Goal: Task Accomplishment & Management: Complete application form

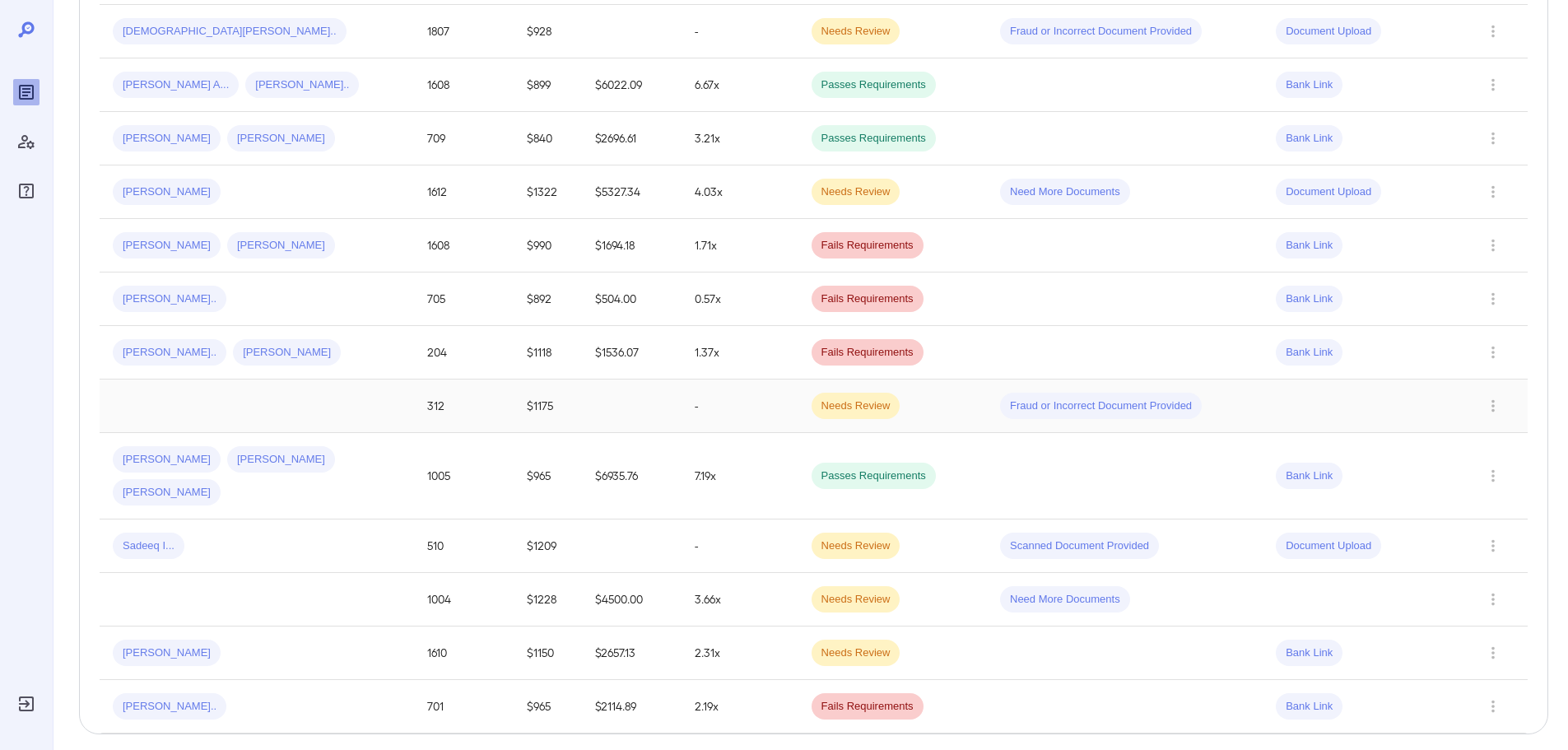
scroll to position [83, 0]
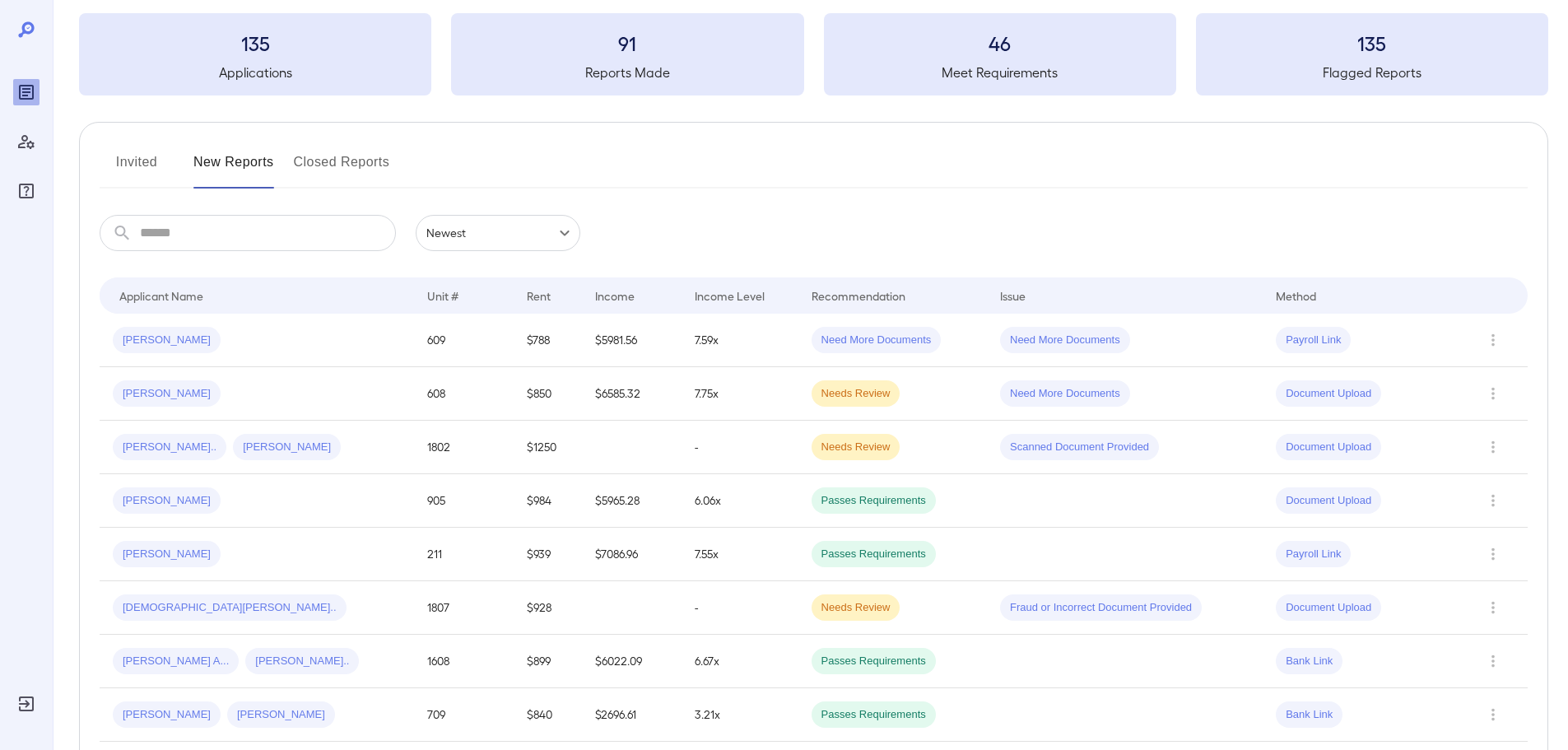
click at [124, 164] on button "Invited" at bounding box center [136, 168] width 74 height 39
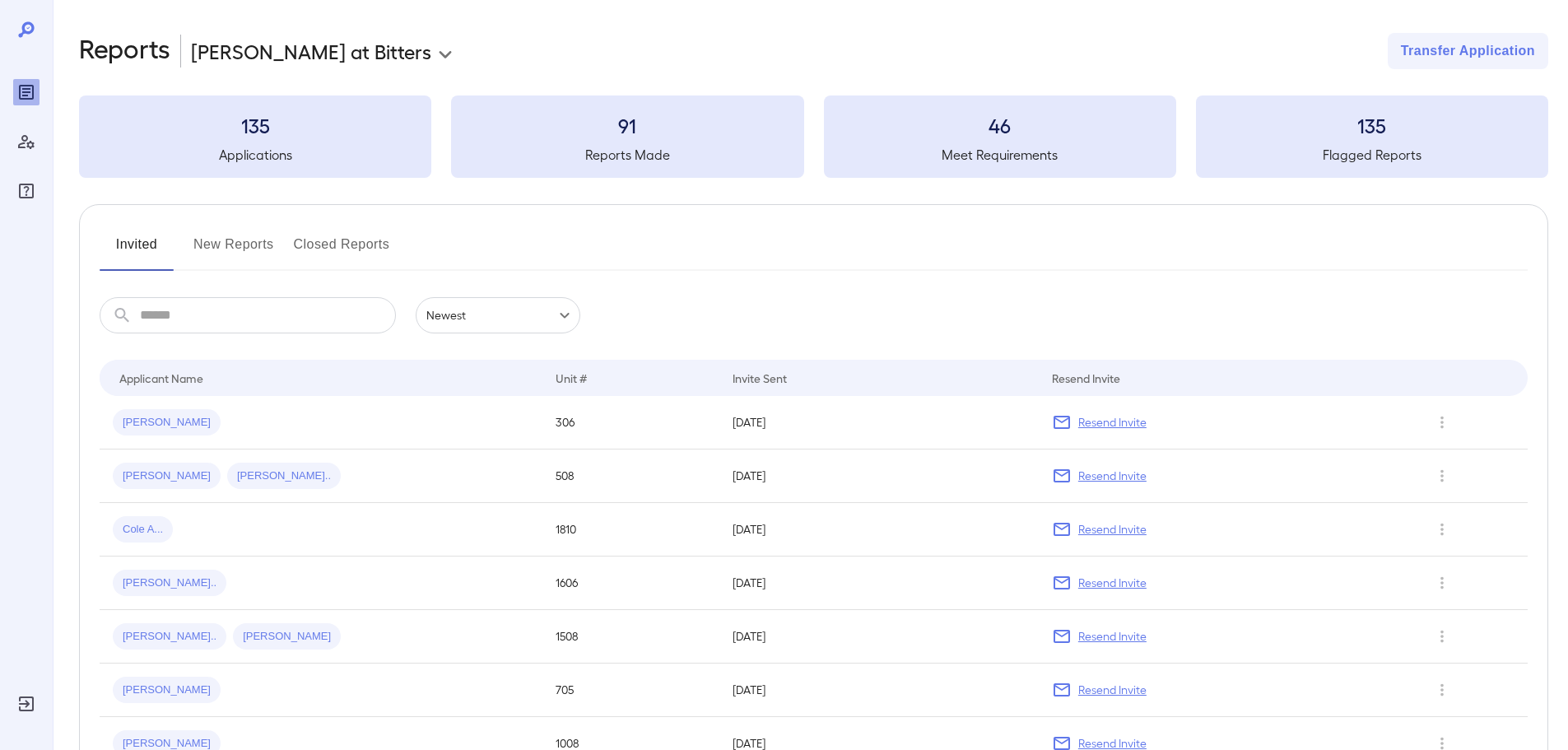
click at [223, 244] on button "New Reports" at bounding box center [234, 251] width 81 height 39
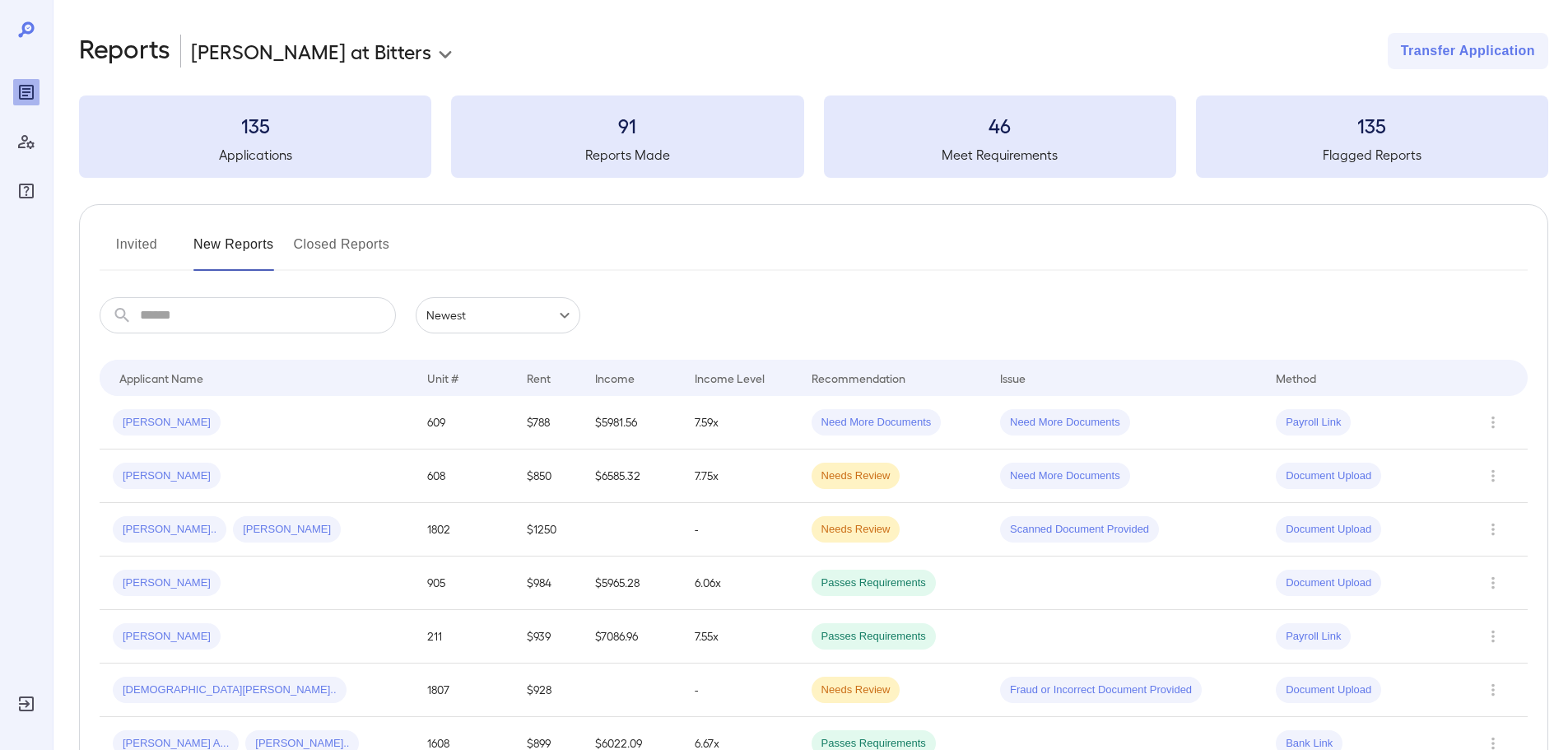
click at [118, 242] on button "Invited" at bounding box center [136, 251] width 74 height 39
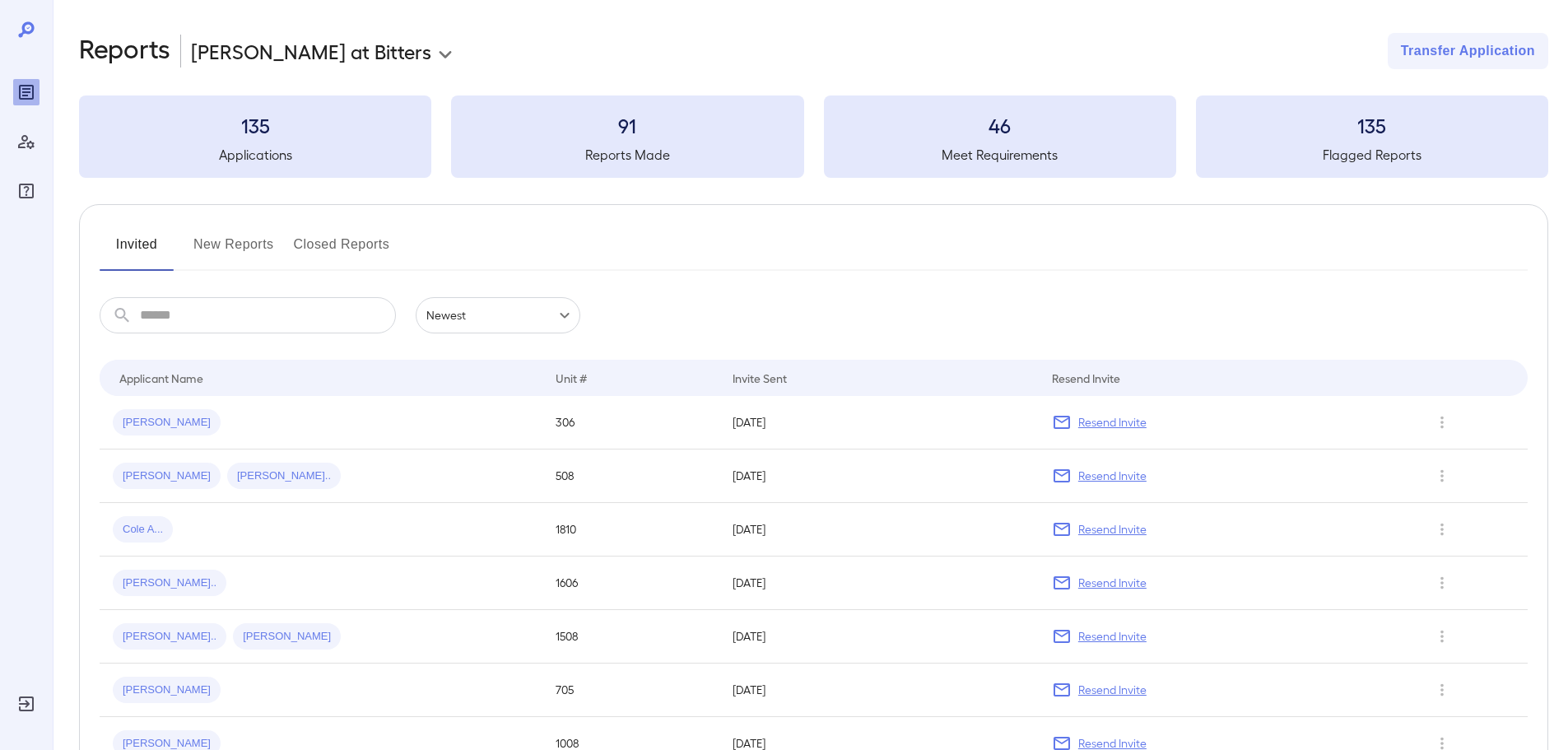
click at [231, 246] on button "New Reports" at bounding box center [234, 251] width 81 height 39
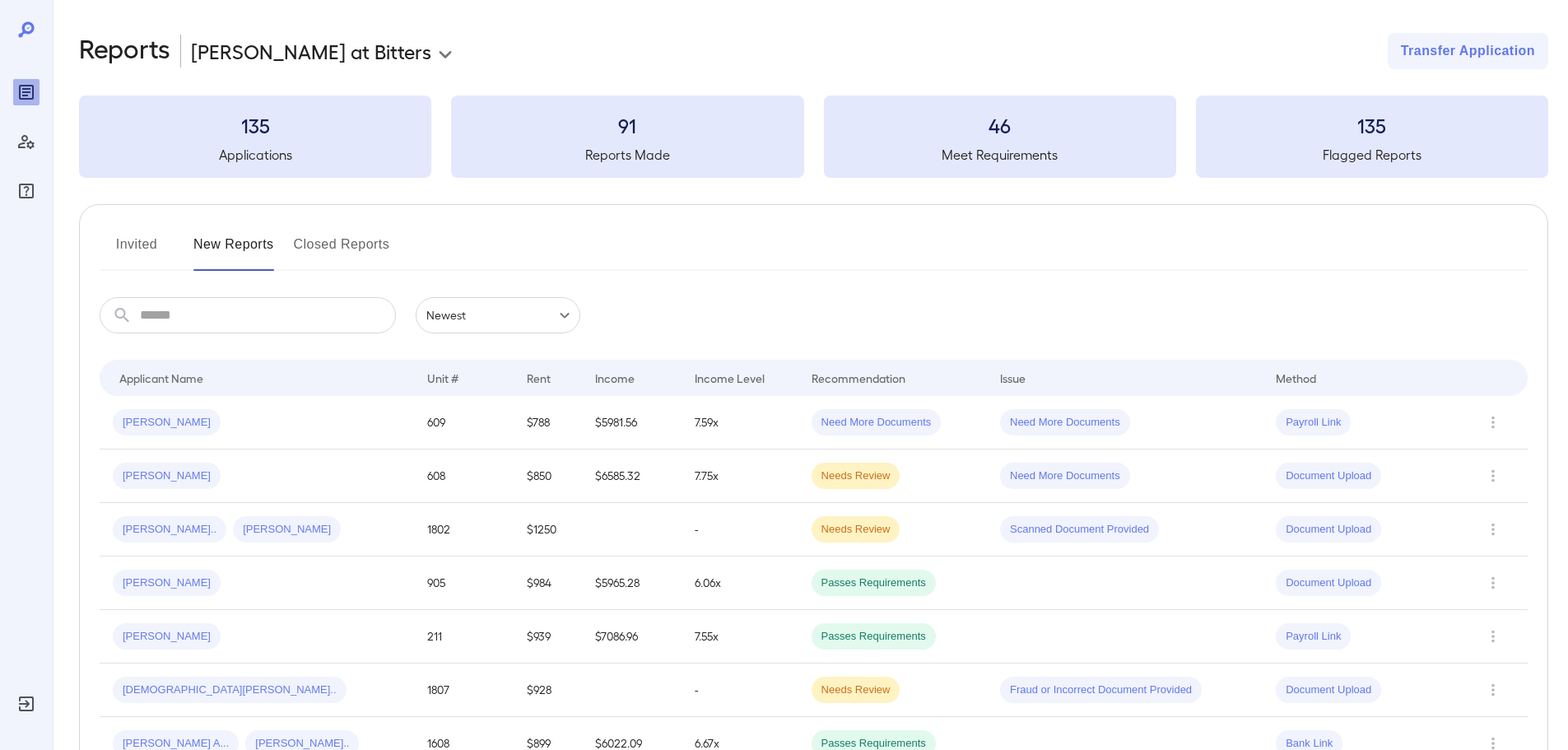
click at [124, 242] on button "Invited" at bounding box center [136, 251] width 74 height 39
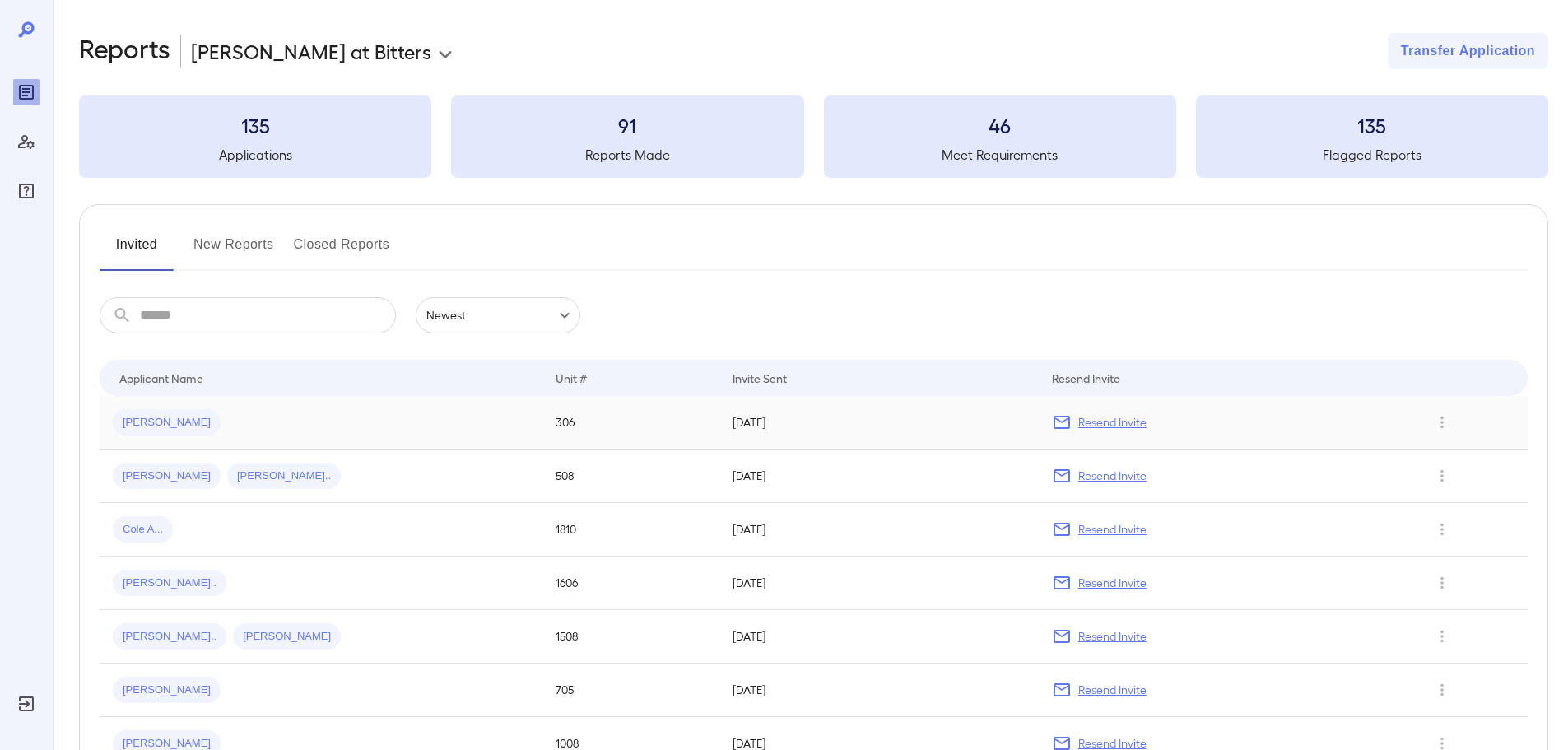
click at [142, 415] on span "[PERSON_NAME]" at bounding box center [166, 422] width 108 height 16
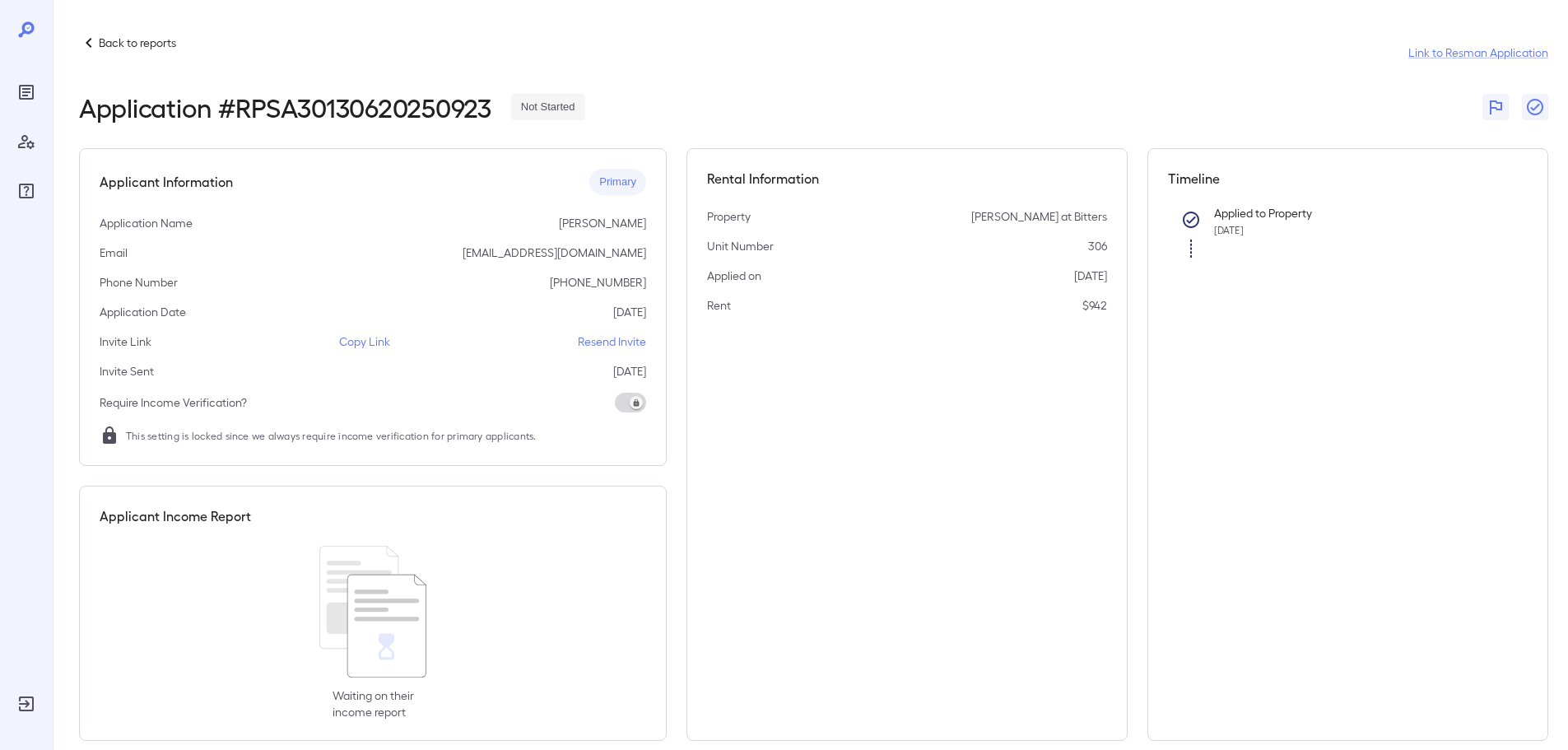
click at [134, 45] on p "Back to reports" at bounding box center [137, 43] width 77 height 17
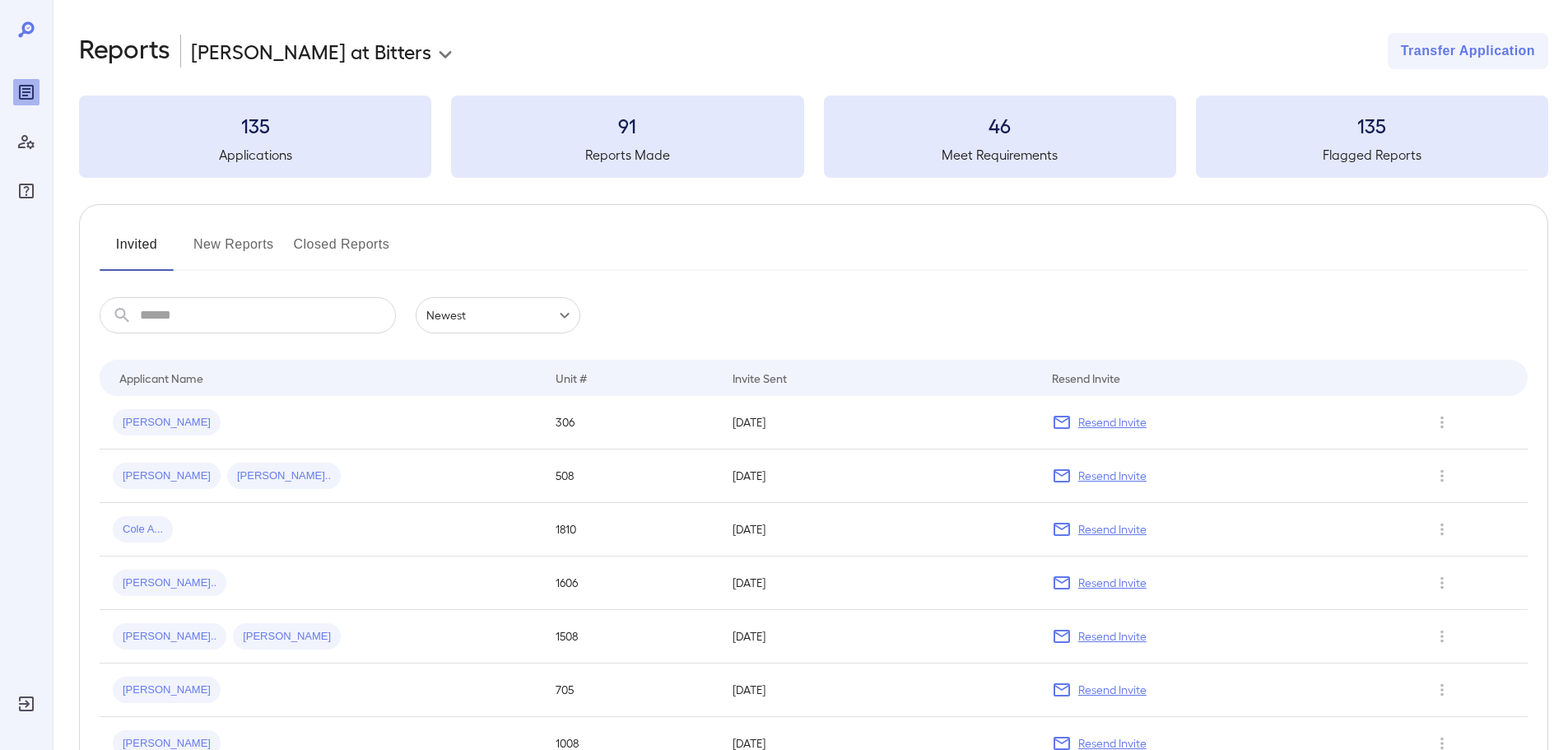
click at [242, 248] on button "New Reports" at bounding box center [234, 251] width 81 height 39
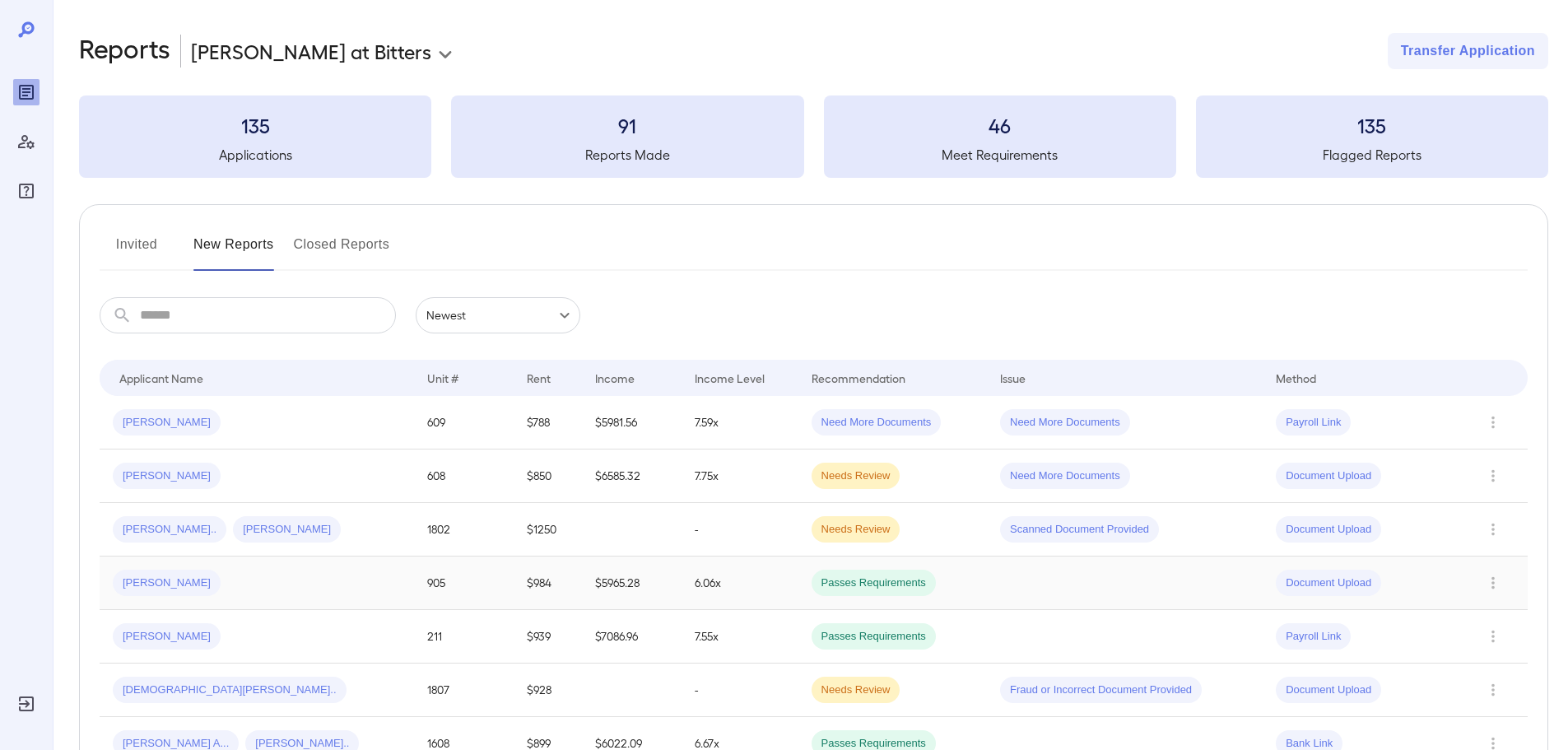
click at [248, 578] on div "Clayton M..." at bounding box center [257, 583] width 288 height 26
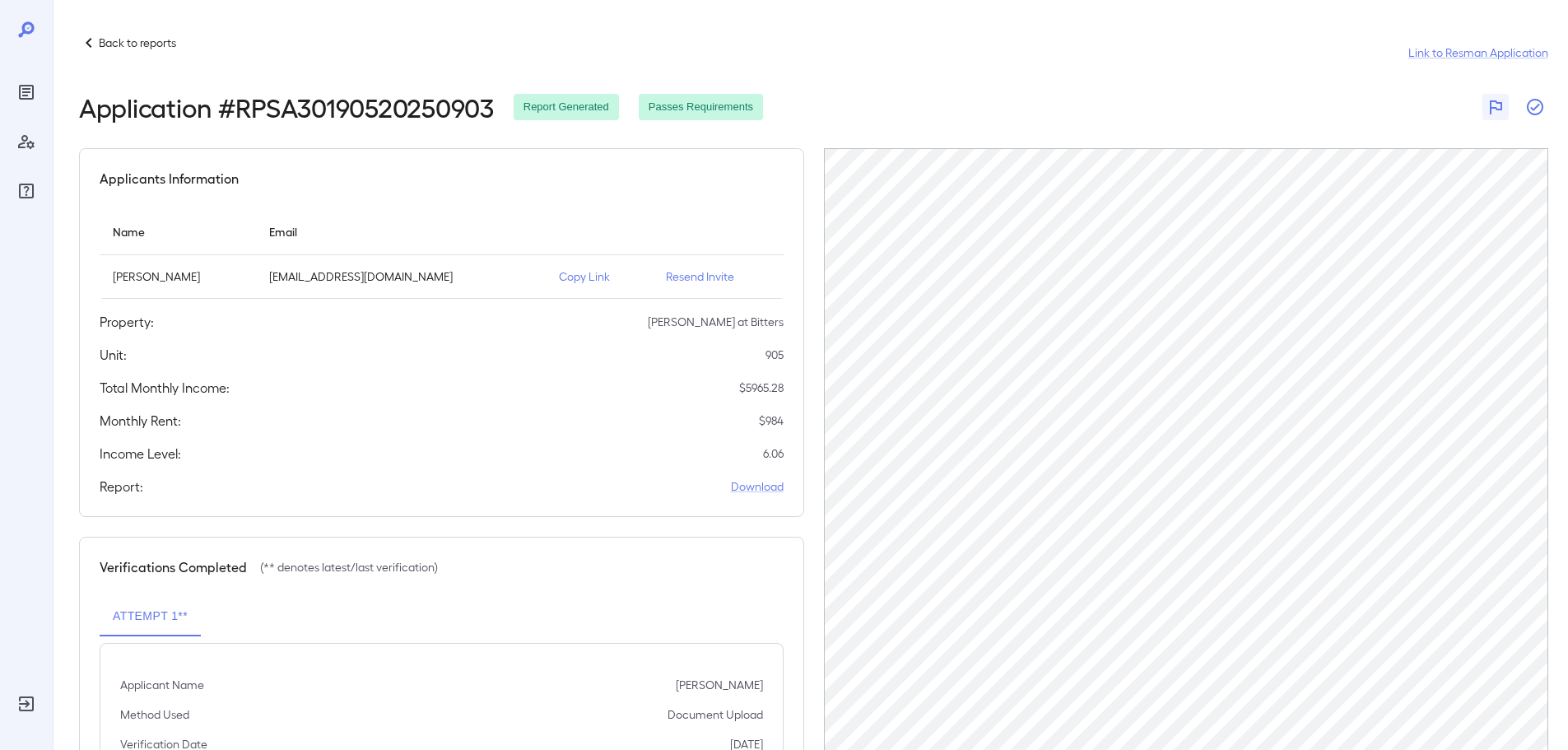
click at [1540, 105] on icon "button" at bounding box center [1534, 106] width 20 height 20
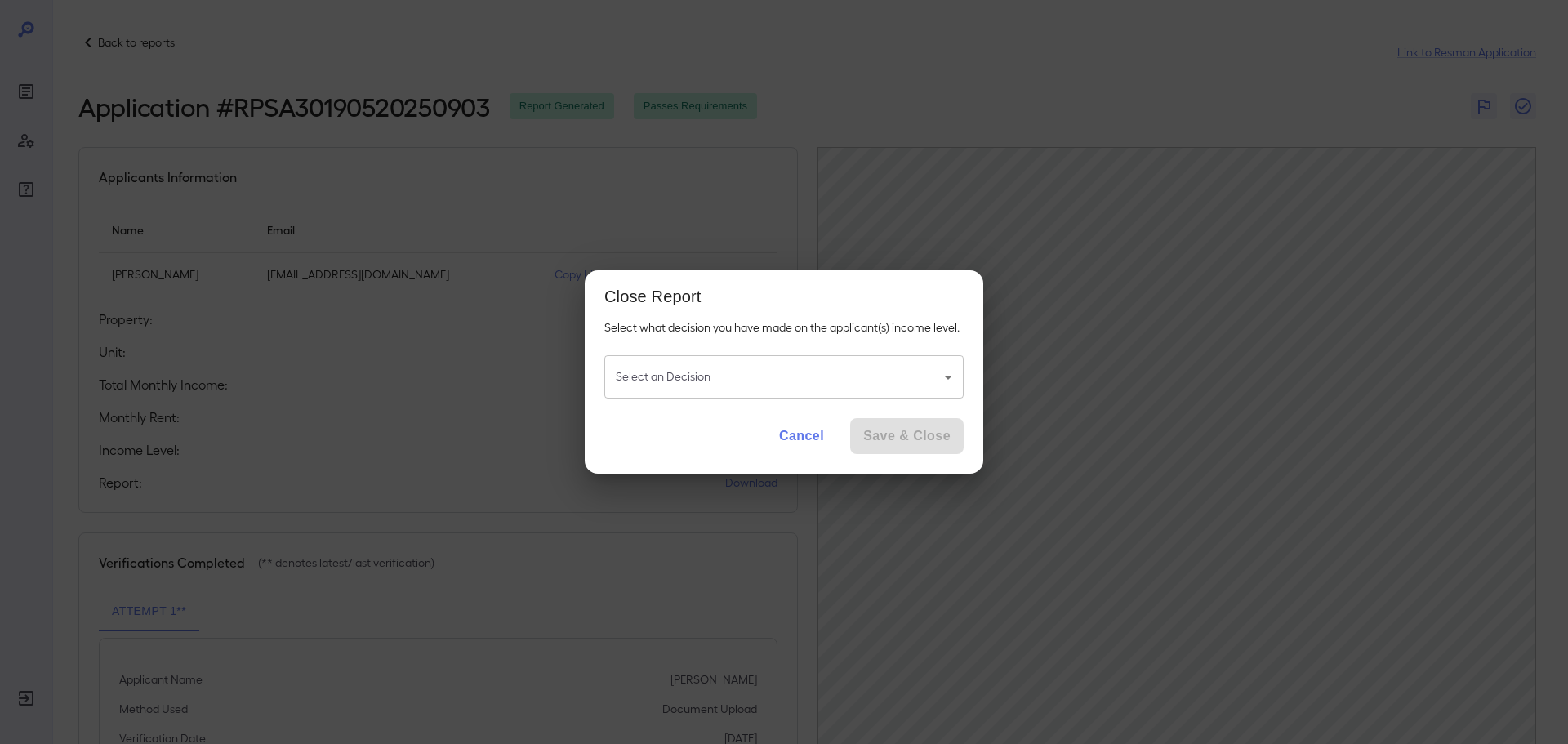
click at [803, 376] on body "Back to reports Link to Resman Application Application # RPSA30190520250903 Rep…" at bounding box center [784, 372] width 1568 height 744
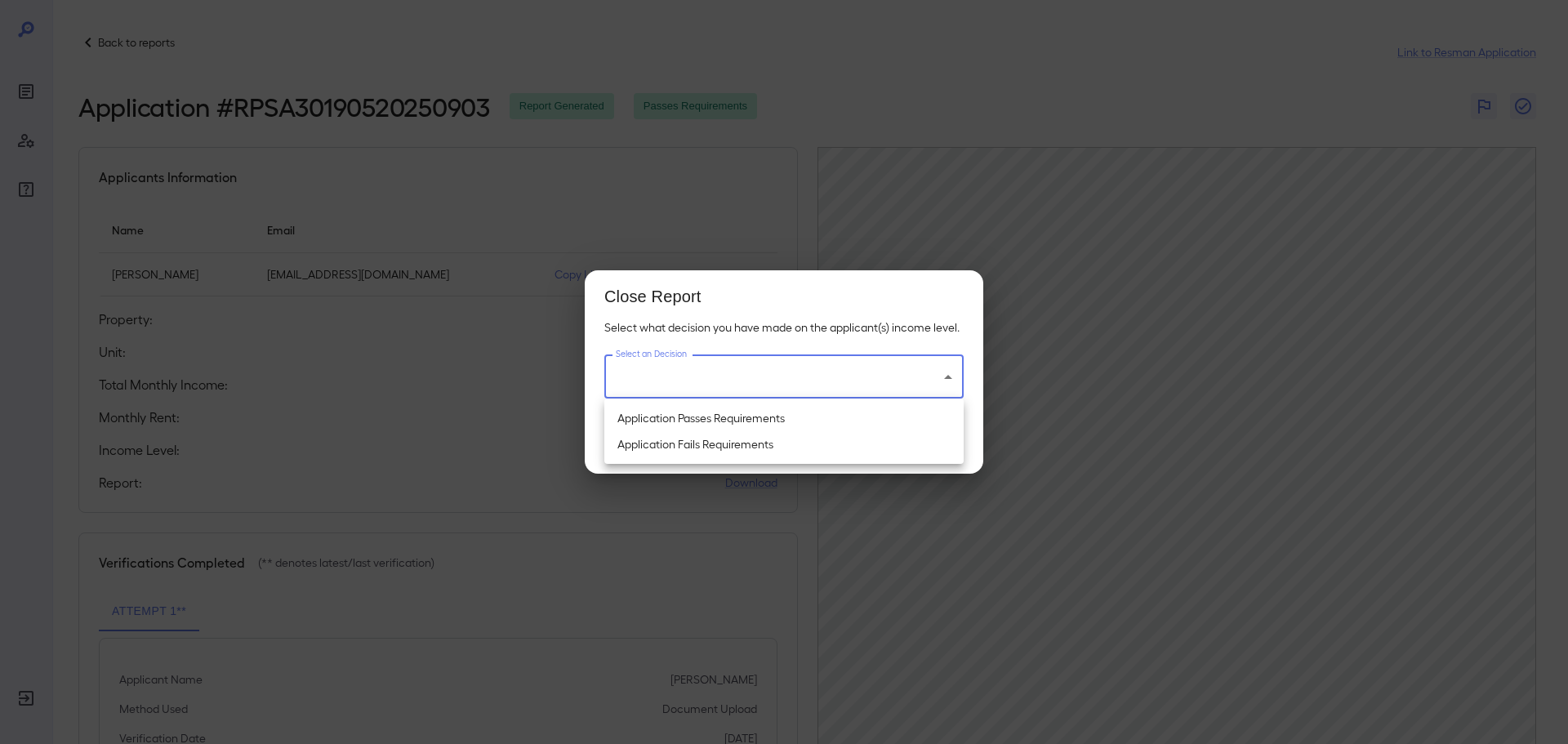
click at [723, 420] on li "Application Passes Requirements" at bounding box center [784, 418] width 359 height 26
type input "**********"
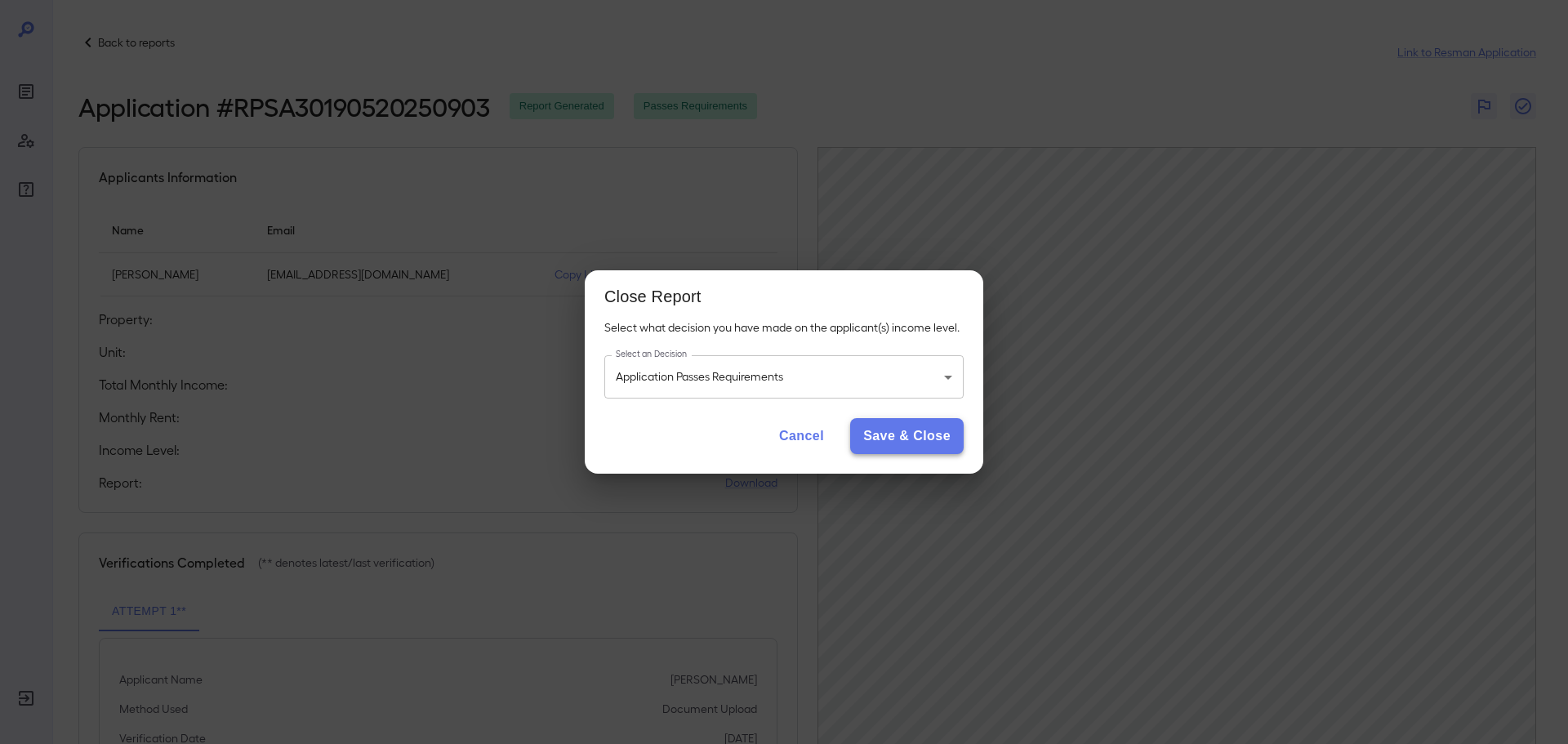
click at [935, 444] on button "Save & Close" at bounding box center [907, 435] width 114 height 36
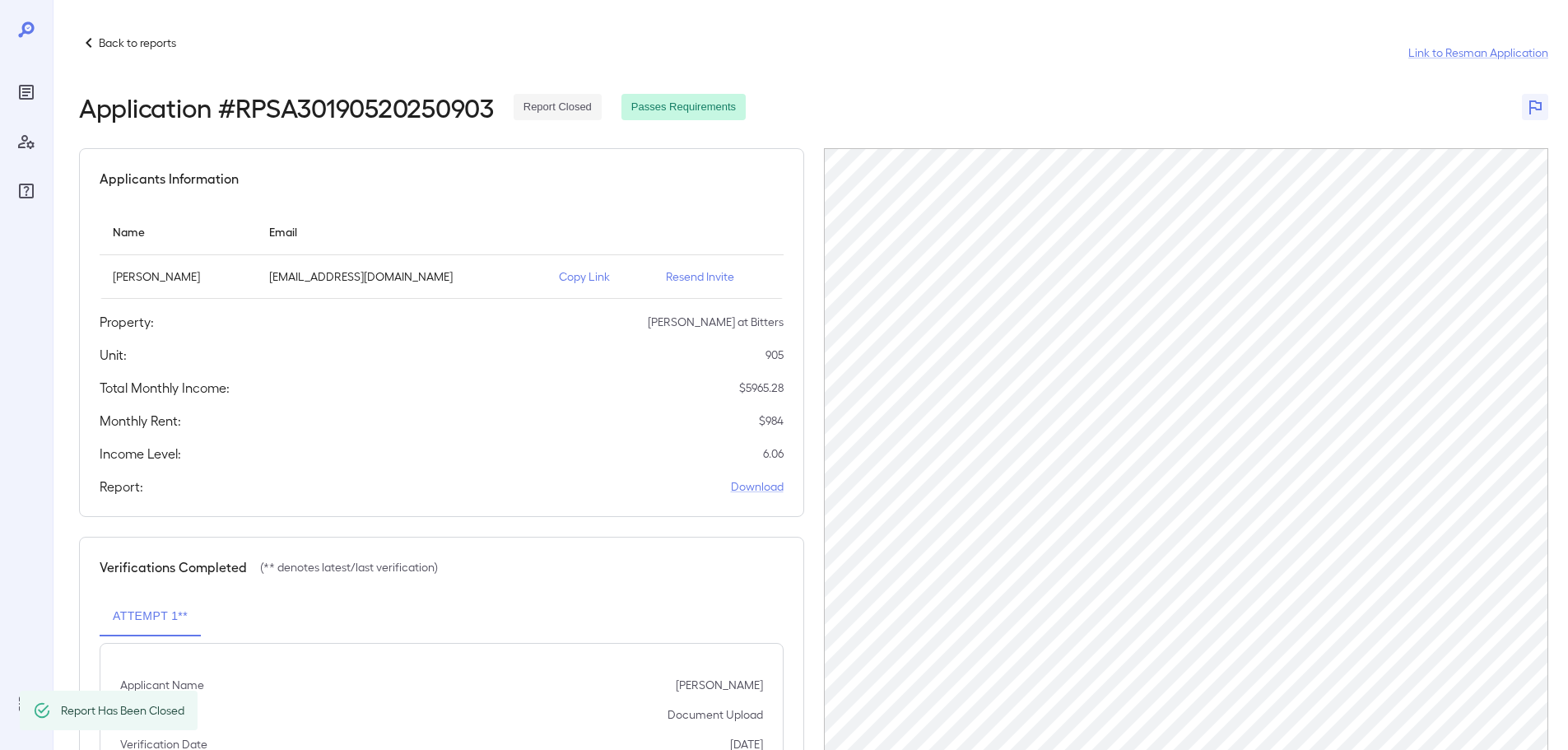
click at [123, 41] on p "Back to reports" at bounding box center [137, 43] width 77 height 17
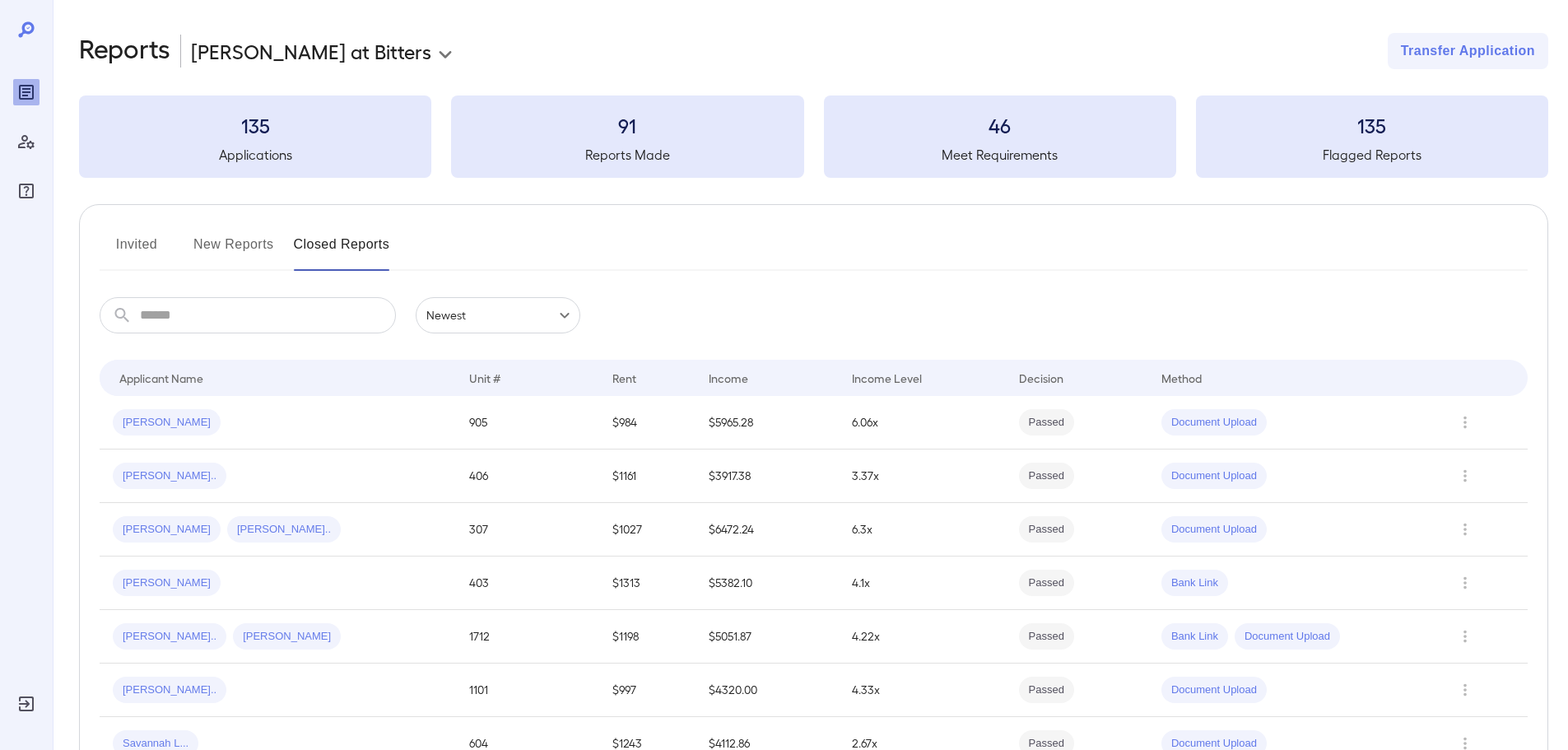
click at [240, 242] on button "New Reports" at bounding box center [234, 251] width 81 height 39
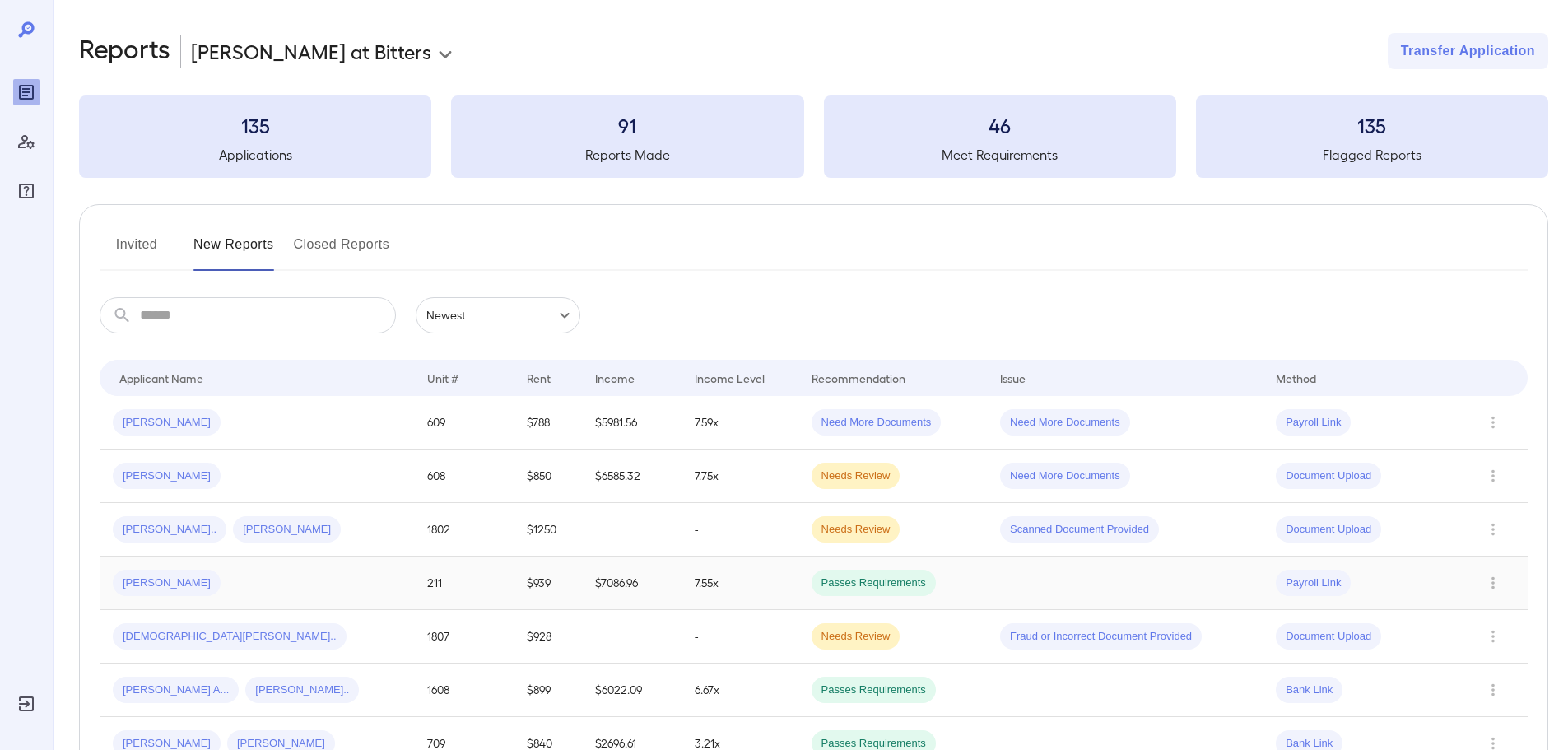
click at [330, 599] on td "Christopher R..." at bounding box center [257, 583] width 314 height 54
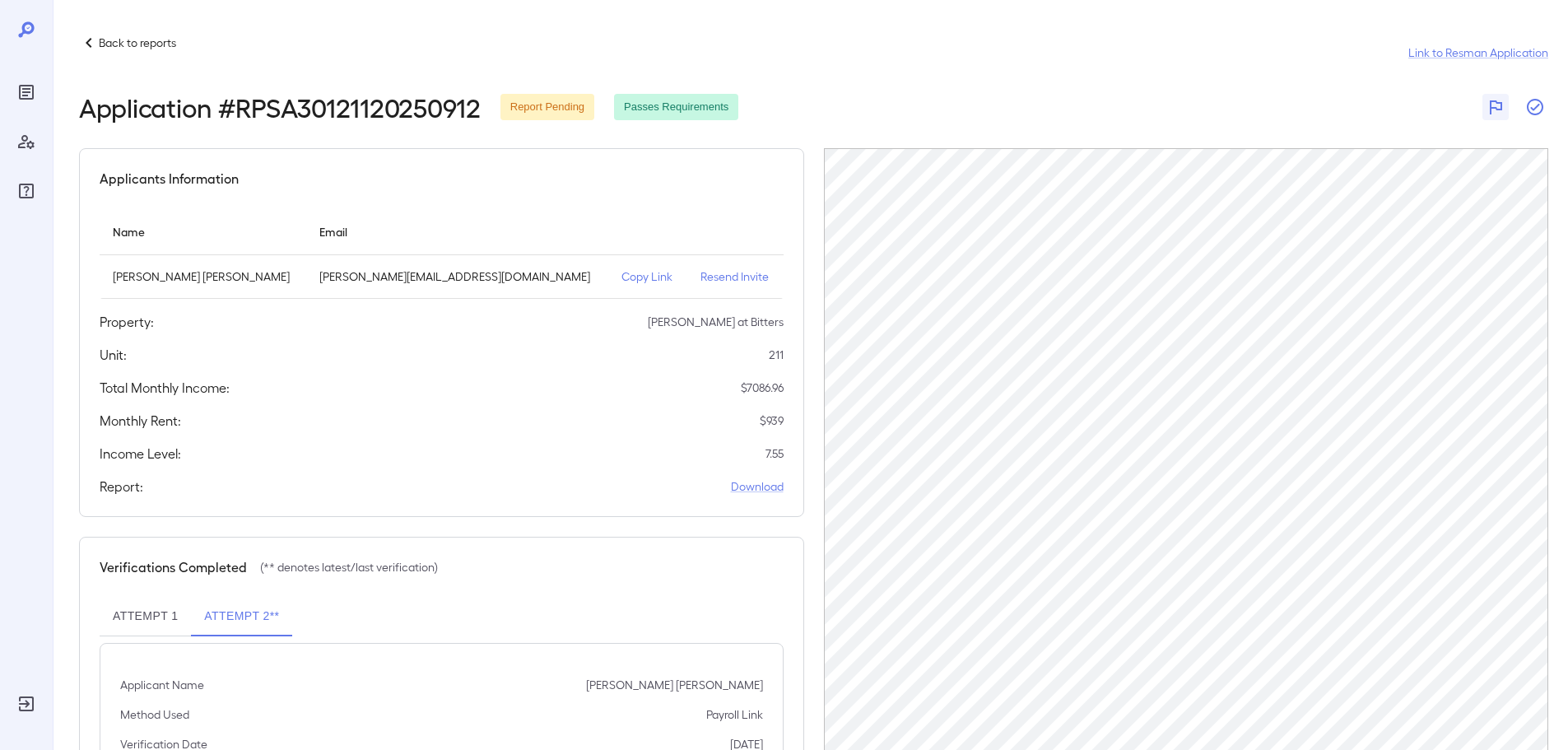
click at [1535, 113] on icon "button" at bounding box center [1534, 106] width 20 height 20
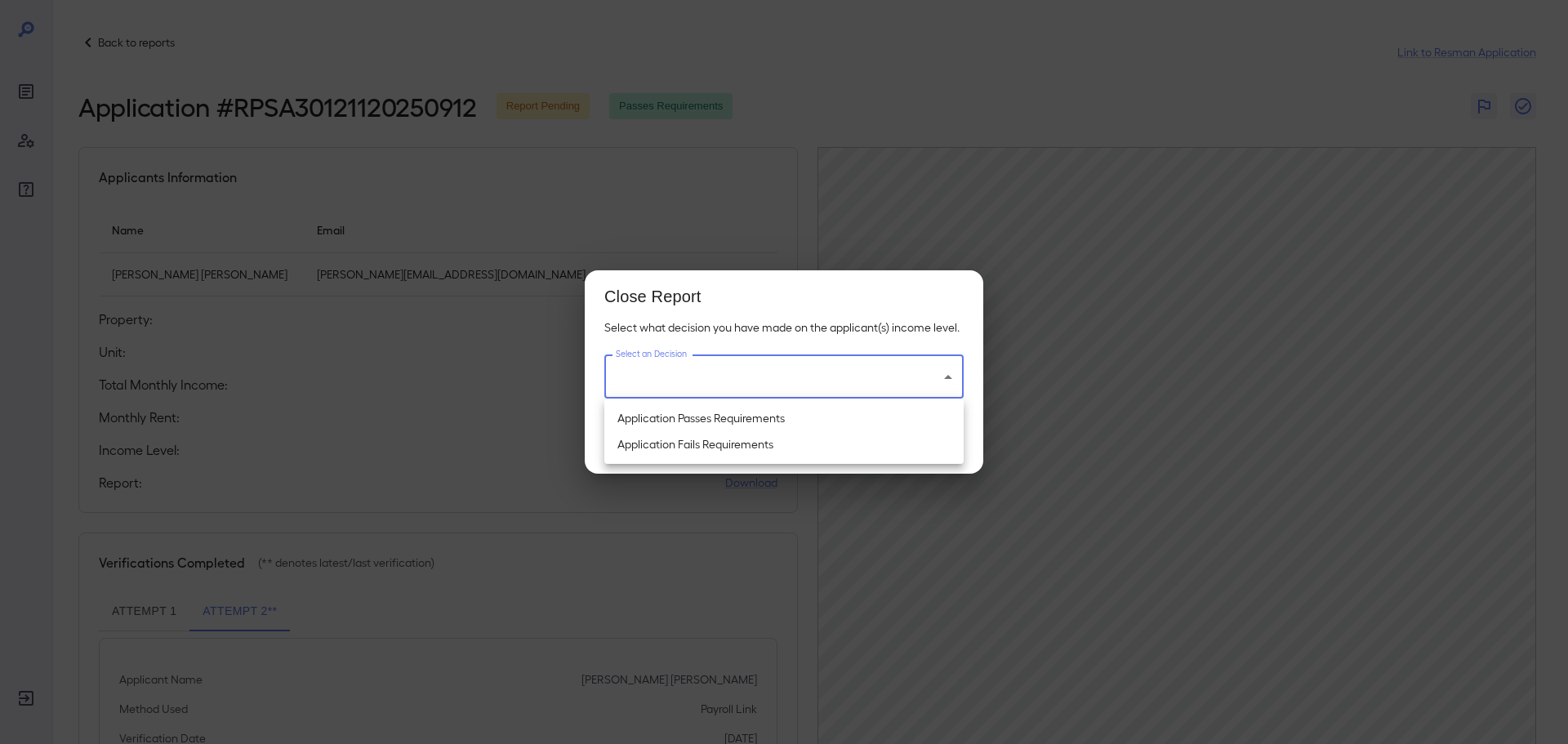
click at [826, 374] on body "Back to reports Link to Resman Application Application # RPSA30121120250912 Rep…" at bounding box center [784, 372] width 1568 height 744
click at [720, 422] on li "Application Passes Requirements" at bounding box center [784, 418] width 359 height 26
type input "**********"
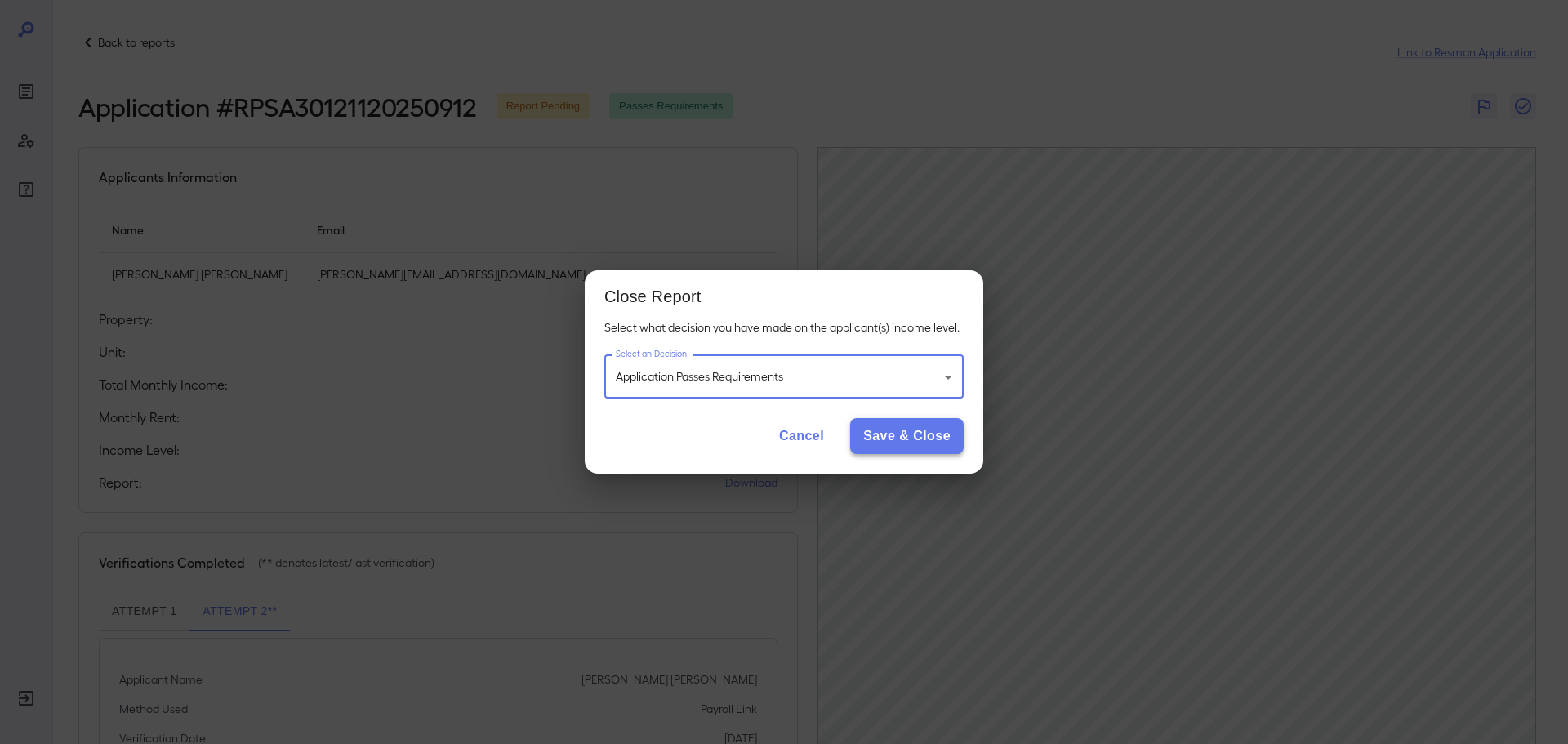
click at [910, 438] on button "Save & Close" at bounding box center [907, 435] width 114 height 36
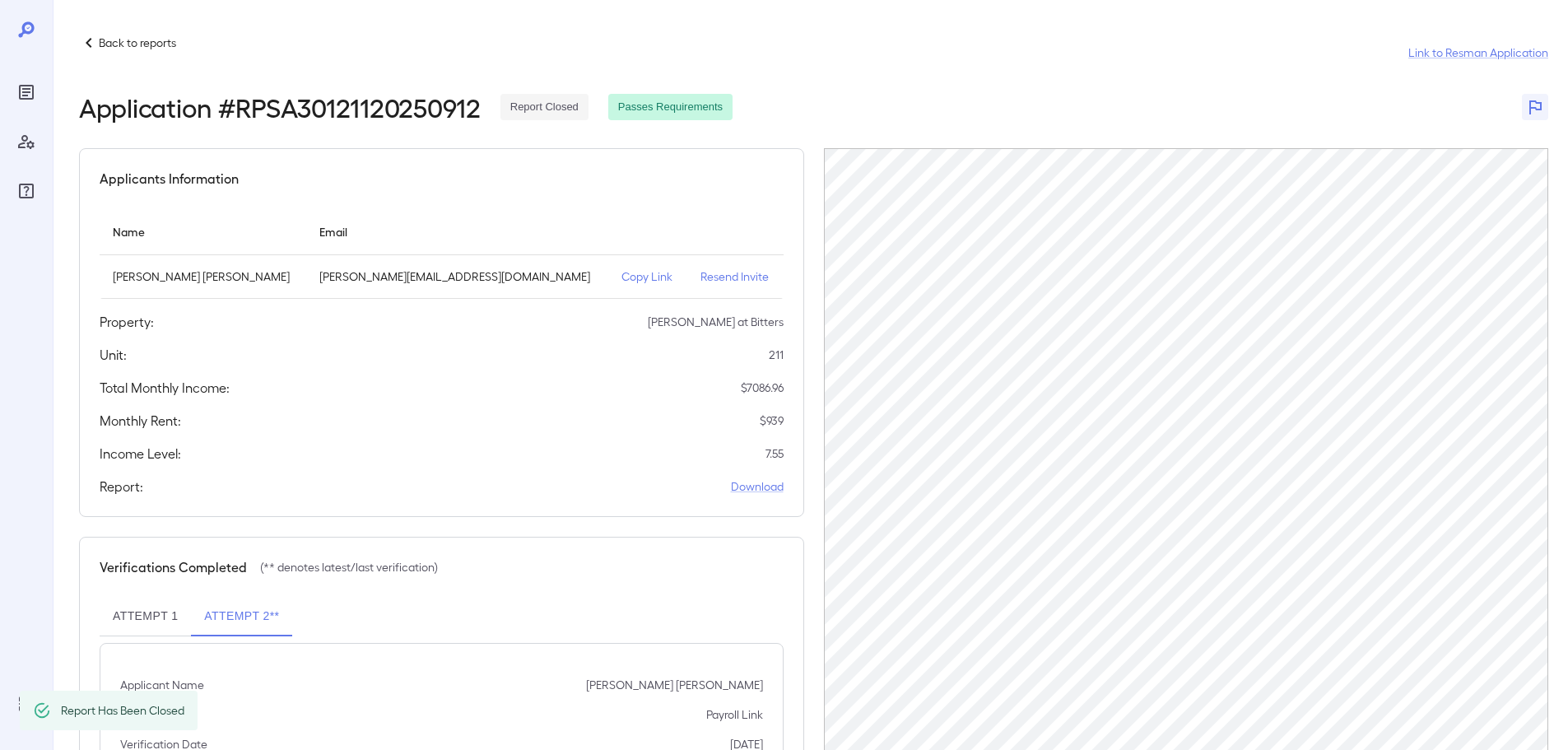
click at [142, 41] on p "Back to reports" at bounding box center [137, 43] width 77 height 17
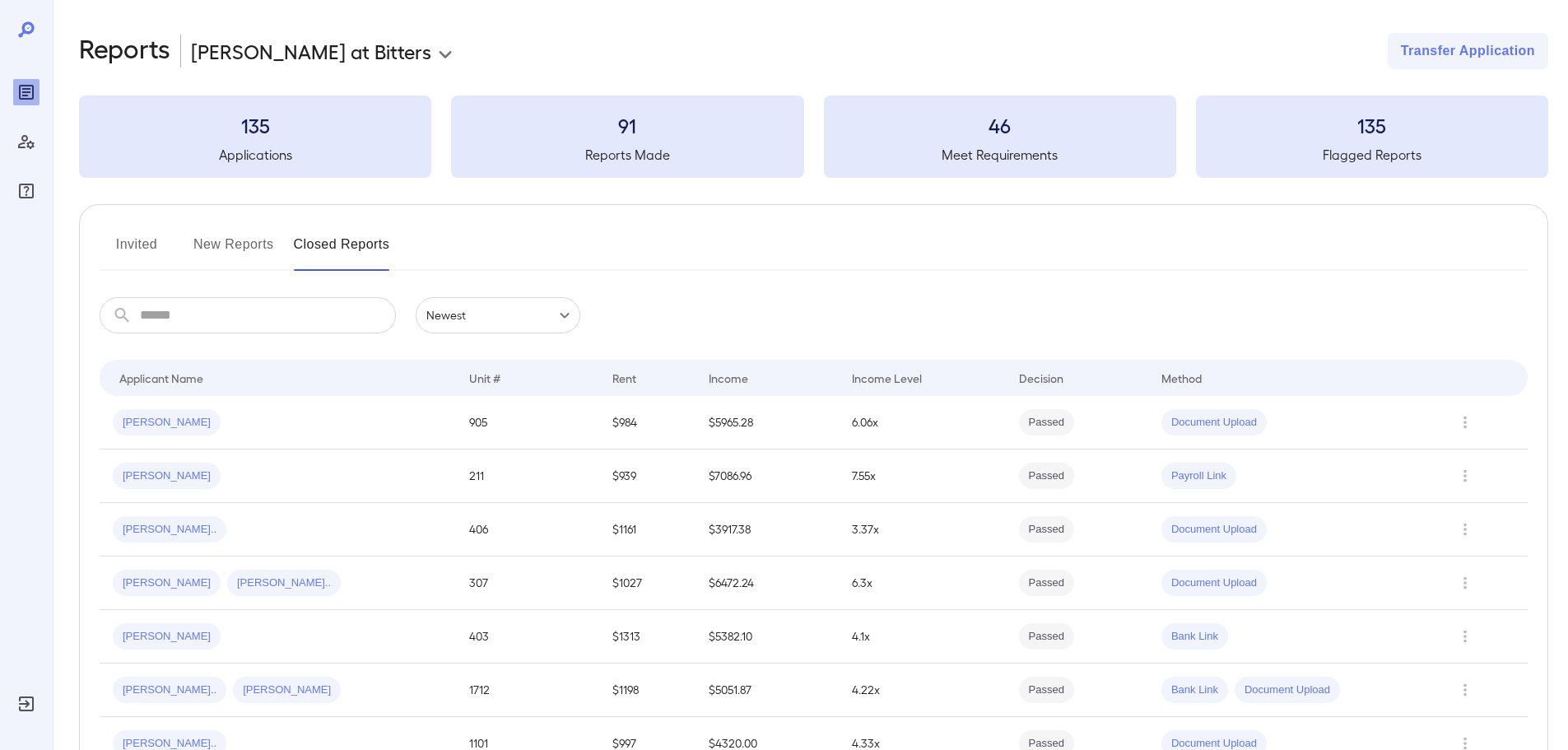
click at [245, 255] on button "New Reports" at bounding box center [234, 251] width 81 height 39
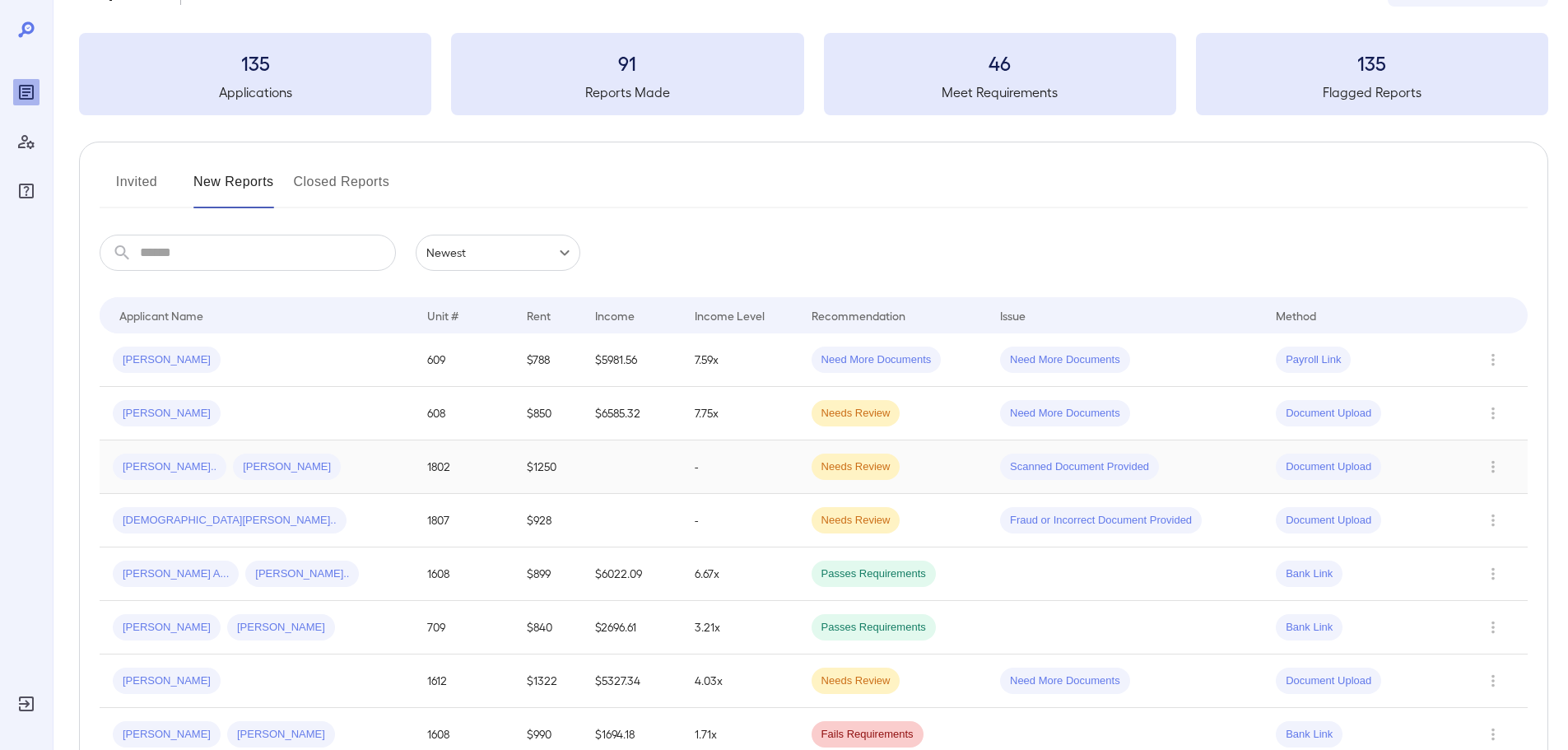
scroll to position [247, 0]
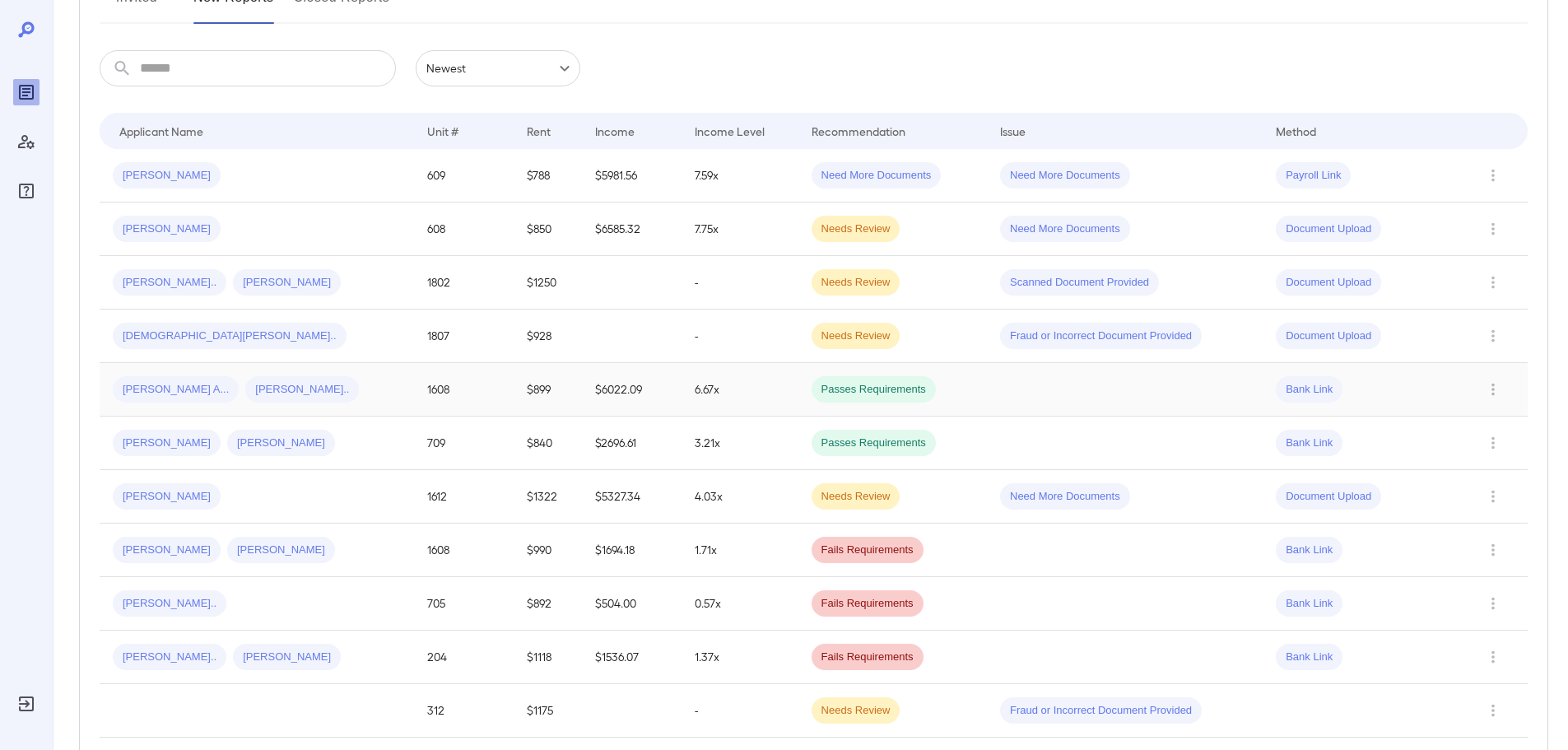
click at [682, 388] on td "6.67x" at bounding box center [740, 389] width 117 height 54
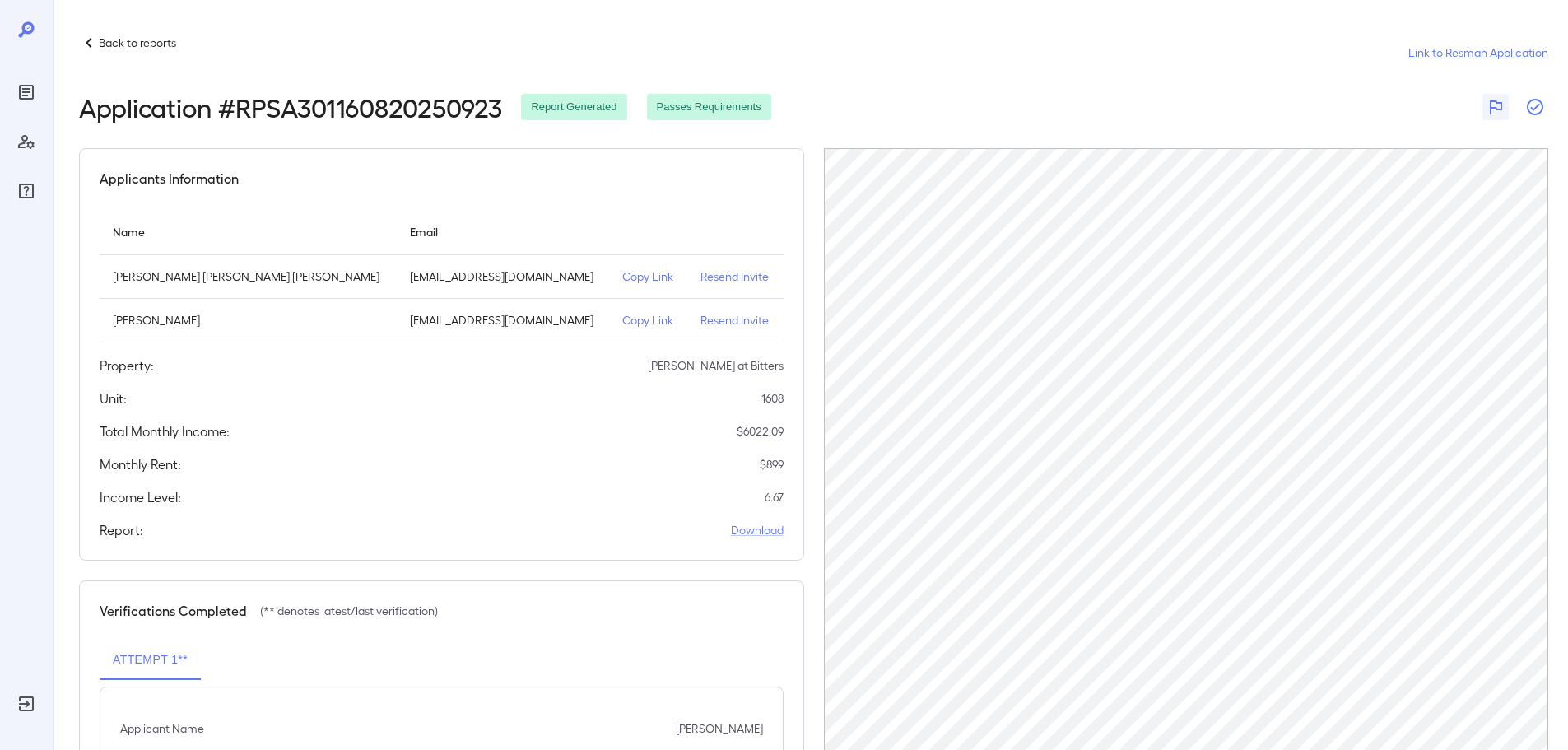
click at [1524, 109] on button "button" at bounding box center [1535, 107] width 26 height 26
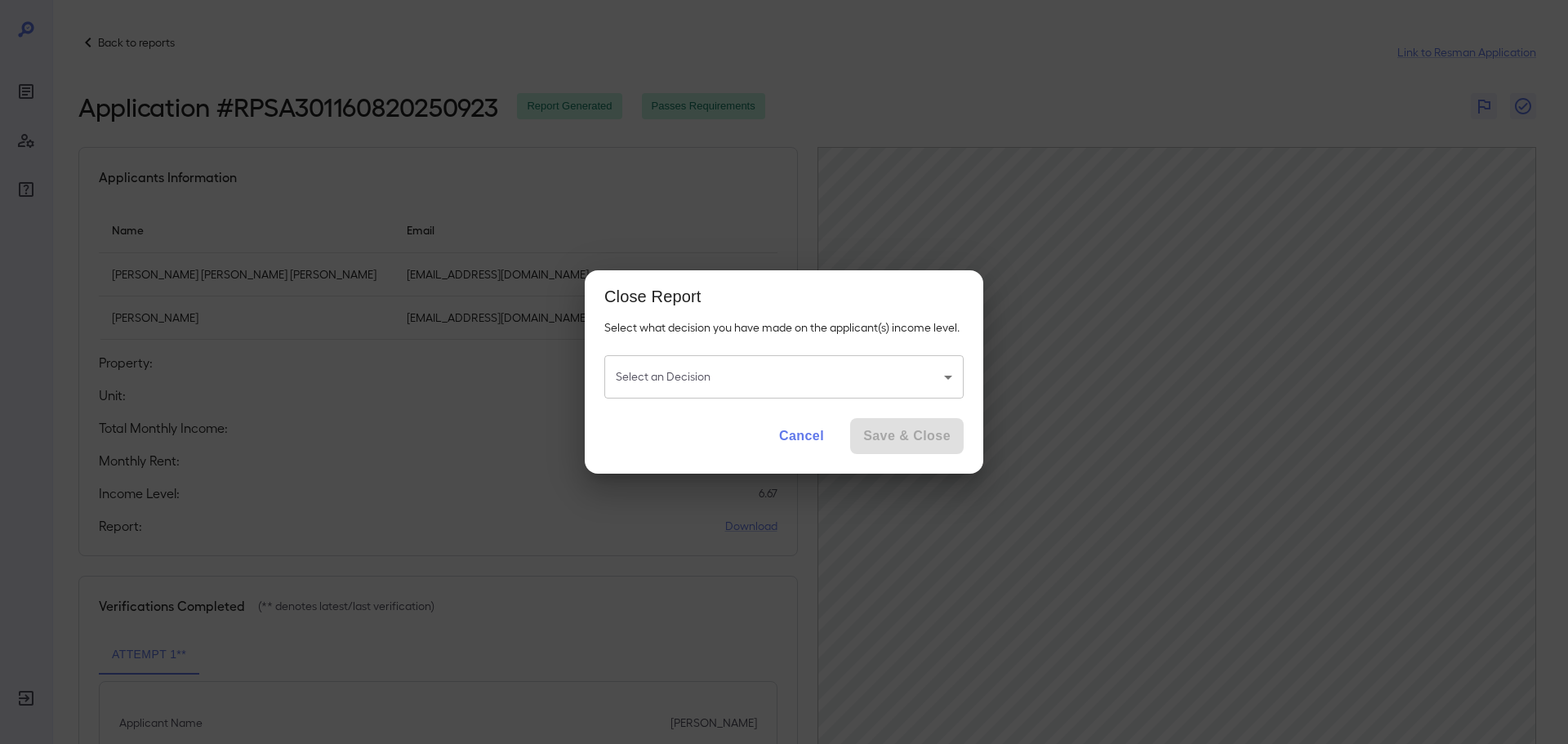
click at [813, 374] on body "Back to reports Link to Resman Application Application # RPSA301160820250923 Re…" at bounding box center [784, 372] width 1568 height 744
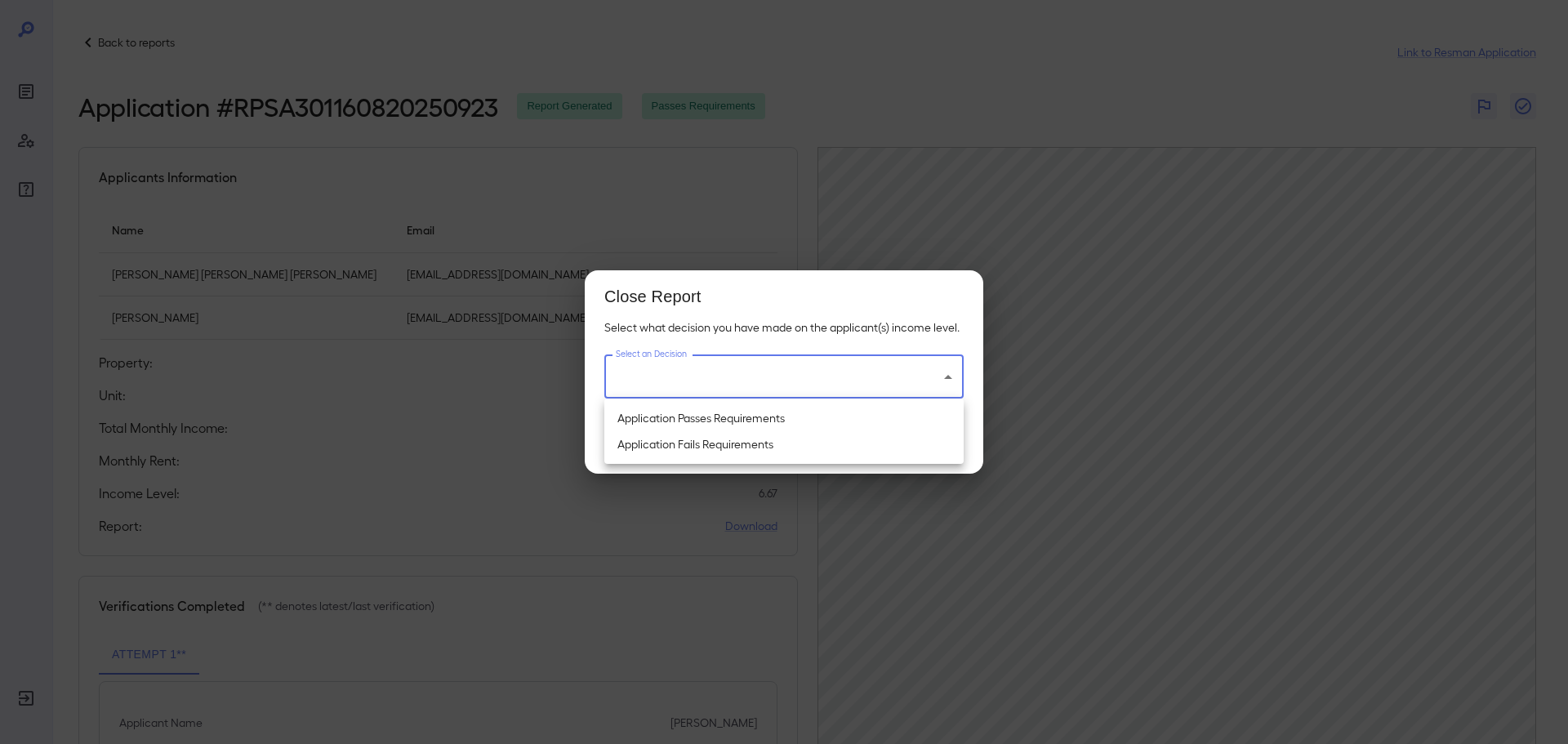
click at [719, 416] on li "Application Passes Requirements" at bounding box center [784, 418] width 359 height 26
type input "**********"
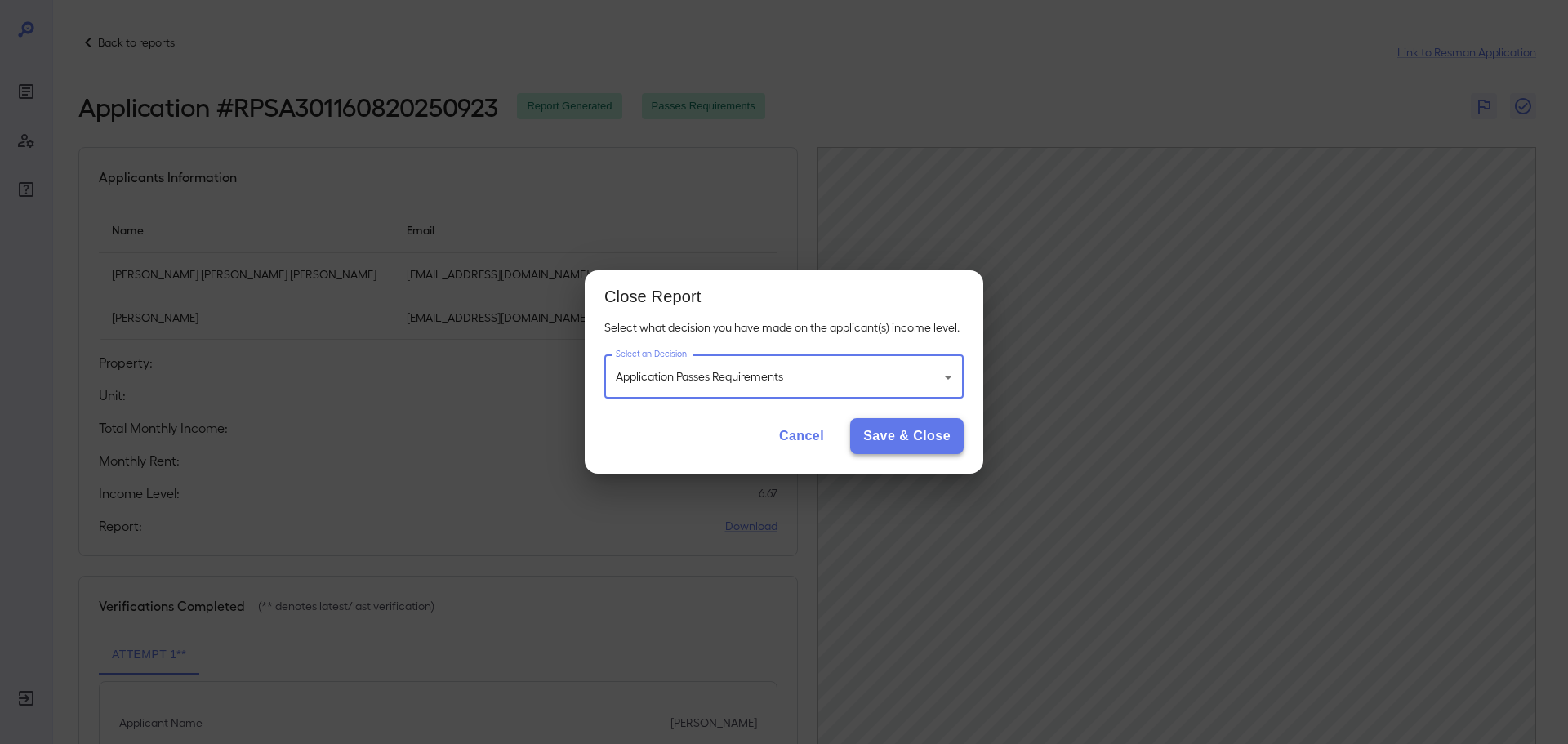
click at [908, 447] on button "Save & Close" at bounding box center [907, 435] width 114 height 36
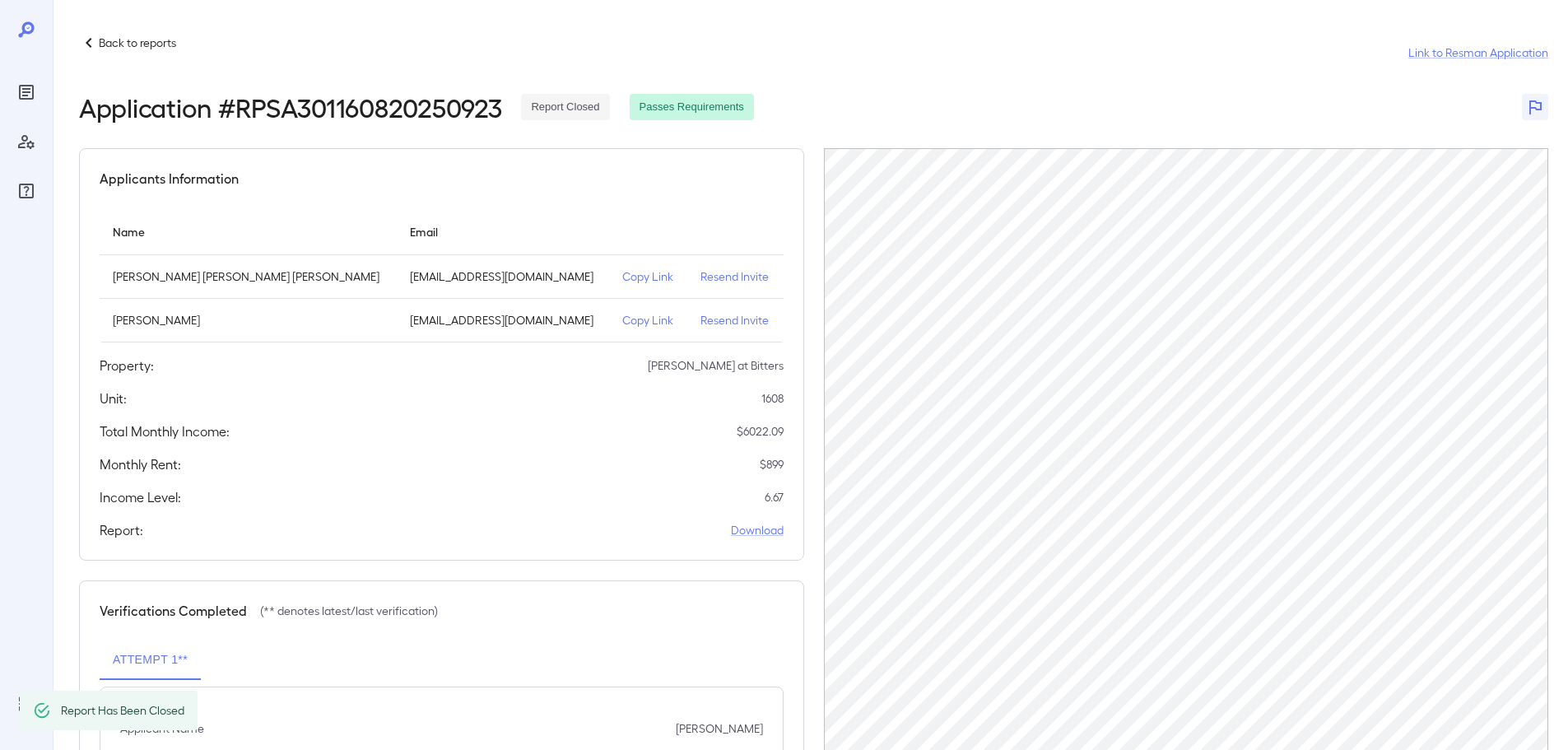
click at [102, 43] on p "Back to reports" at bounding box center [137, 43] width 77 height 17
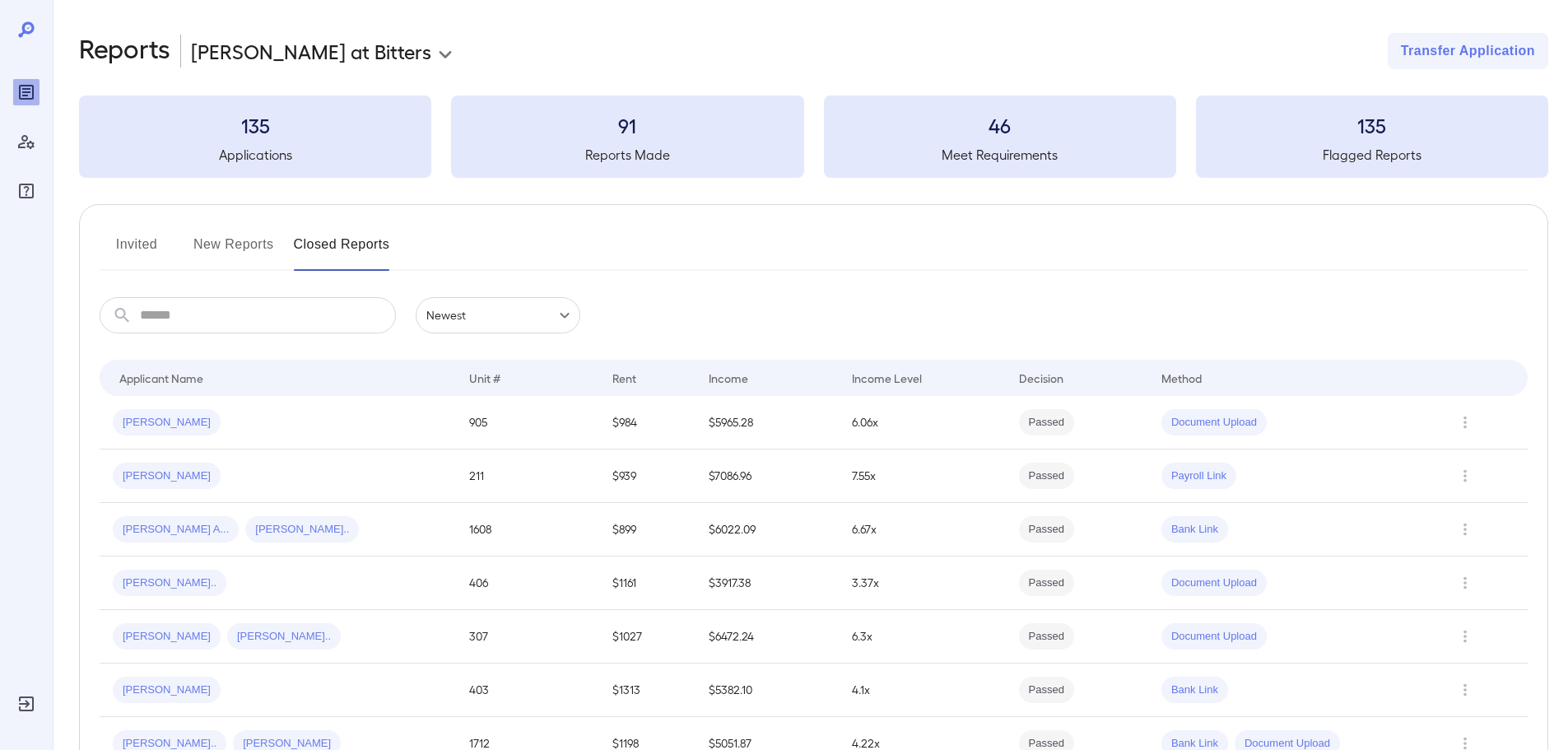
click at [252, 242] on button "New Reports" at bounding box center [234, 251] width 81 height 39
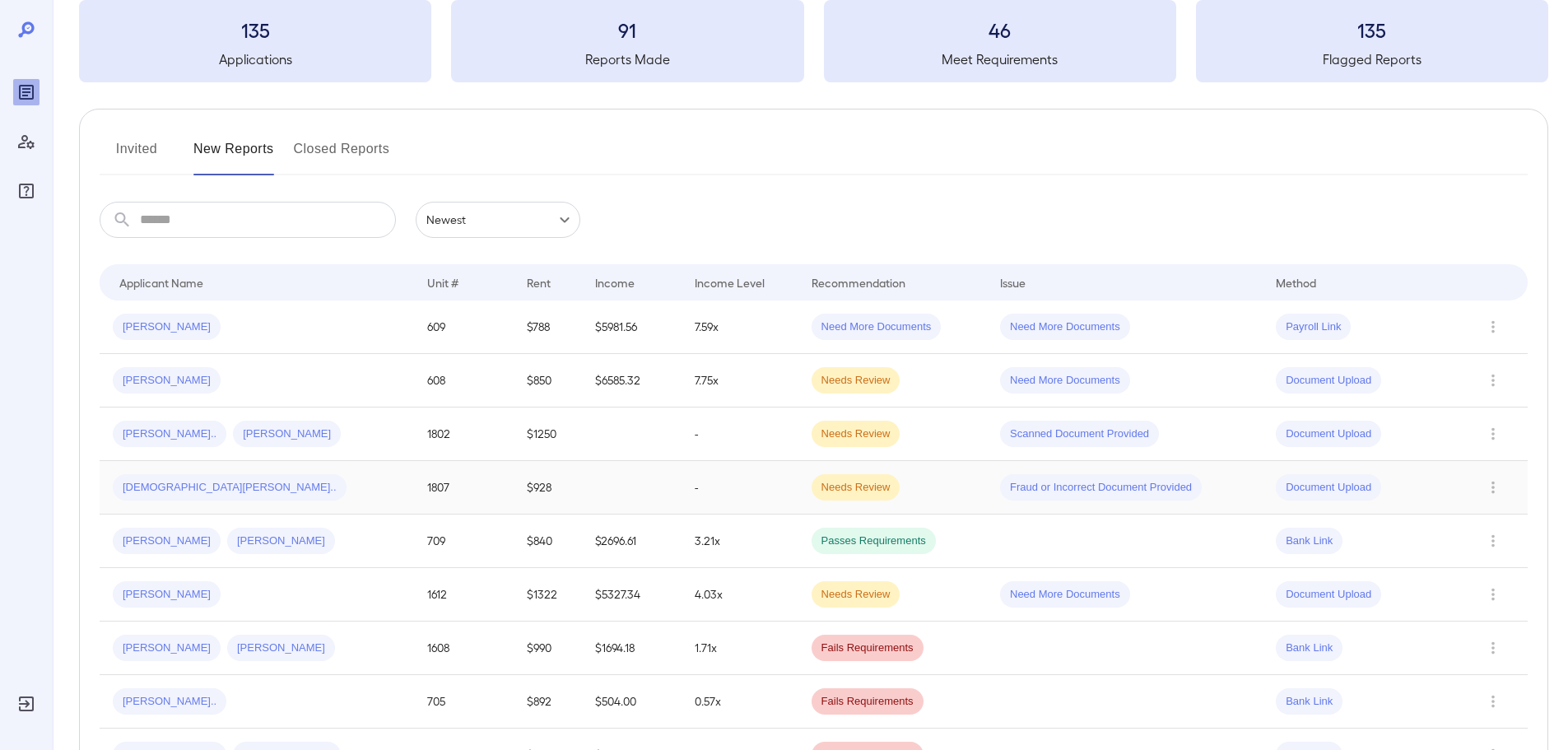
scroll to position [247, 0]
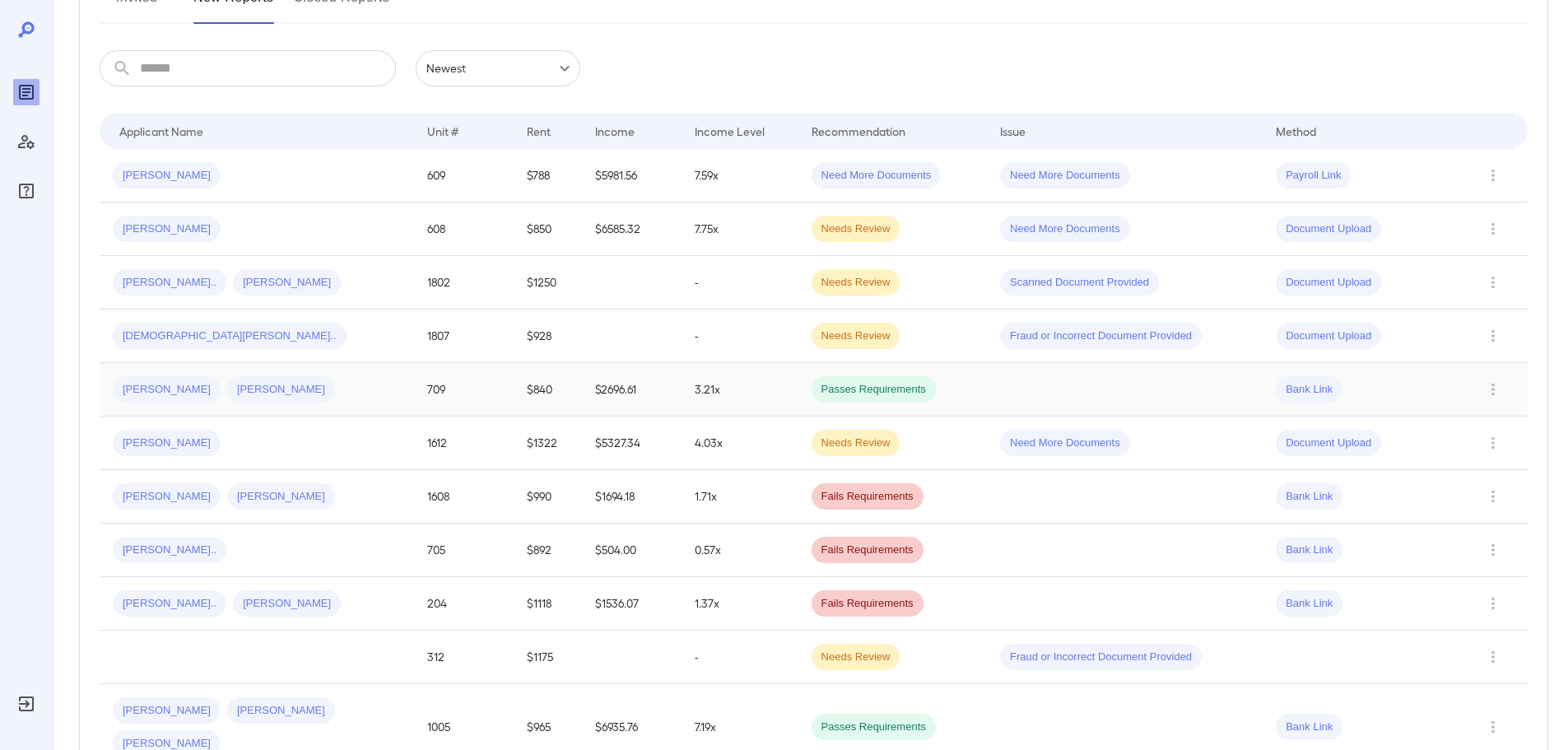
click at [268, 402] on div "Stefano B... Sylvia D..." at bounding box center [257, 389] width 288 height 26
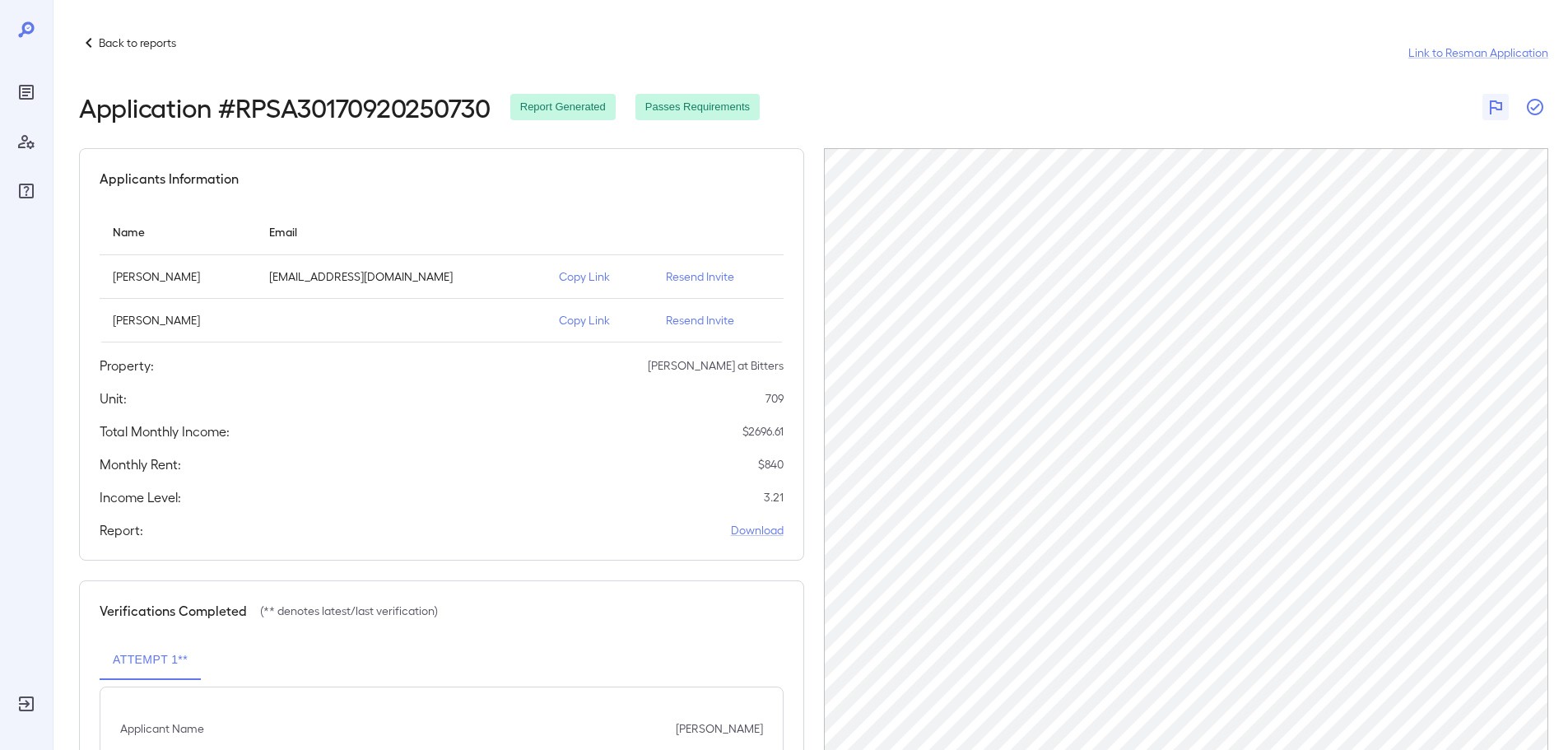
click at [1527, 103] on icon "button" at bounding box center [1534, 106] width 20 height 20
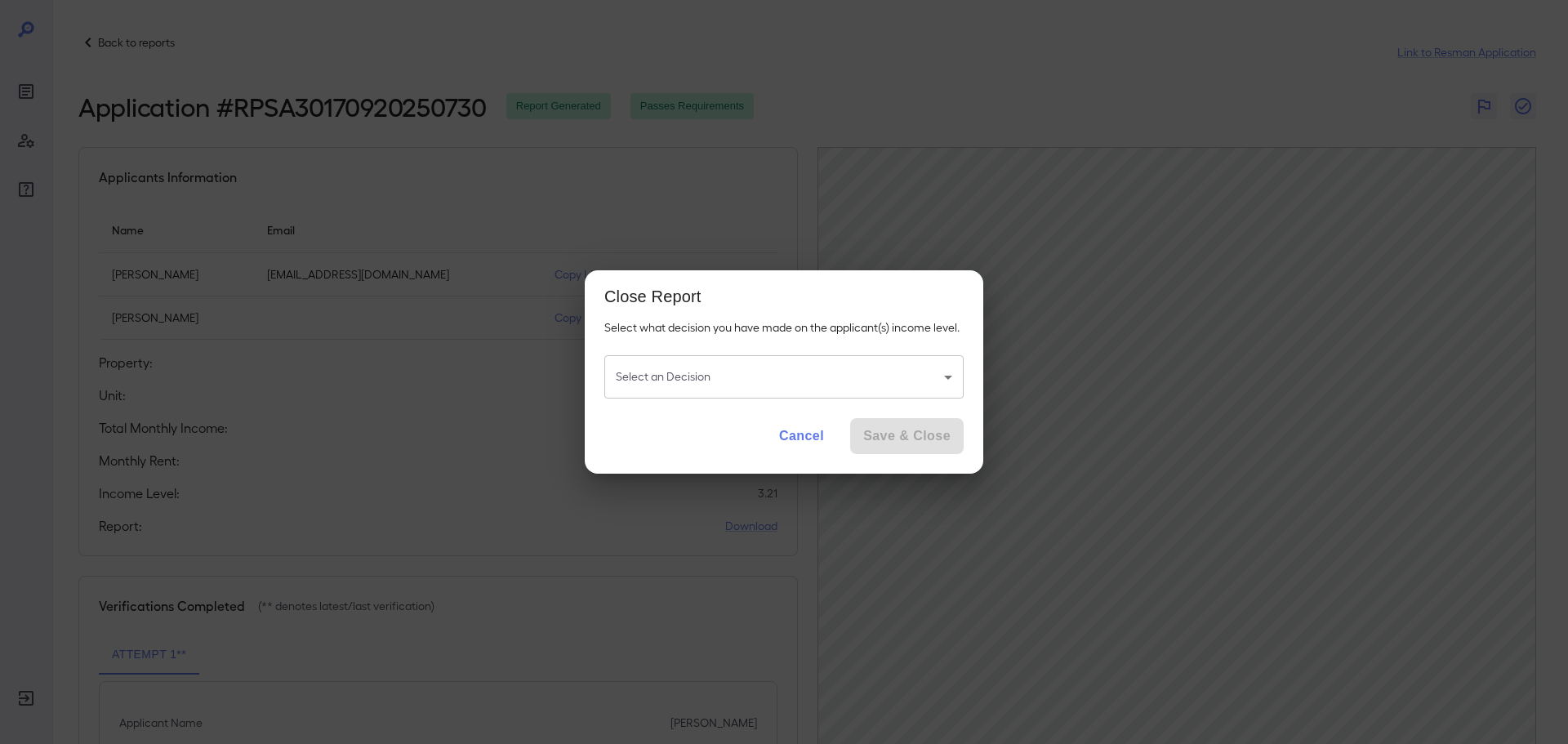
click at [676, 389] on body "Back to reports Link to Resman Application Application # RPSA30170920250730 Rep…" at bounding box center [784, 372] width 1568 height 744
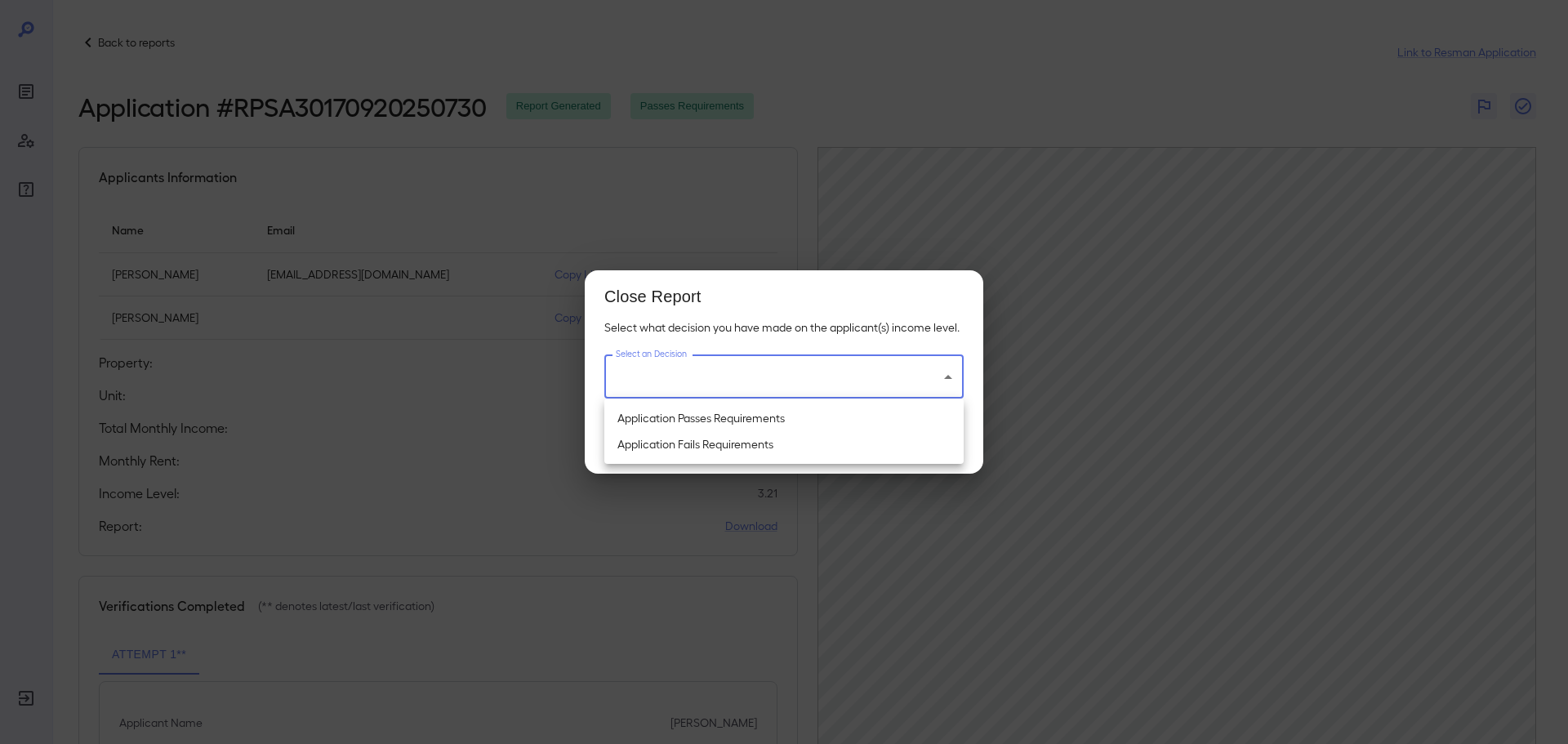
click at [683, 423] on li "Application Passes Requirements" at bounding box center [784, 418] width 359 height 26
type input "**********"
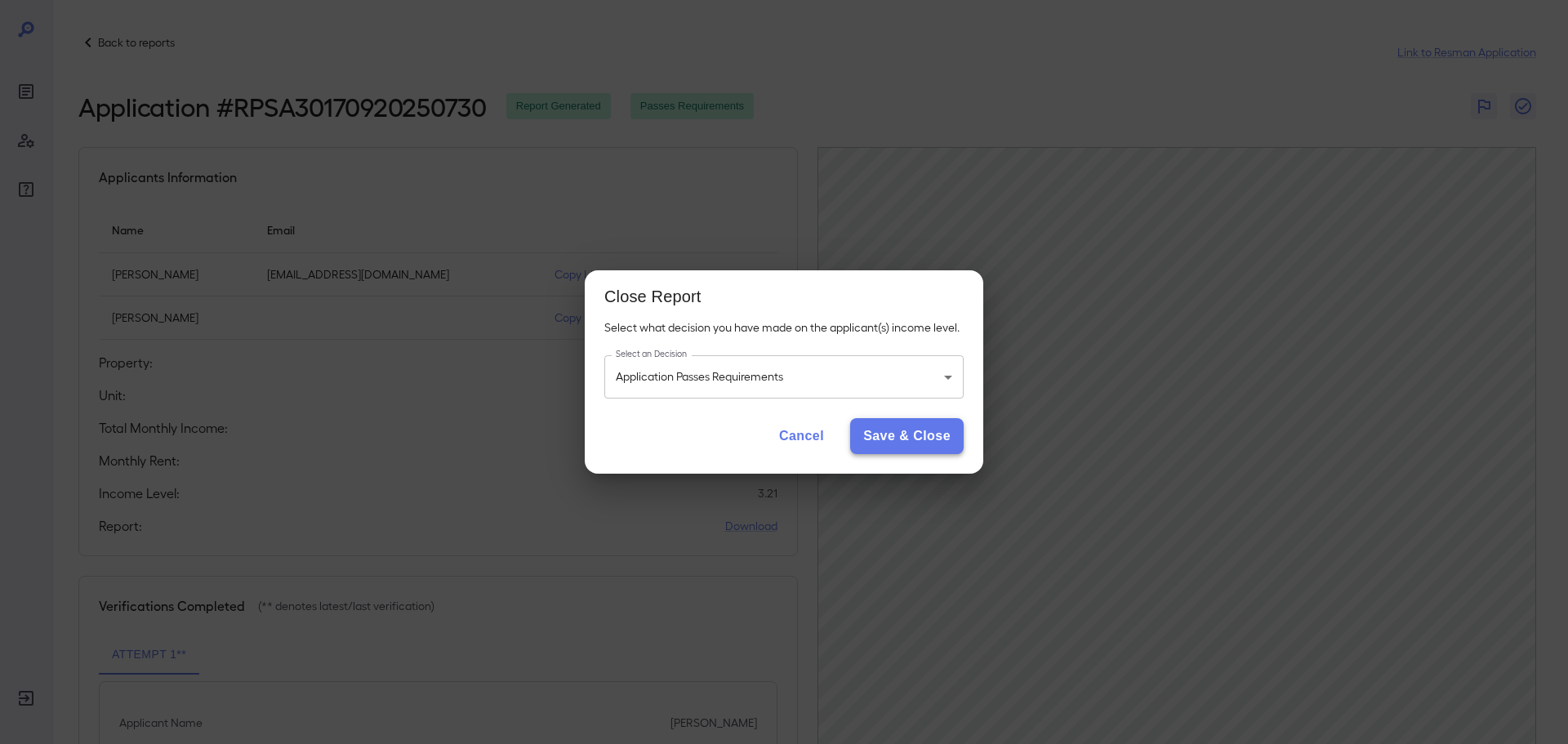
click at [917, 432] on button "Save & Close" at bounding box center [907, 435] width 114 height 36
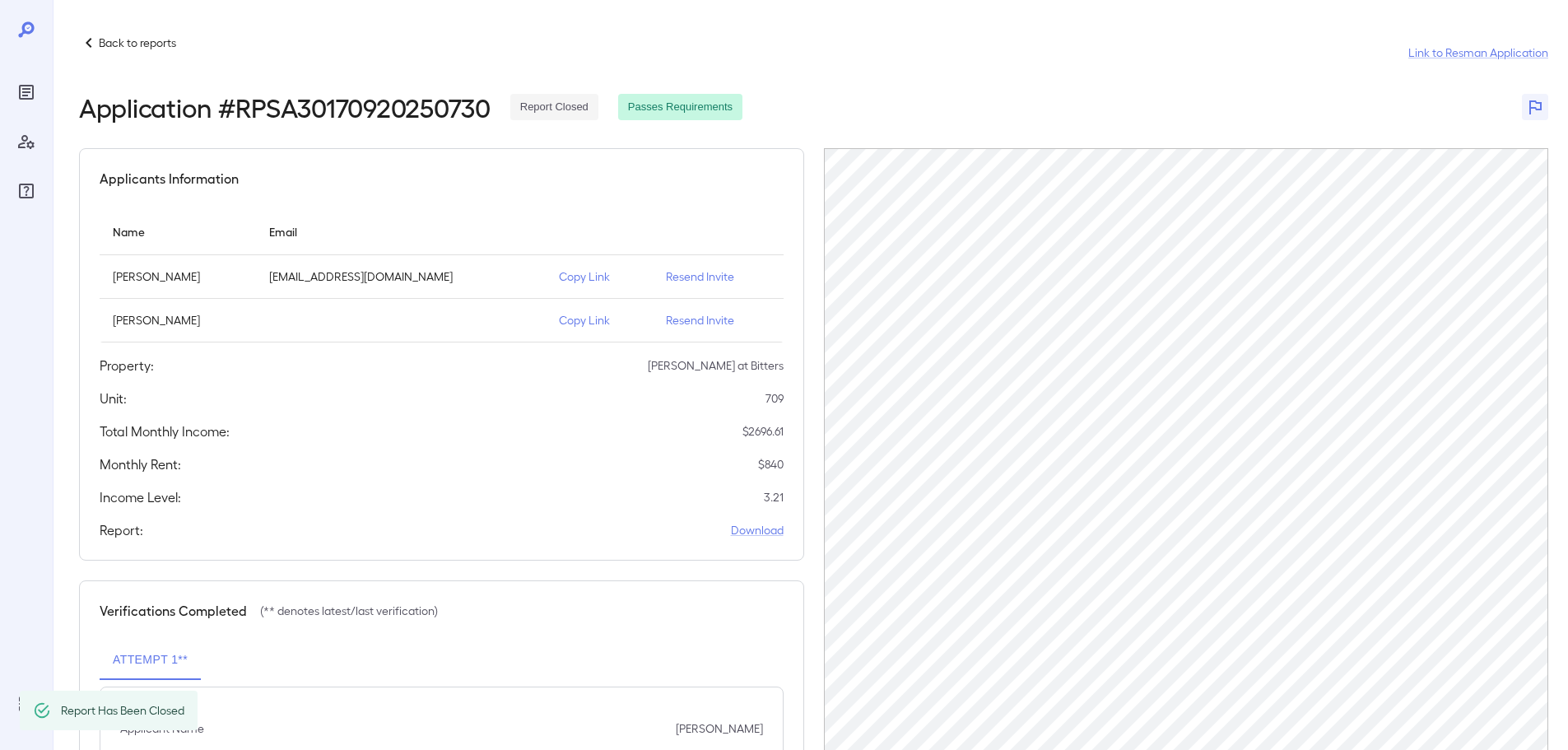
click at [132, 37] on p "Back to reports" at bounding box center [137, 43] width 77 height 17
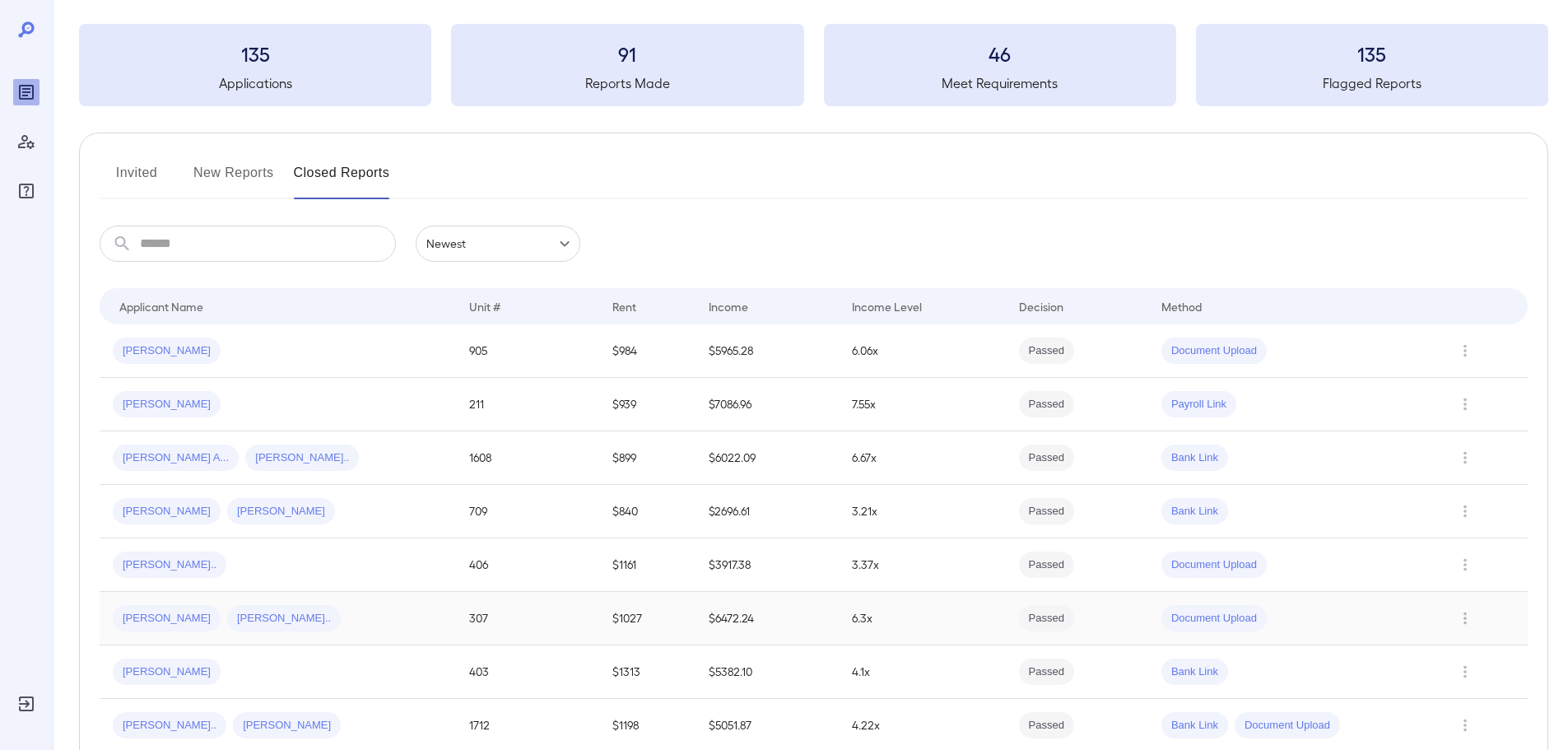
scroll to position [164, 0]
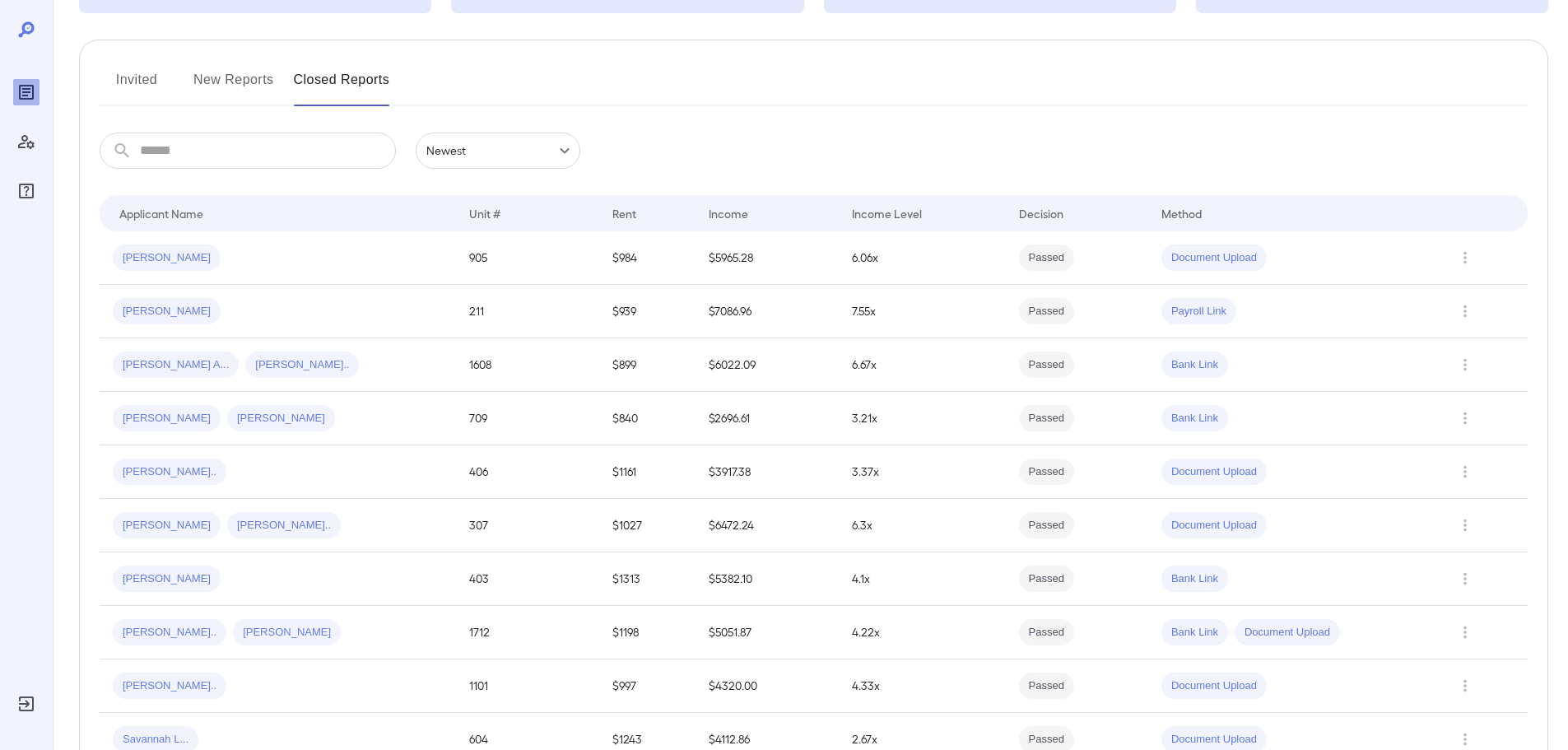
click at [243, 82] on button "New Reports" at bounding box center [234, 86] width 81 height 39
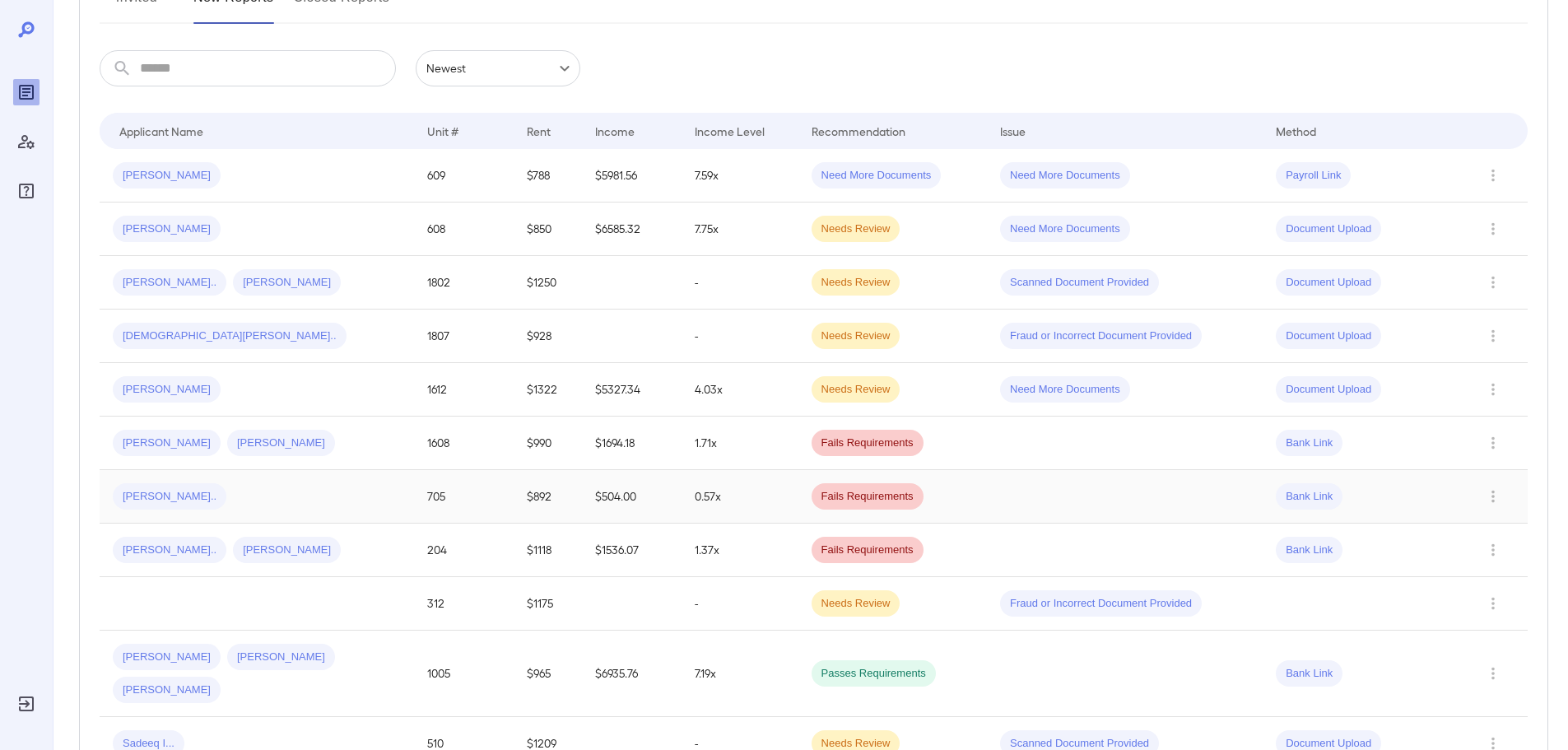
scroll to position [412, 0]
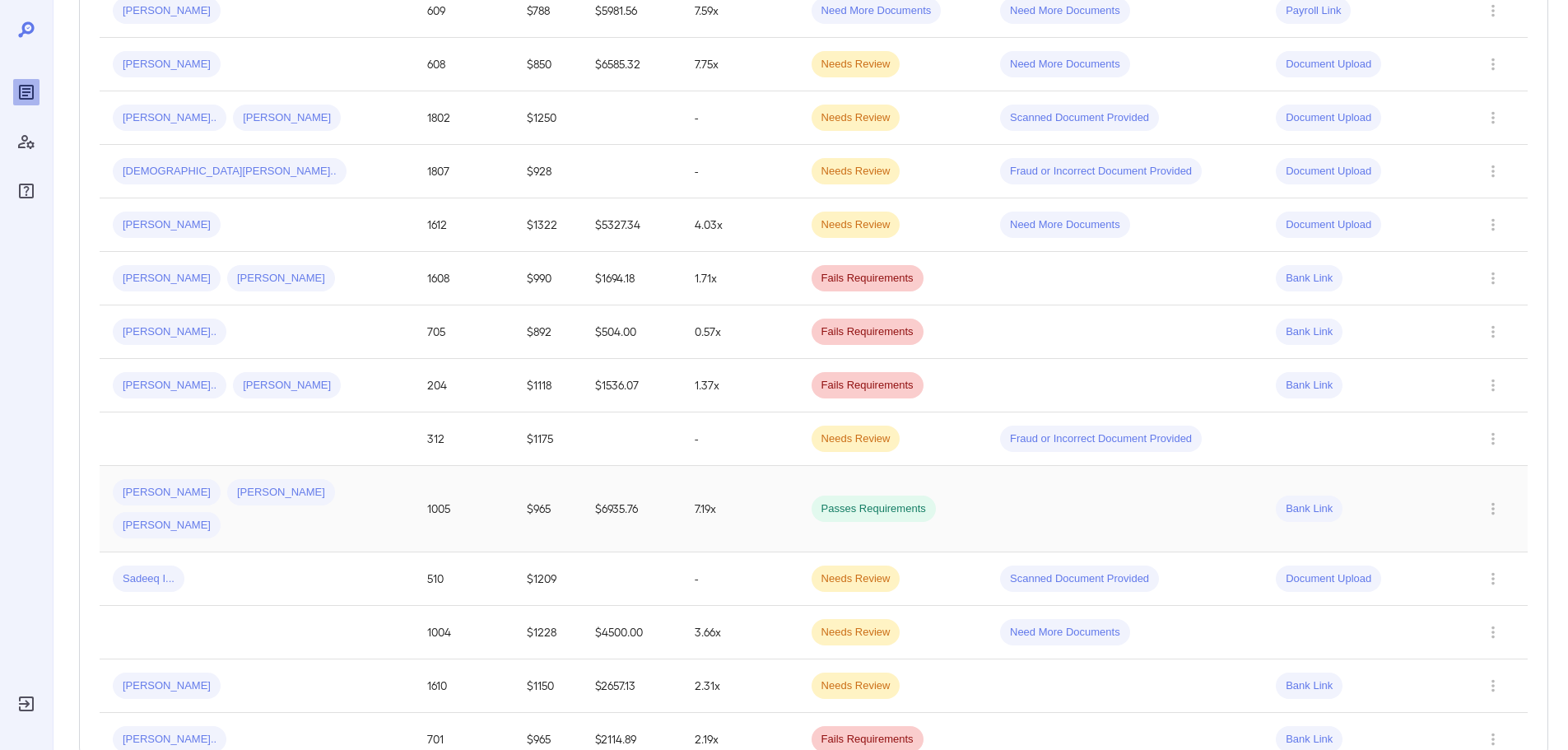
click at [297, 521] on div "Richard E... Richard E... Richard E..." at bounding box center [257, 508] width 288 height 59
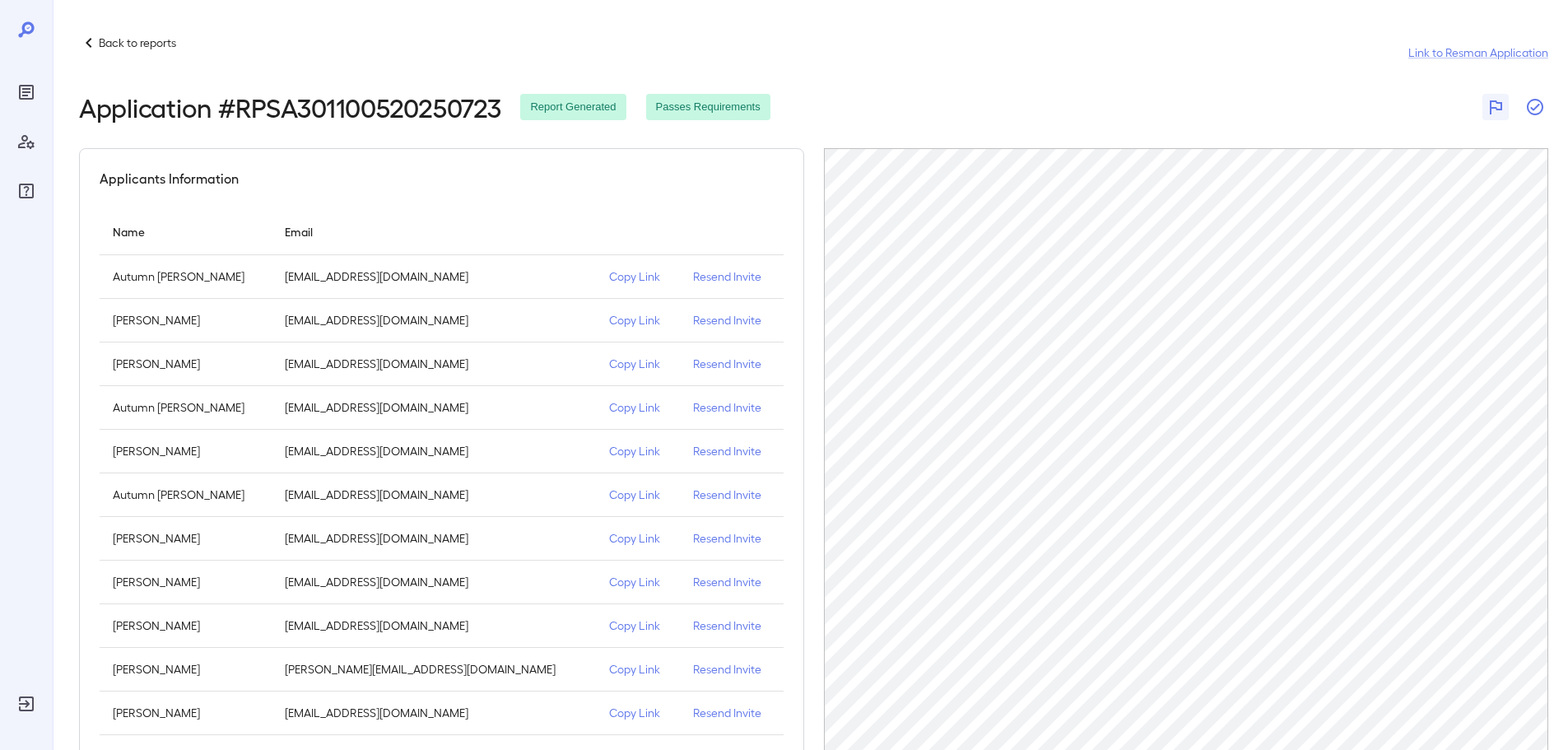
click at [1535, 105] on icon "button" at bounding box center [1534, 106] width 20 height 20
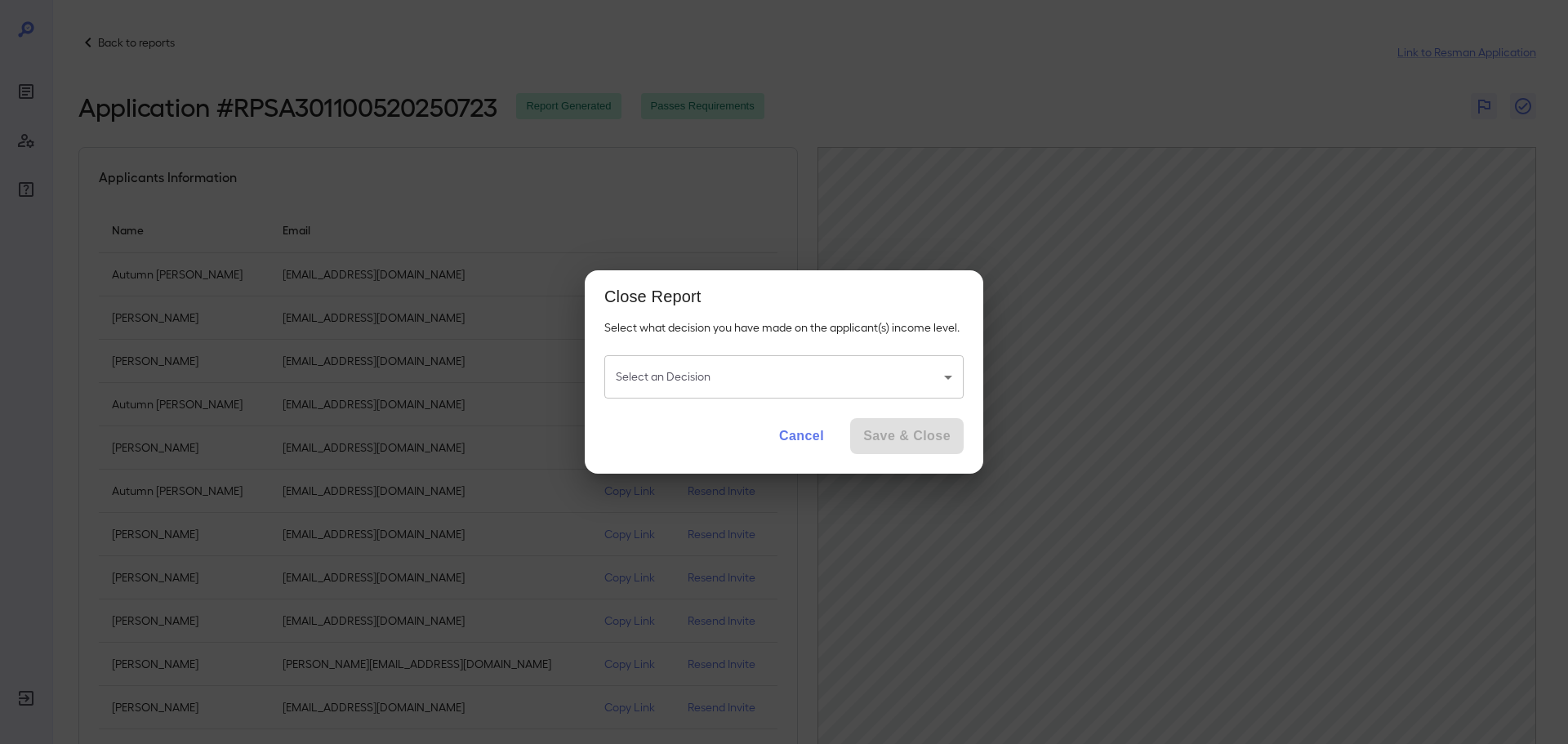
click at [663, 370] on body "Back to reports Link to Resman Application Application # RPSA301100520250723 Re…" at bounding box center [784, 372] width 1568 height 744
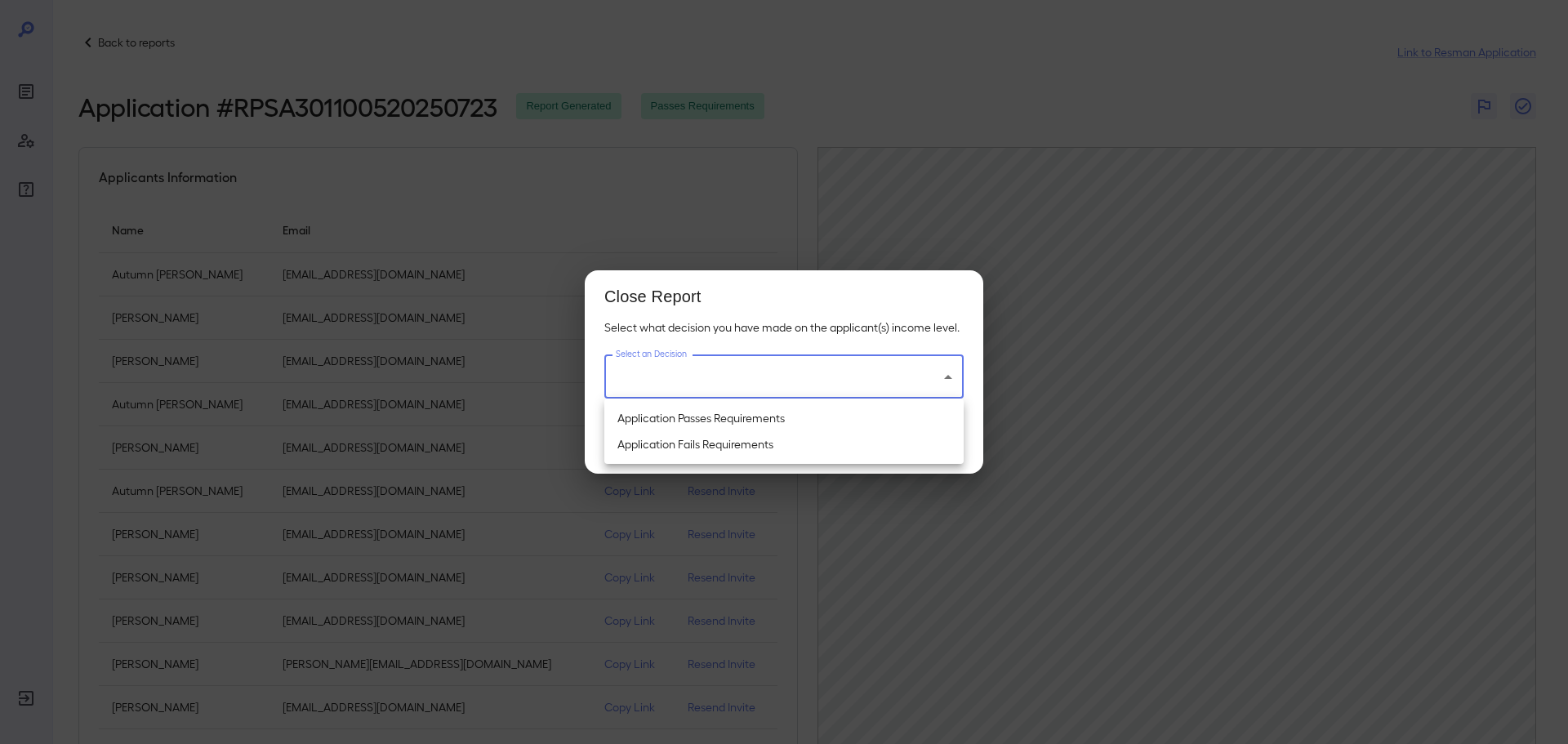
click at [689, 411] on li "Application Passes Requirements" at bounding box center [784, 418] width 359 height 26
type input "**********"
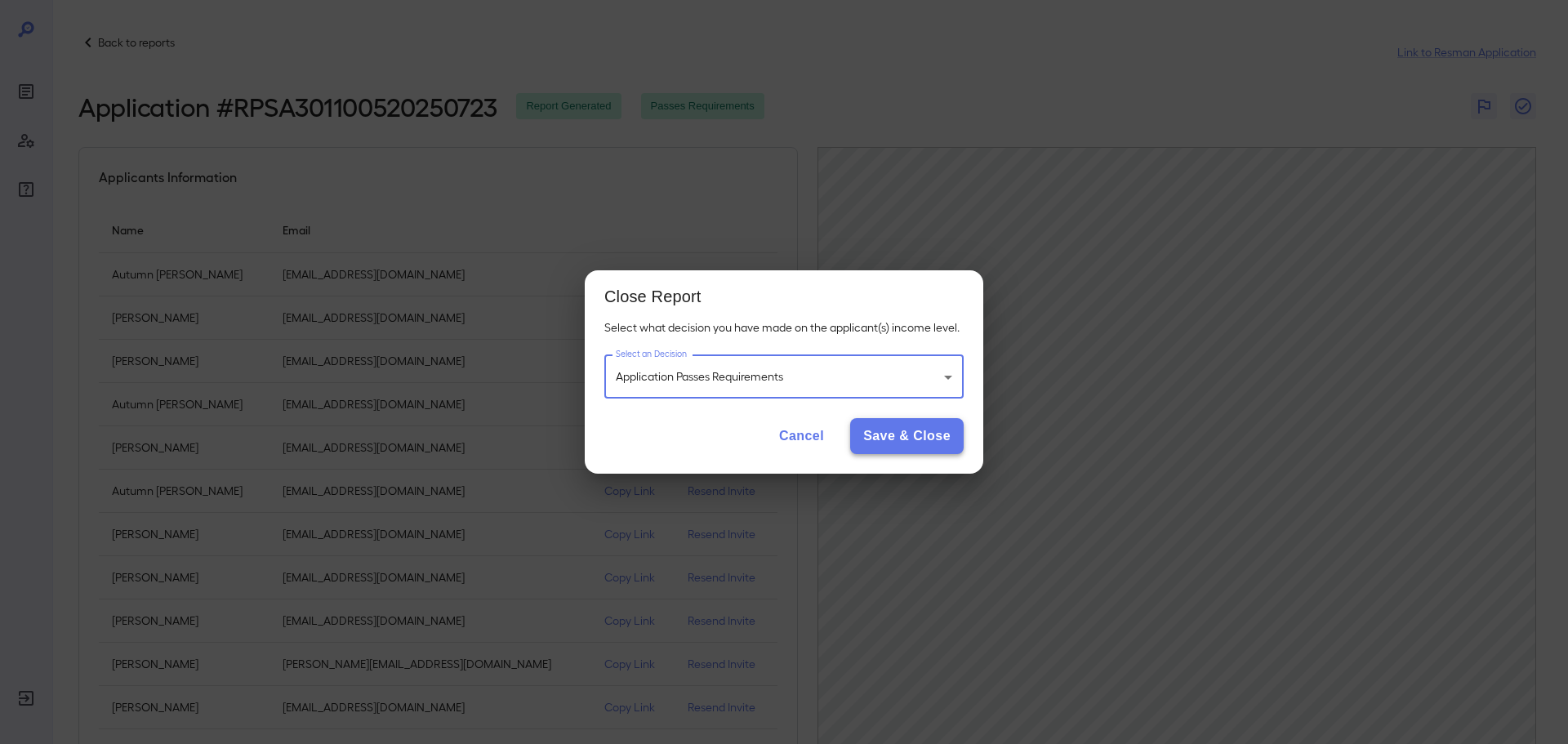
click at [896, 436] on button "Save & Close" at bounding box center [907, 435] width 114 height 36
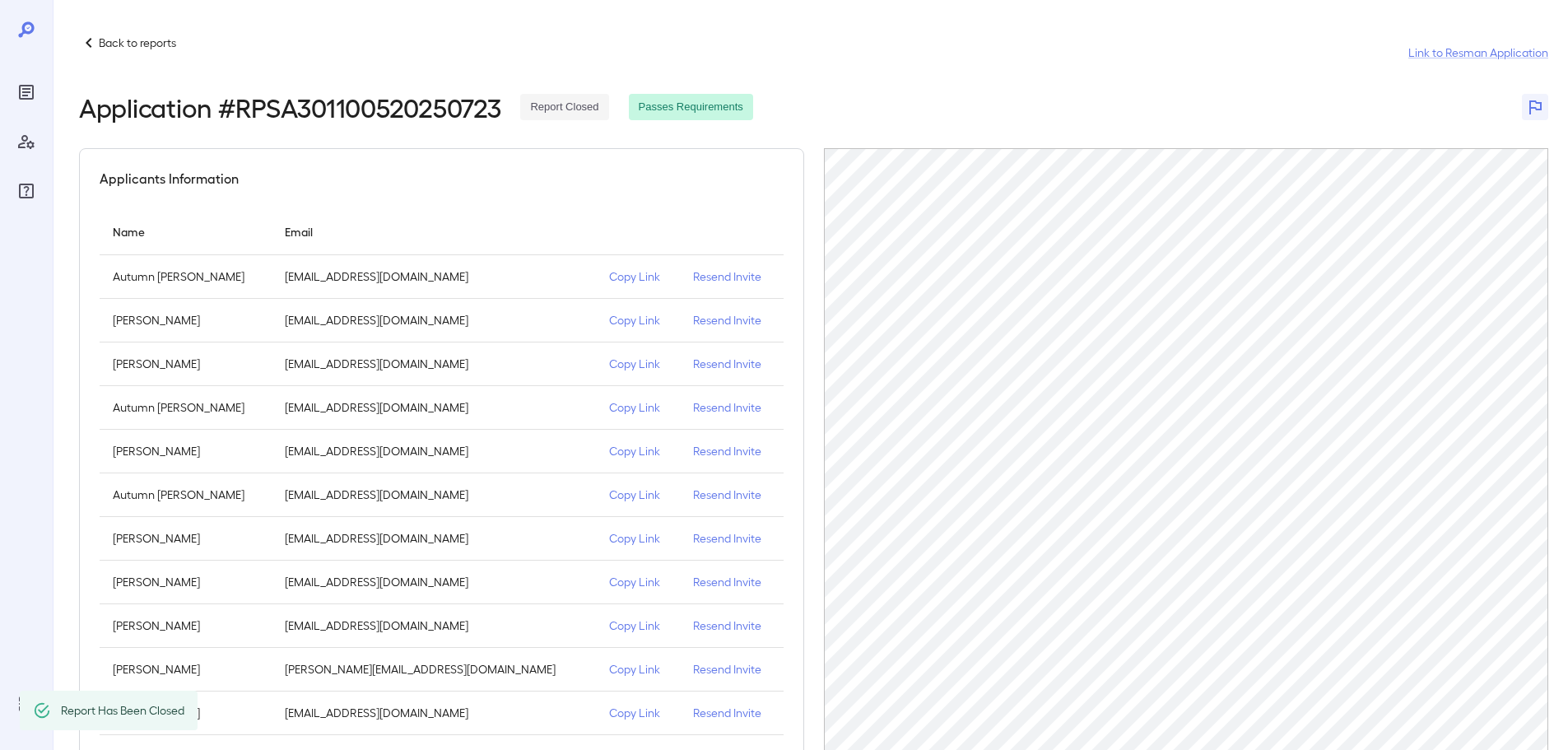
click at [118, 45] on p "Back to reports" at bounding box center [137, 43] width 77 height 17
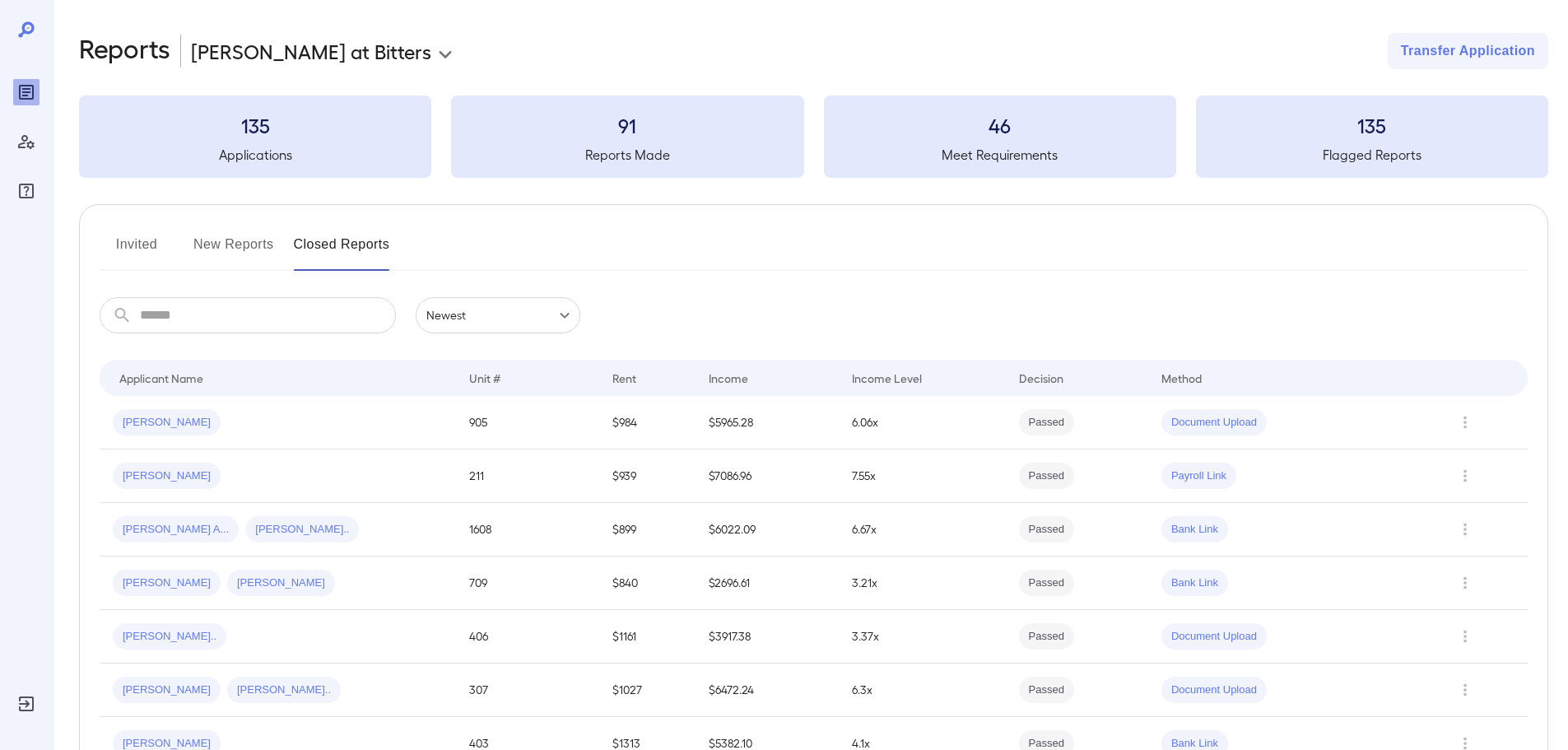
click at [220, 247] on button "New Reports" at bounding box center [234, 251] width 81 height 39
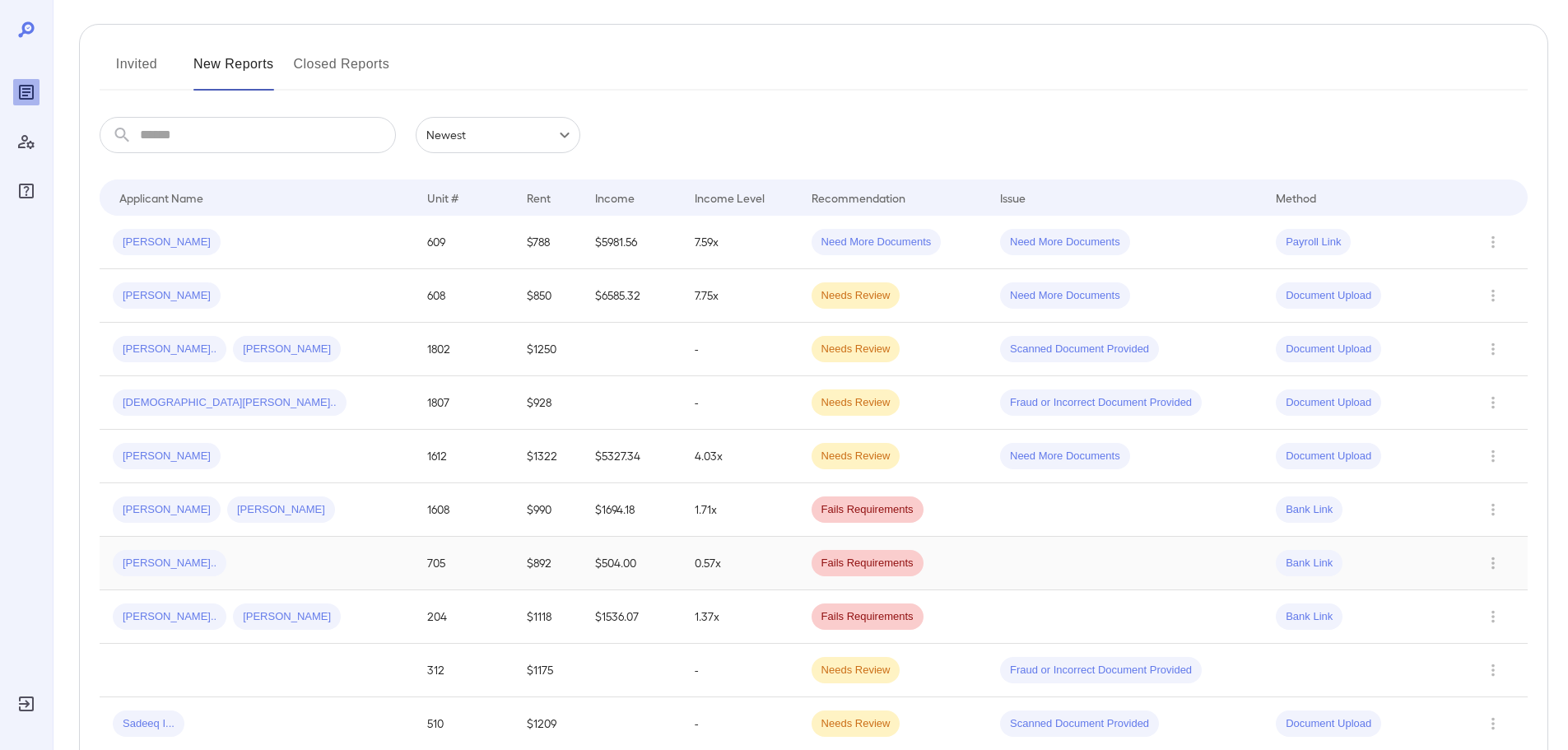
scroll to position [181, 0]
click at [293, 524] on td "Jennifer M... Judy L..." at bounding box center [257, 508] width 314 height 54
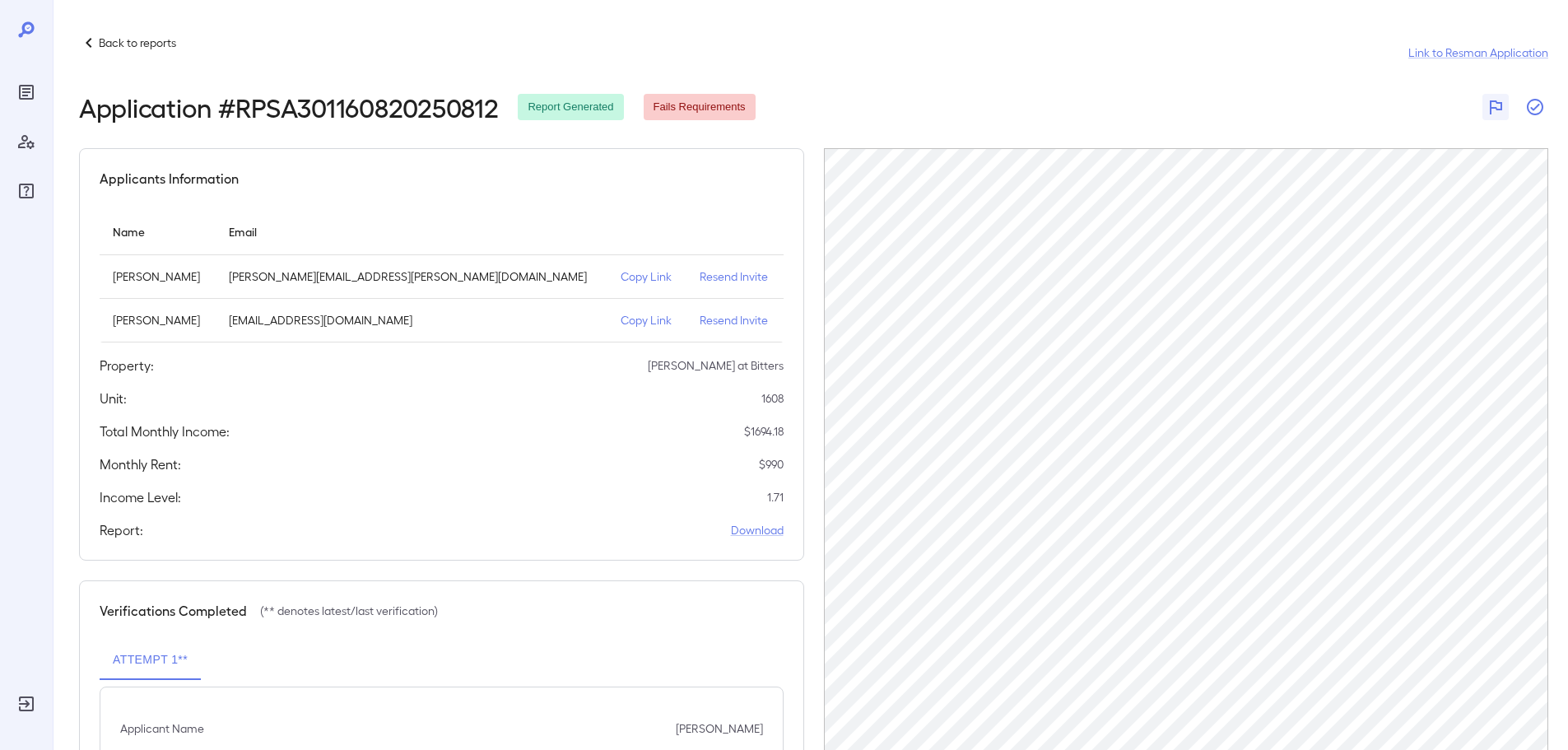
click at [1531, 109] on icon "button" at bounding box center [1535, 107] width 17 height 17
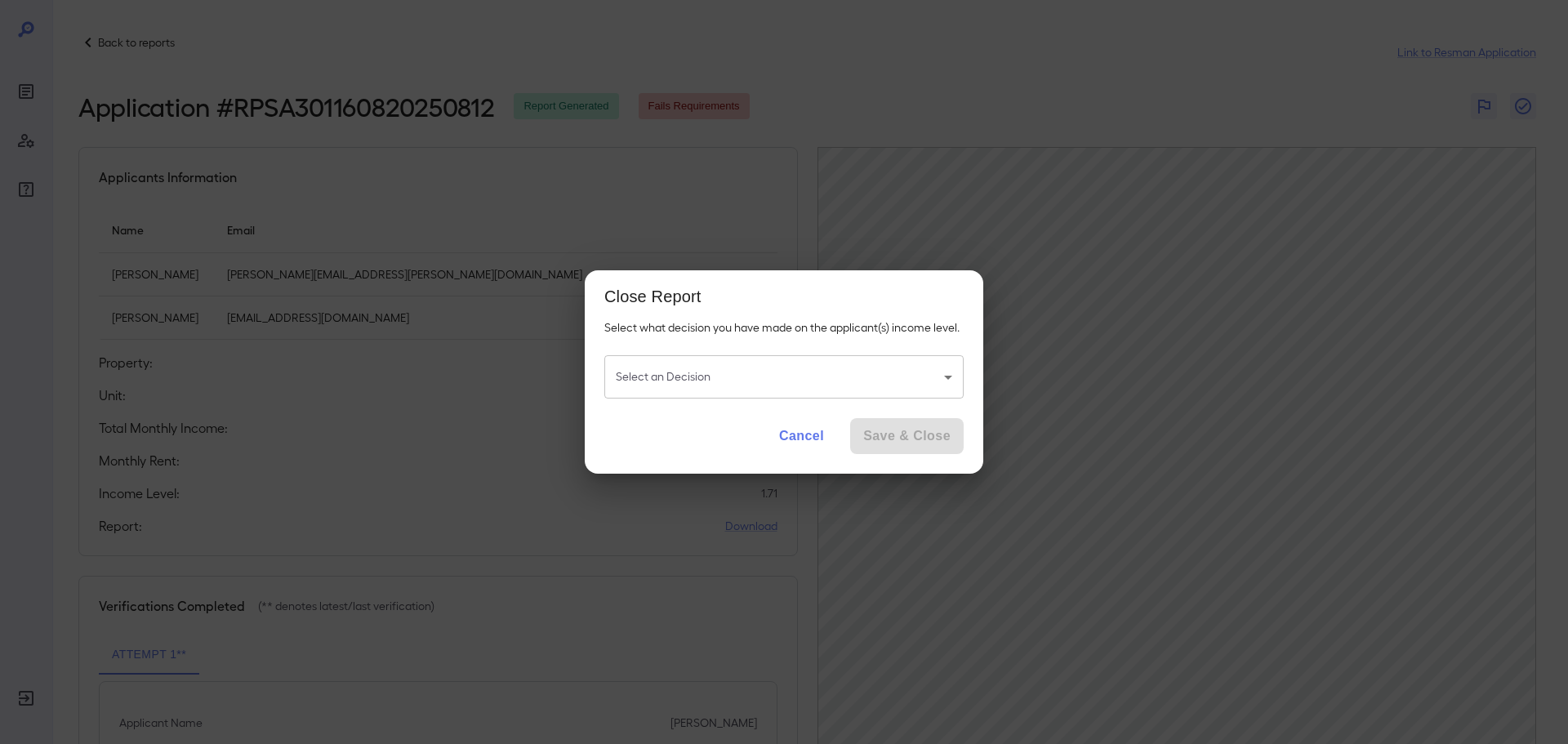
click at [701, 383] on body "Back to reports Link to Resman Application Application # RPSA301160820250812 Re…" at bounding box center [784, 372] width 1568 height 744
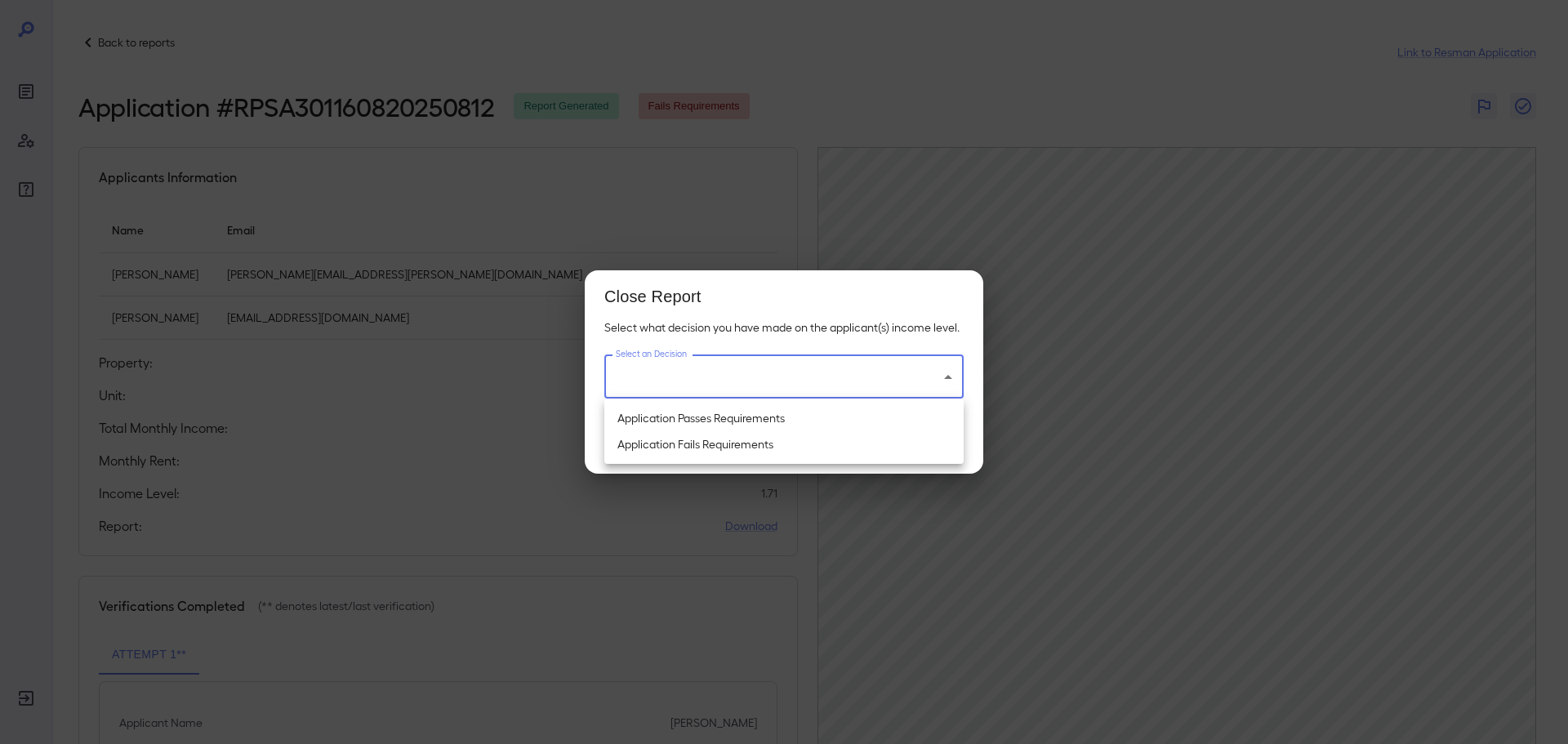
click at [703, 445] on li "Application Fails Requirements" at bounding box center [784, 444] width 359 height 26
type input "**********"
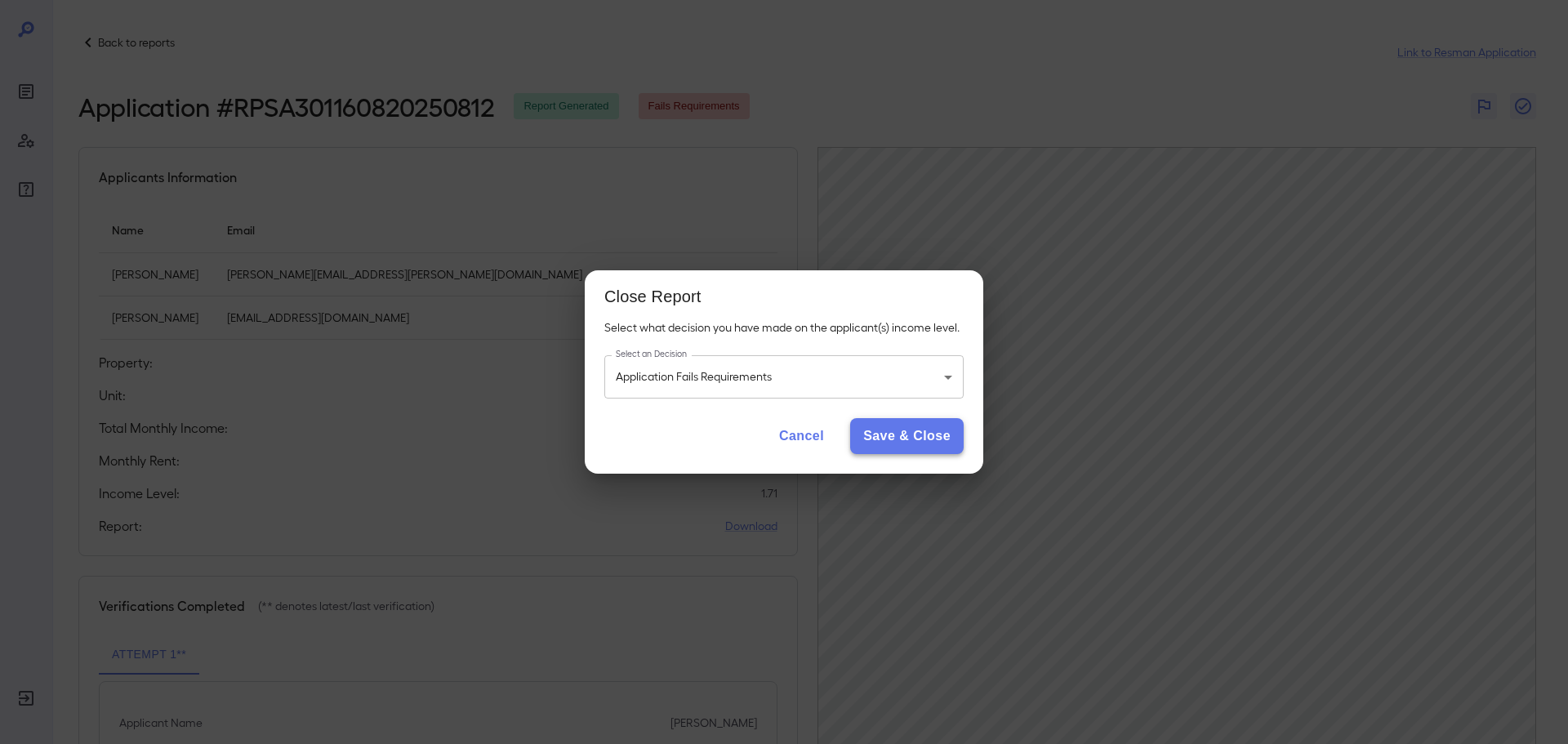
click at [941, 437] on button "Save & Close" at bounding box center [907, 435] width 114 height 36
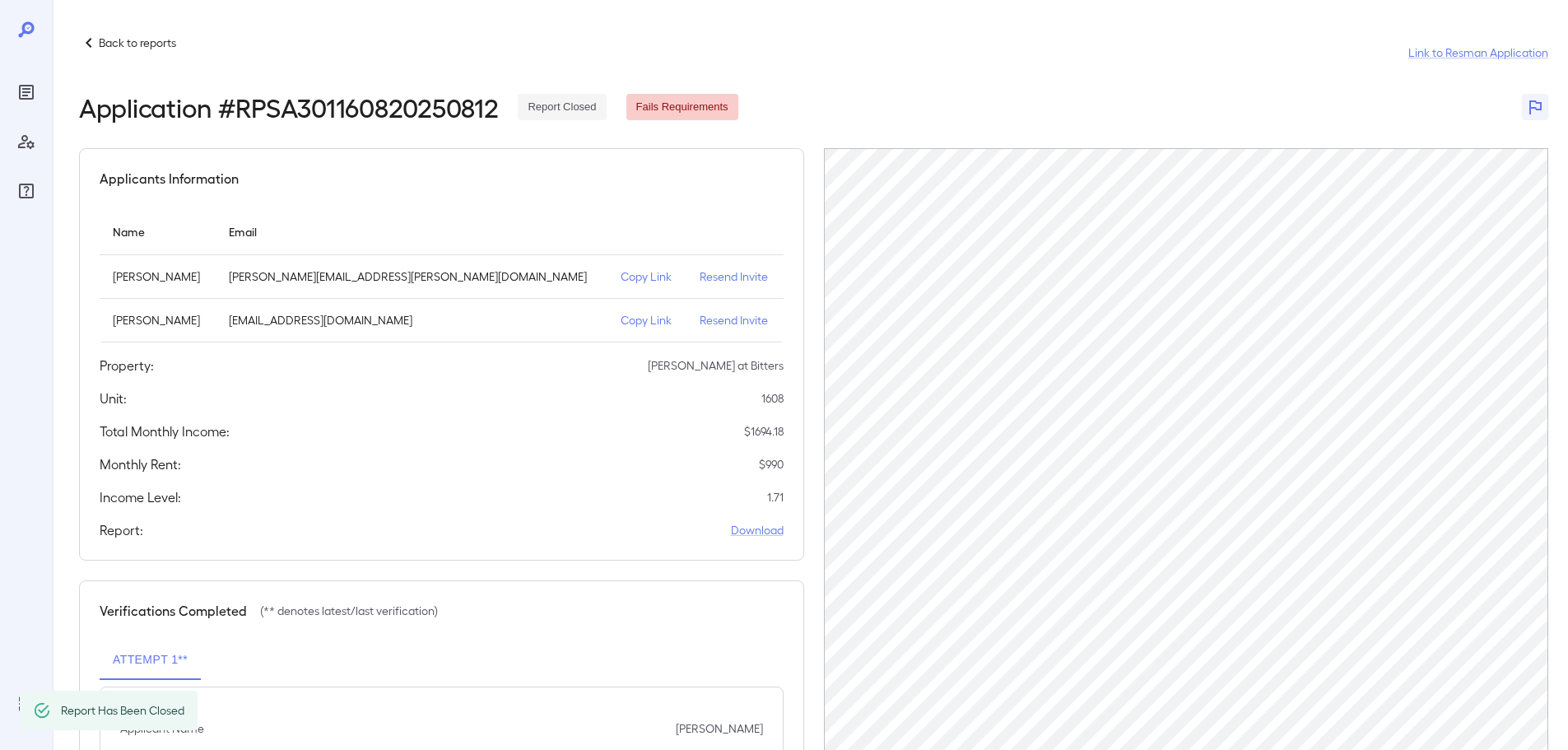
click at [146, 34] on div "Back to reports" at bounding box center [127, 42] width 97 height 20
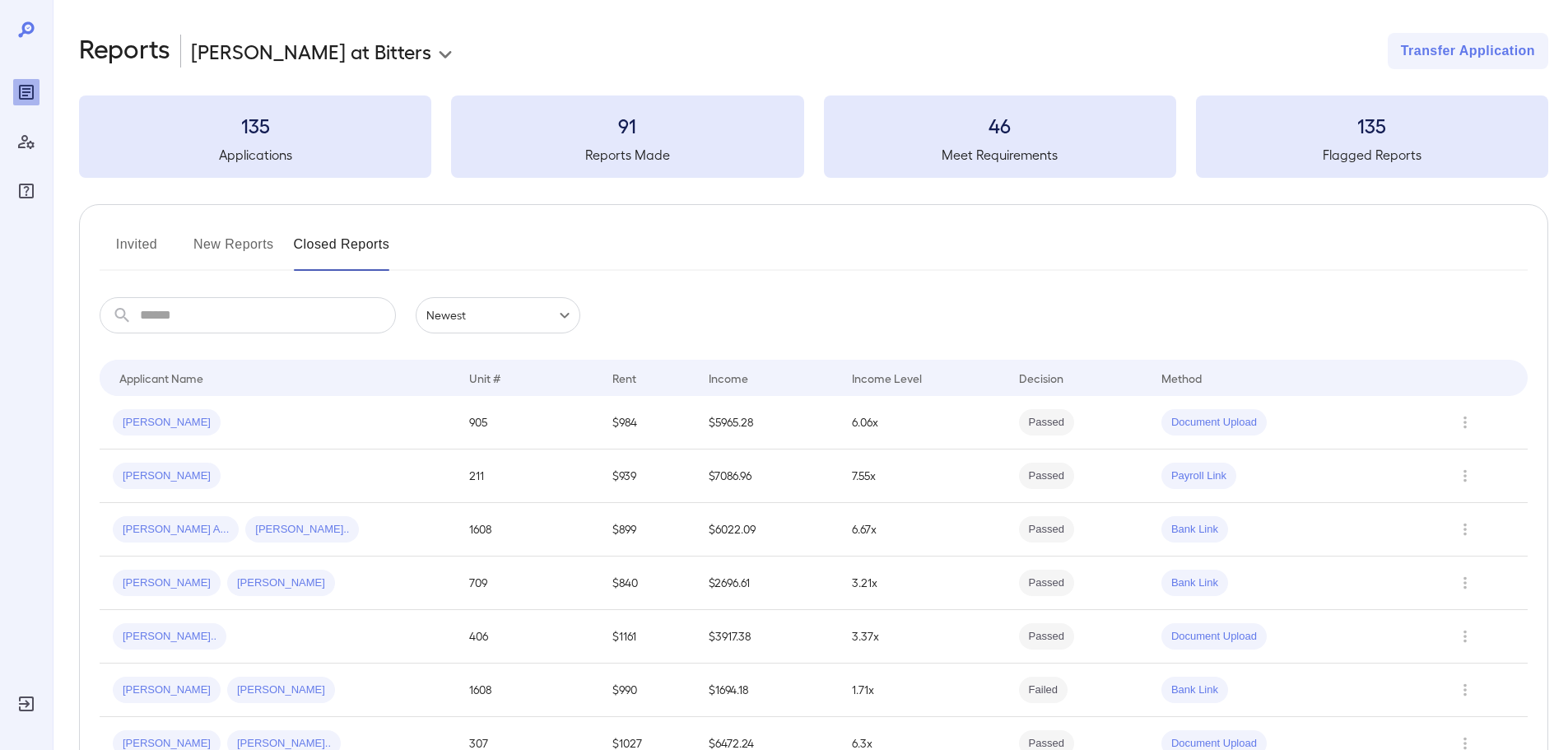
click at [239, 244] on button "New Reports" at bounding box center [234, 251] width 81 height 39
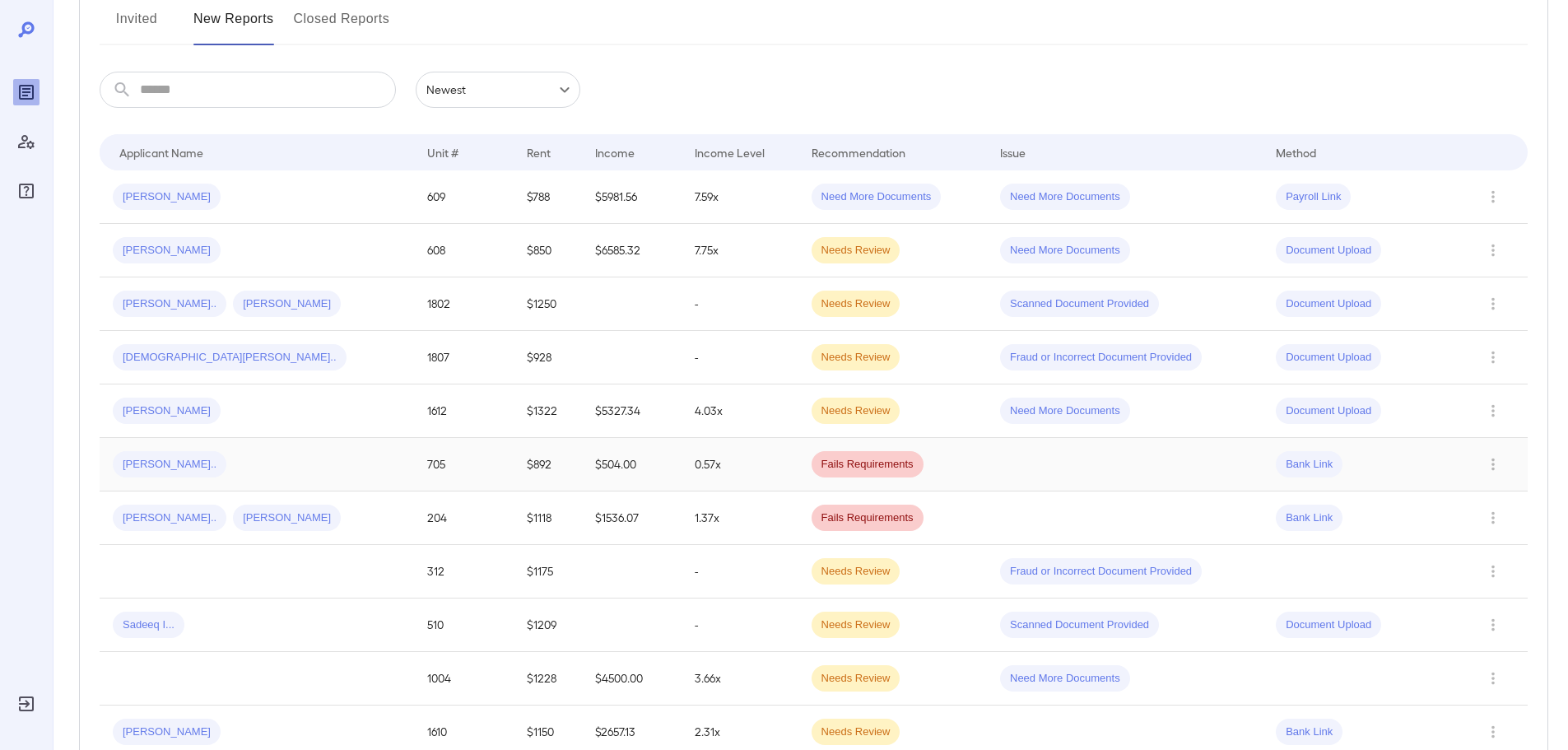
scroll to position [247, 0]
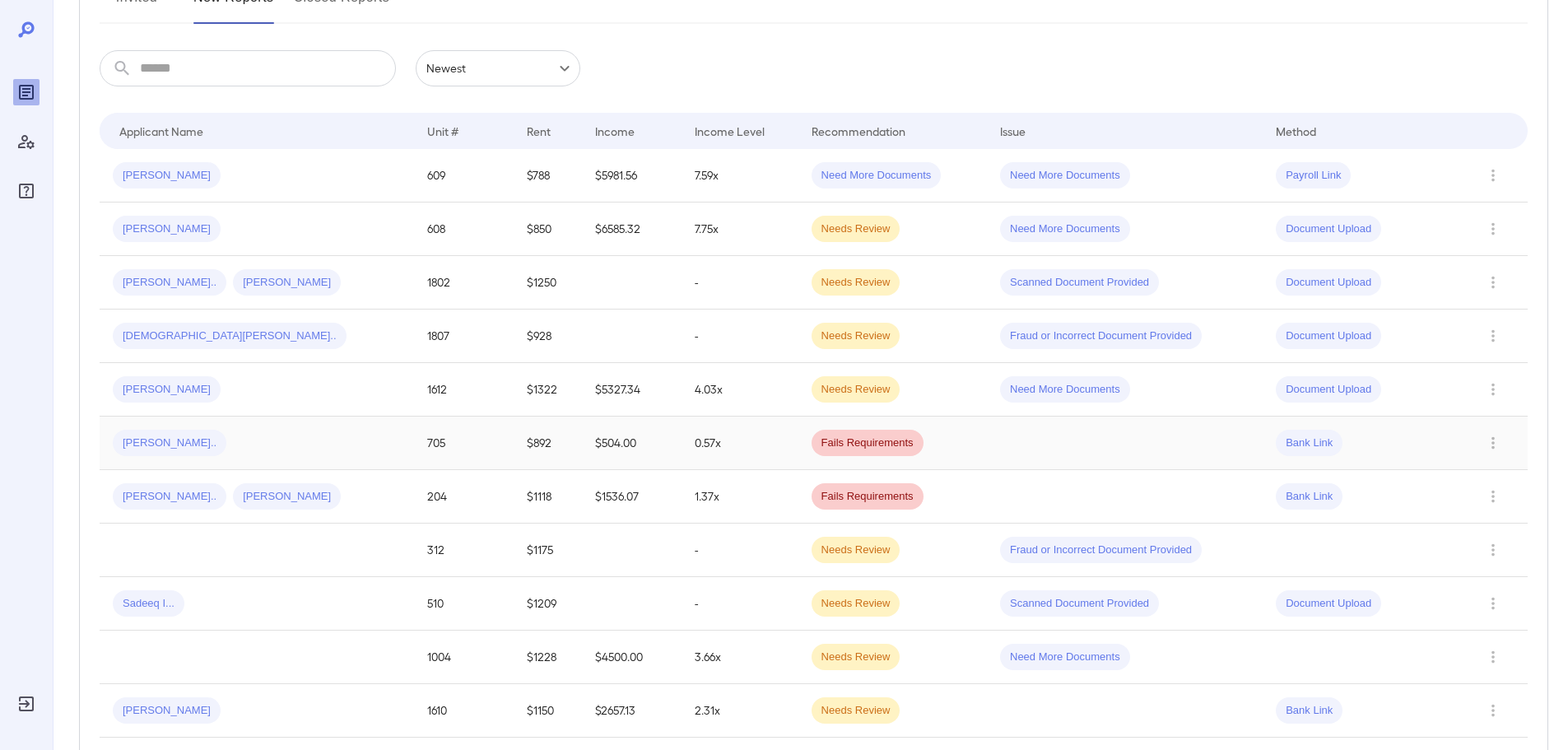
click at [245, 448] on div "Glen C..." at bounding box center [257, 443] width 288 height 26
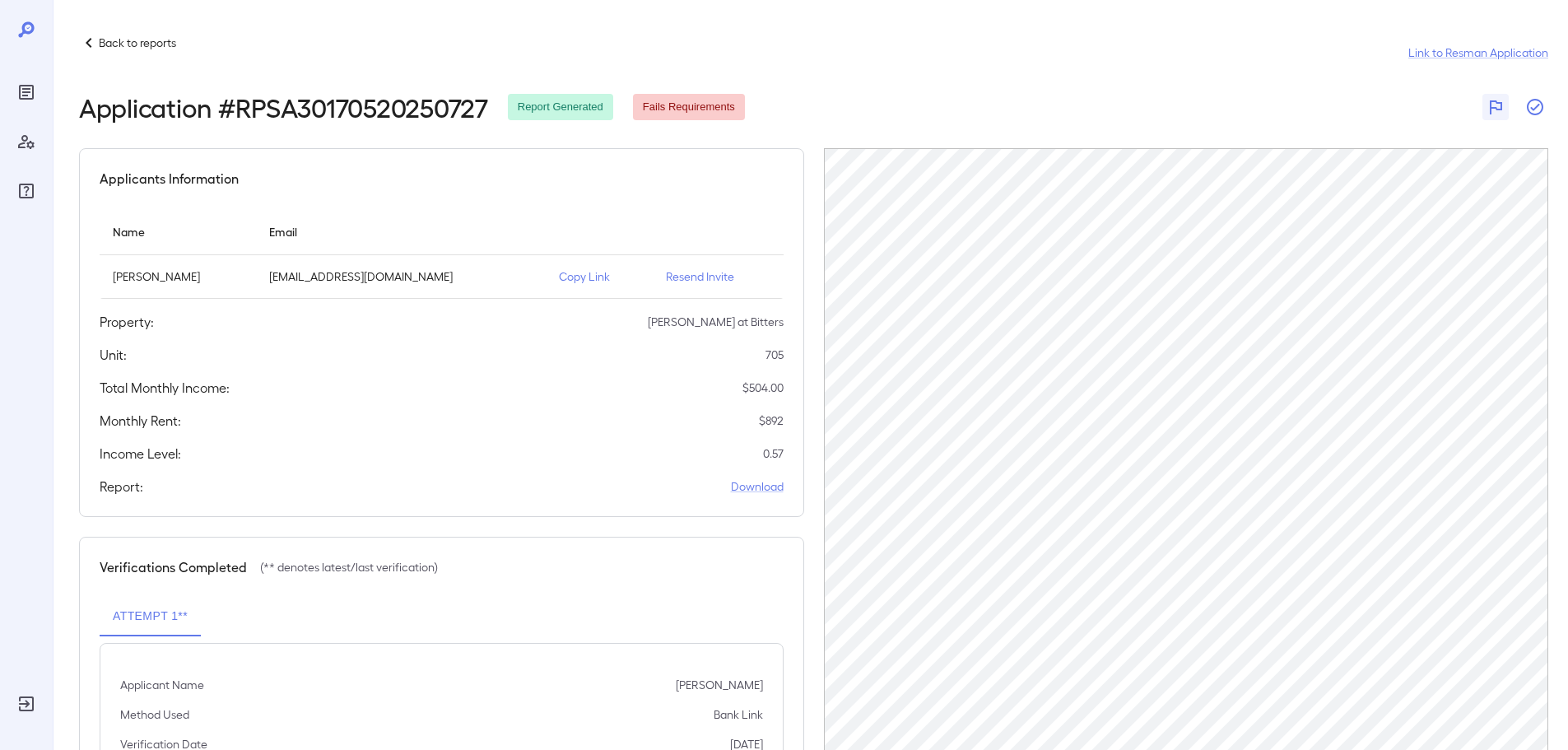
click at [1530, 102] on icon "button" at bounding box center [1534, 106] width 20 height 20
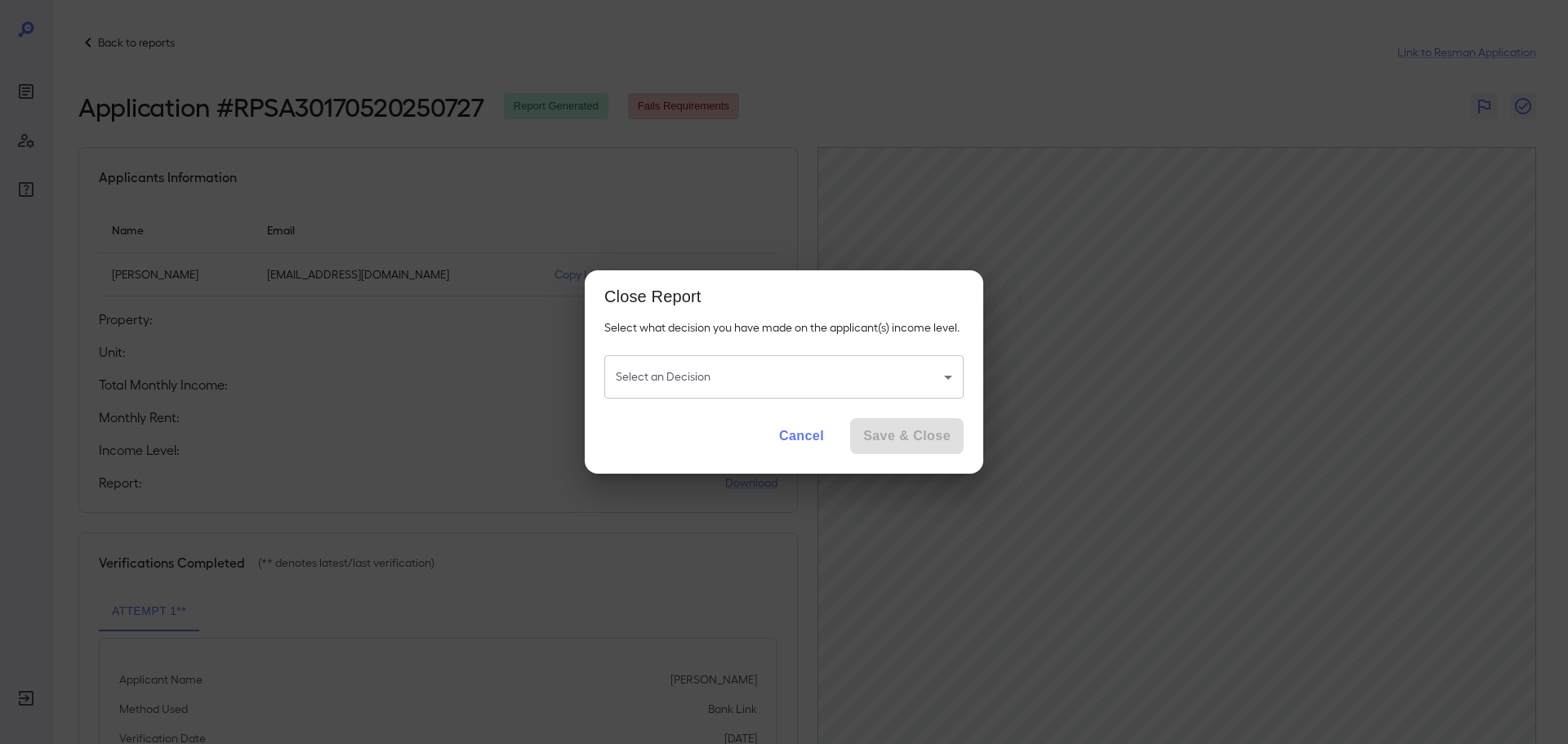
click at [878, 377] on body "Back to reports Link to Resman Application Application # RPSA30170520250727 Rep…" at bounding box center [784, 372] width 1568 height 744
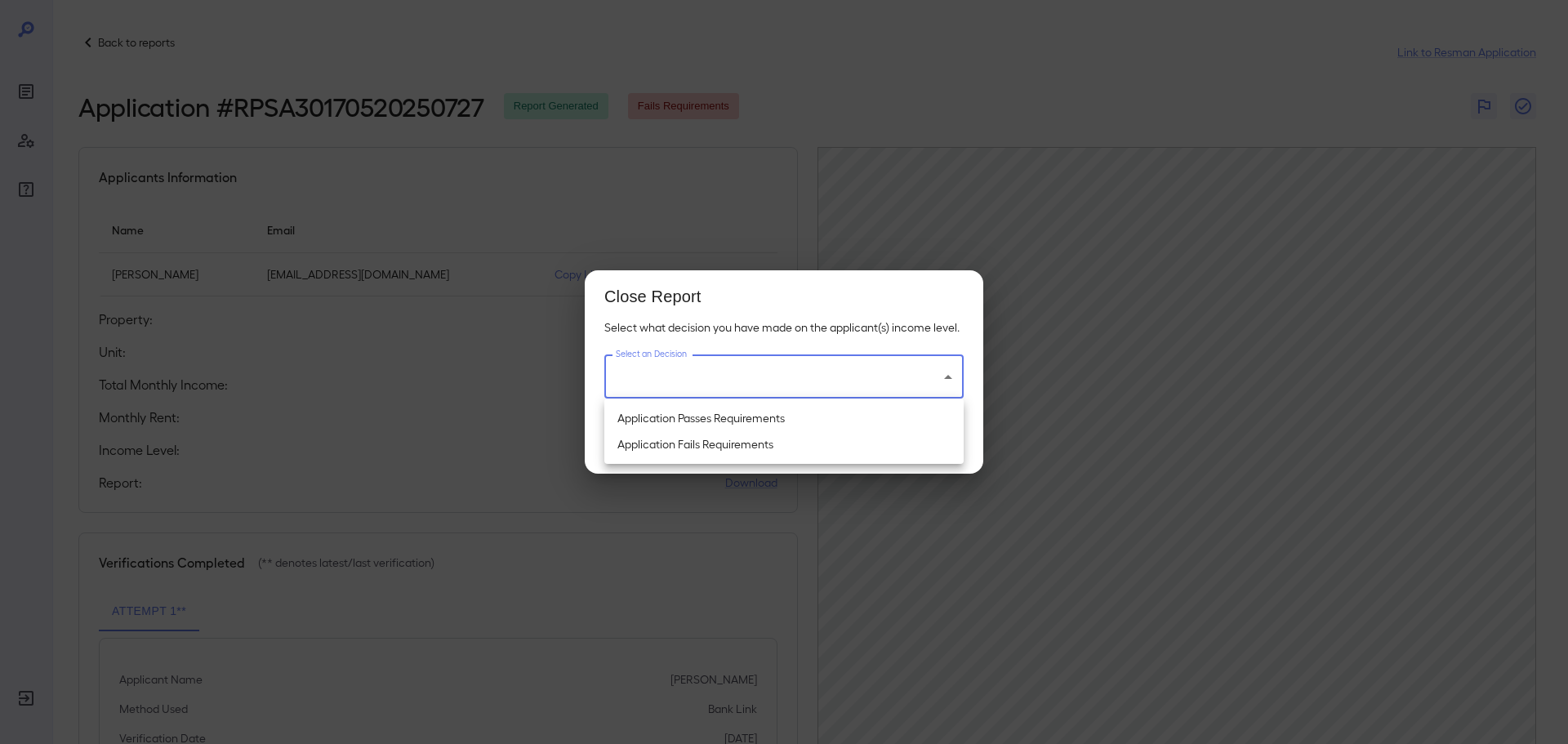
click at [728, 450] on li "Application Fails Requirements" at bounding box center [784, 444] width 359 height 26
type input "**********"
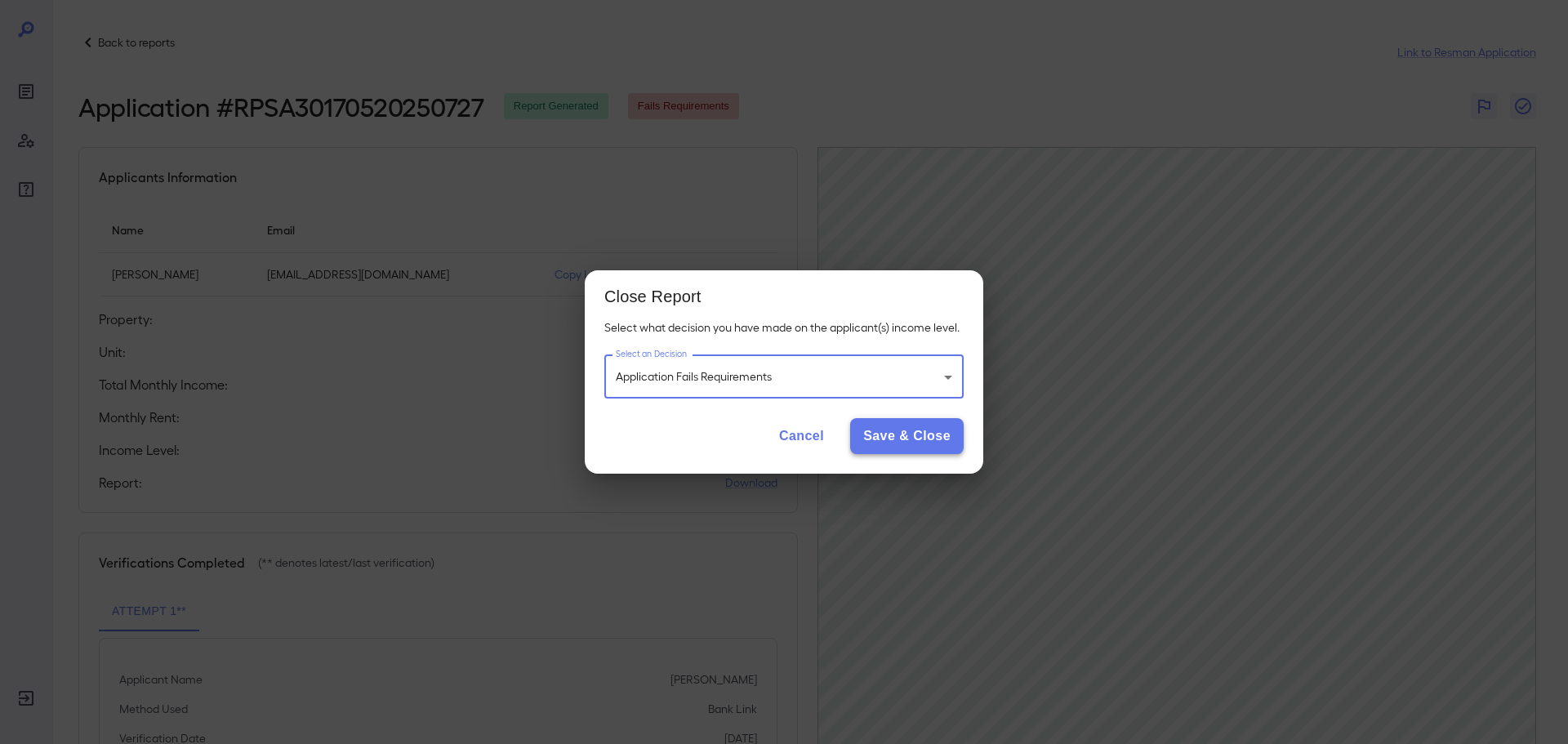
click at [915, 440] on button "Save & Close" at bounding box center [907, 435] width 114 height 36
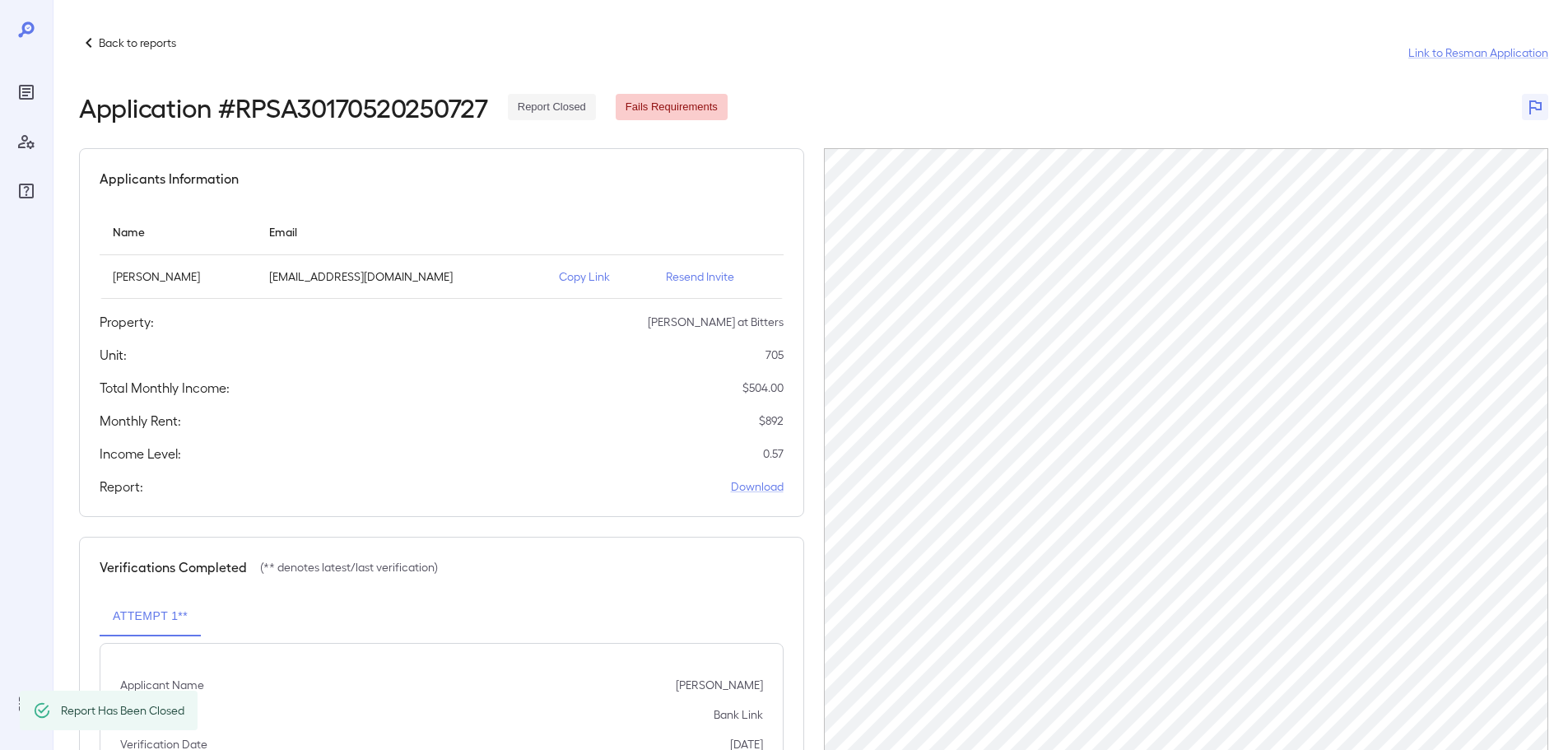
click at [147, 38] on p "Back to reports" at bounding box center [137, 43] width 77 height 17
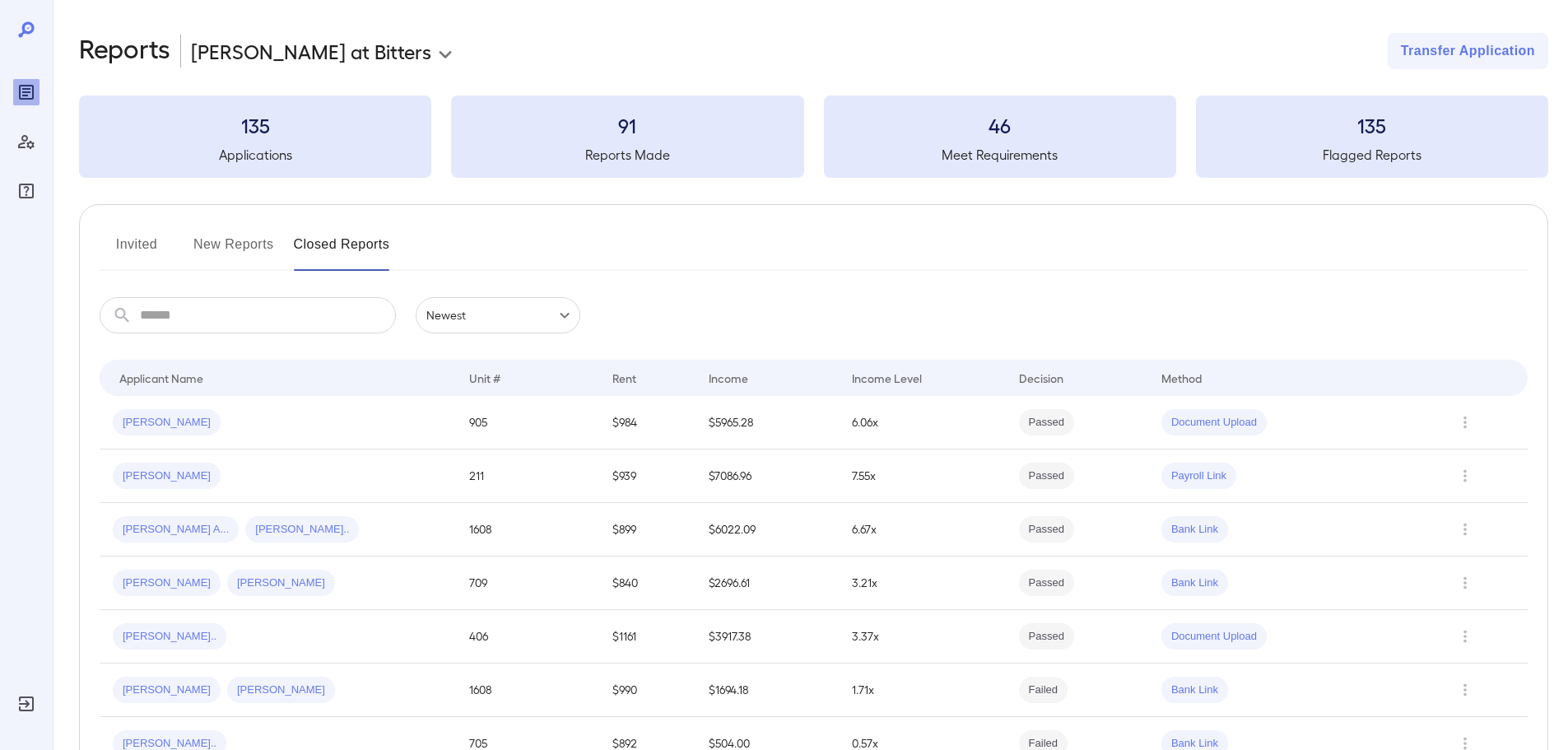
click at [242, 246] on button "New Reports" at bounding box center [234, 251] width 81 height 39
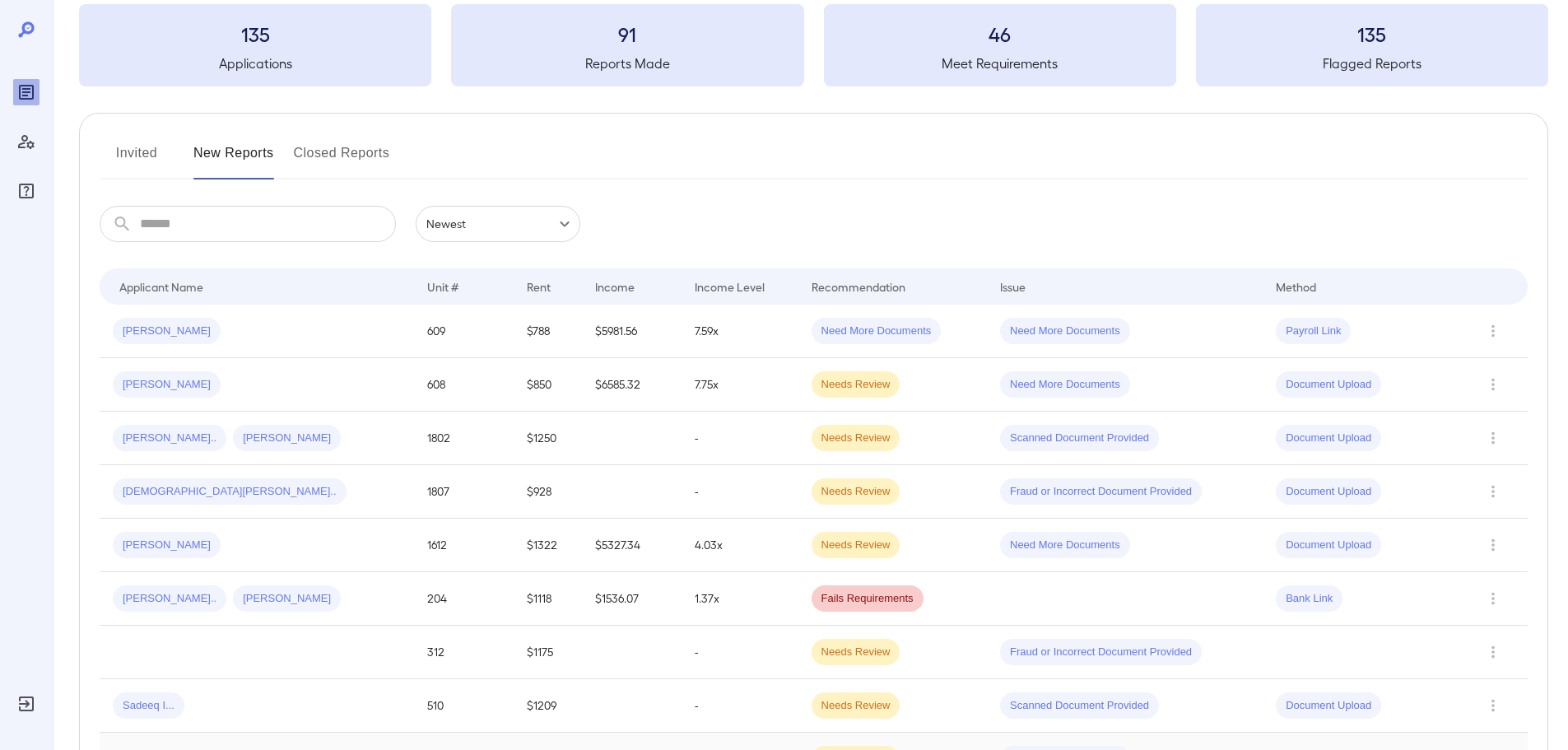
scroll to position [320, 0]
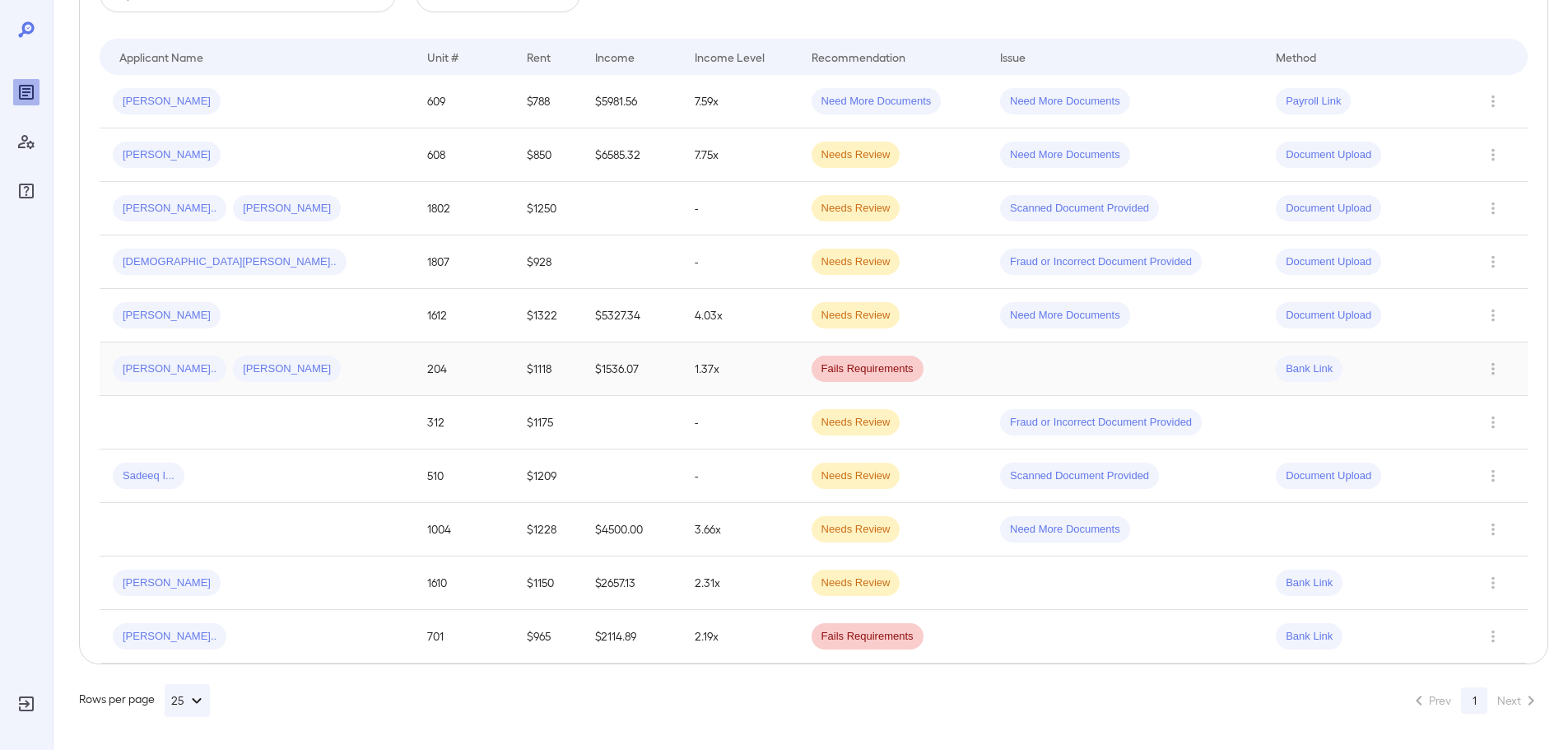
click at [292, 375] on div "David I... Miriam C..." at bounding box center [257, 368] width 288 height 26
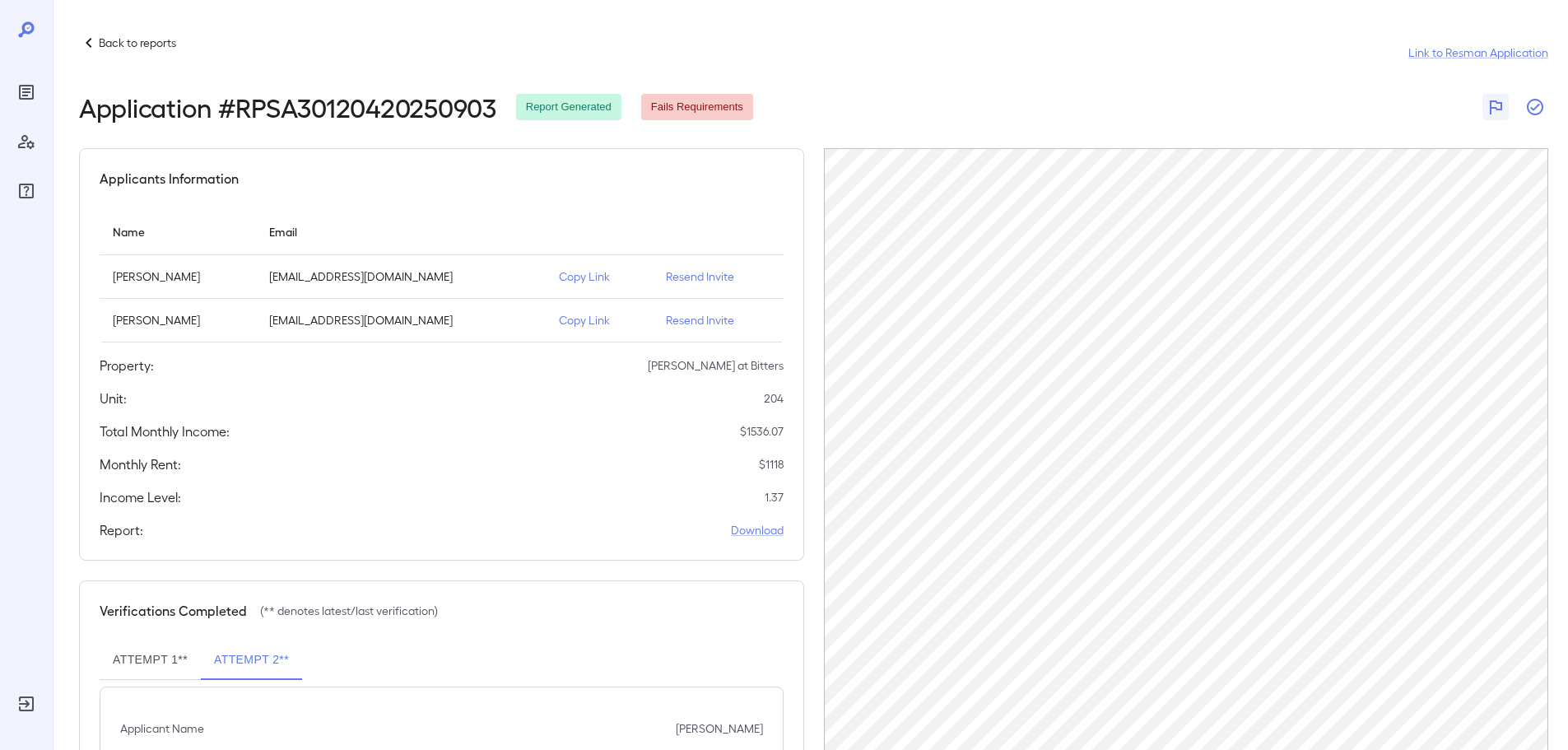
click at [1546, 105] on button "button" at bounding box center [1535, 107] width 26 height 26
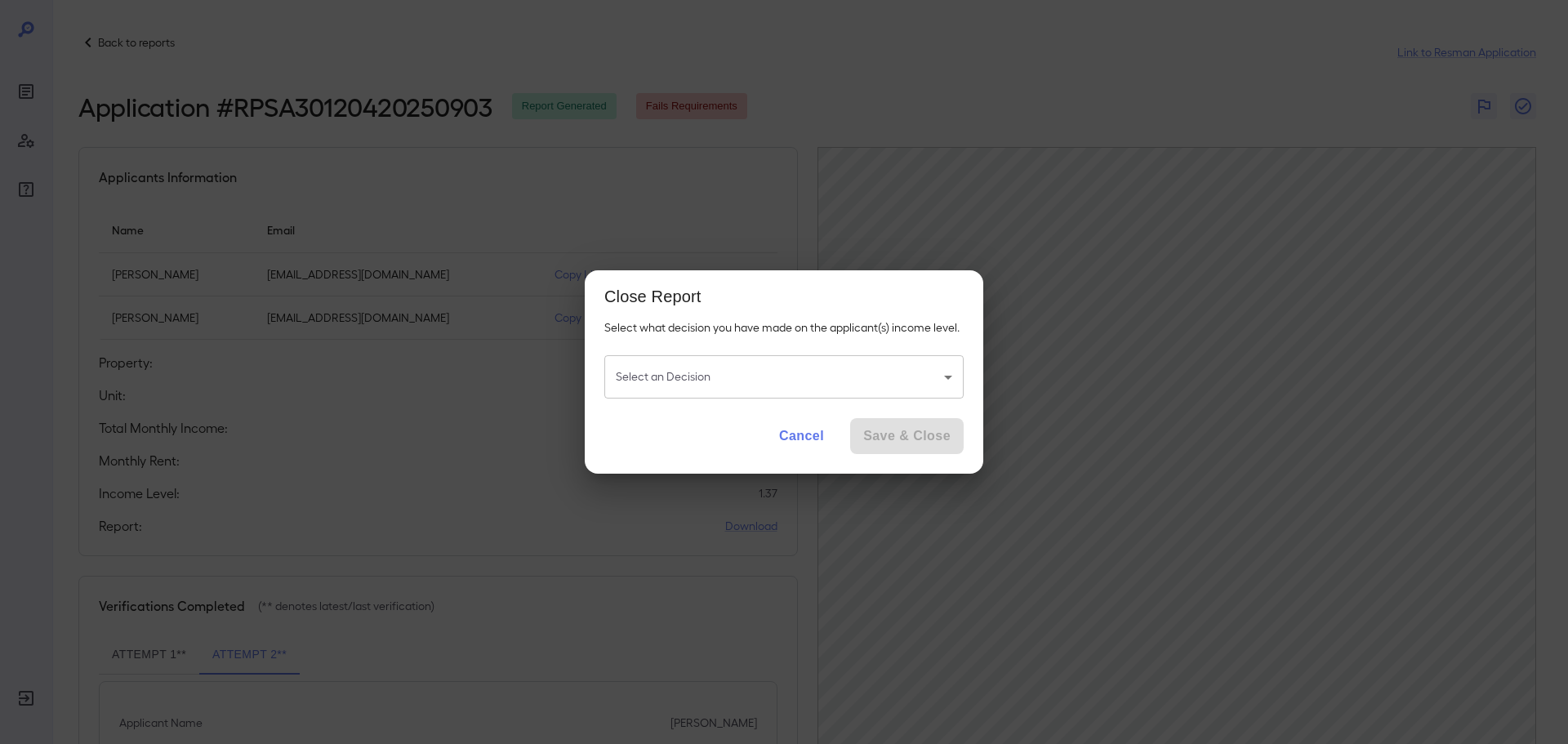
click at [751, 377] on body "Back to reports Link to Resman Application Application # RPSA30120420250903 Rep…" at bounding box center [784, 372] width 1568 height 744
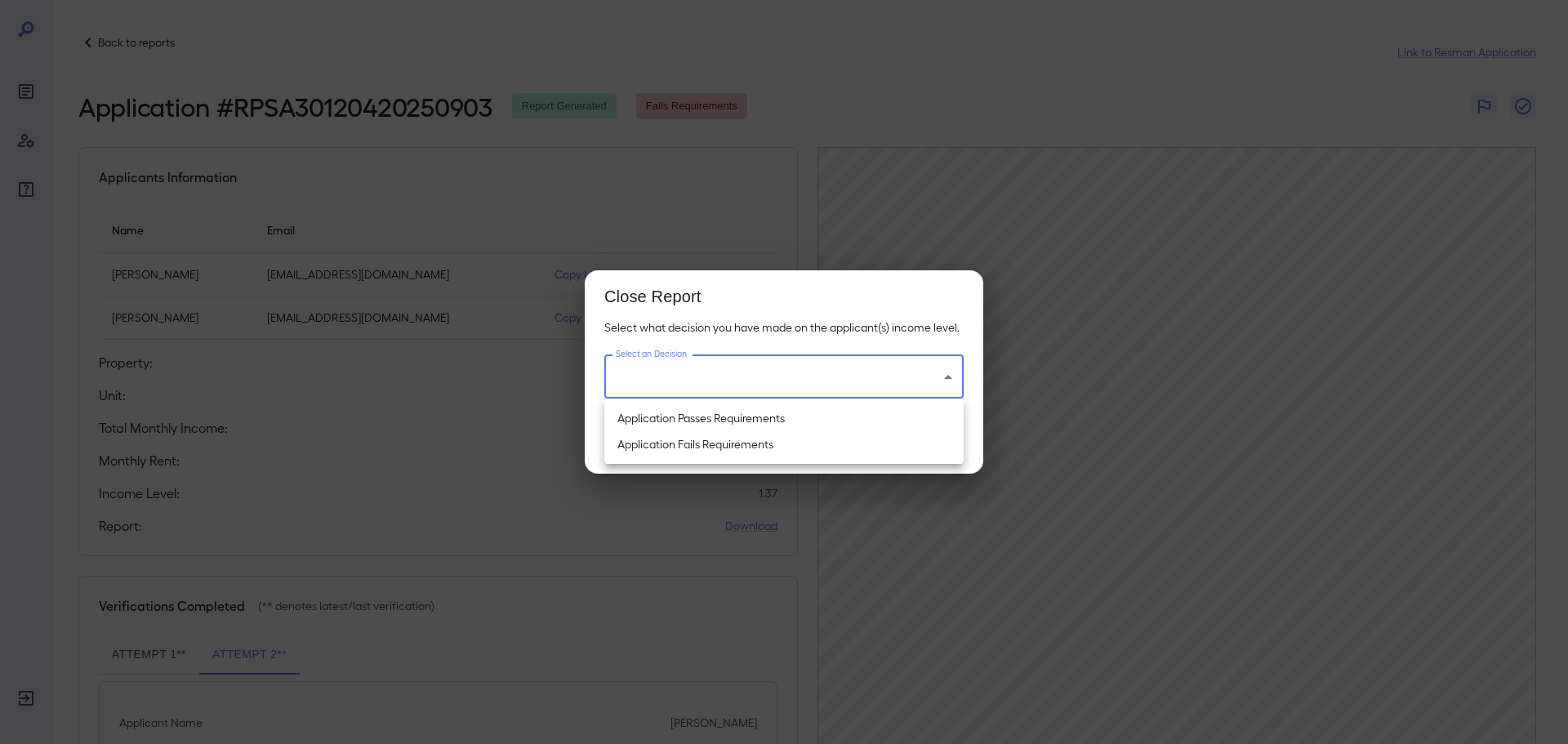
click at [725, 436] on li "Application Fails Requirements" at bounding box center [784, 444] width 359 height 26
type input "**********"
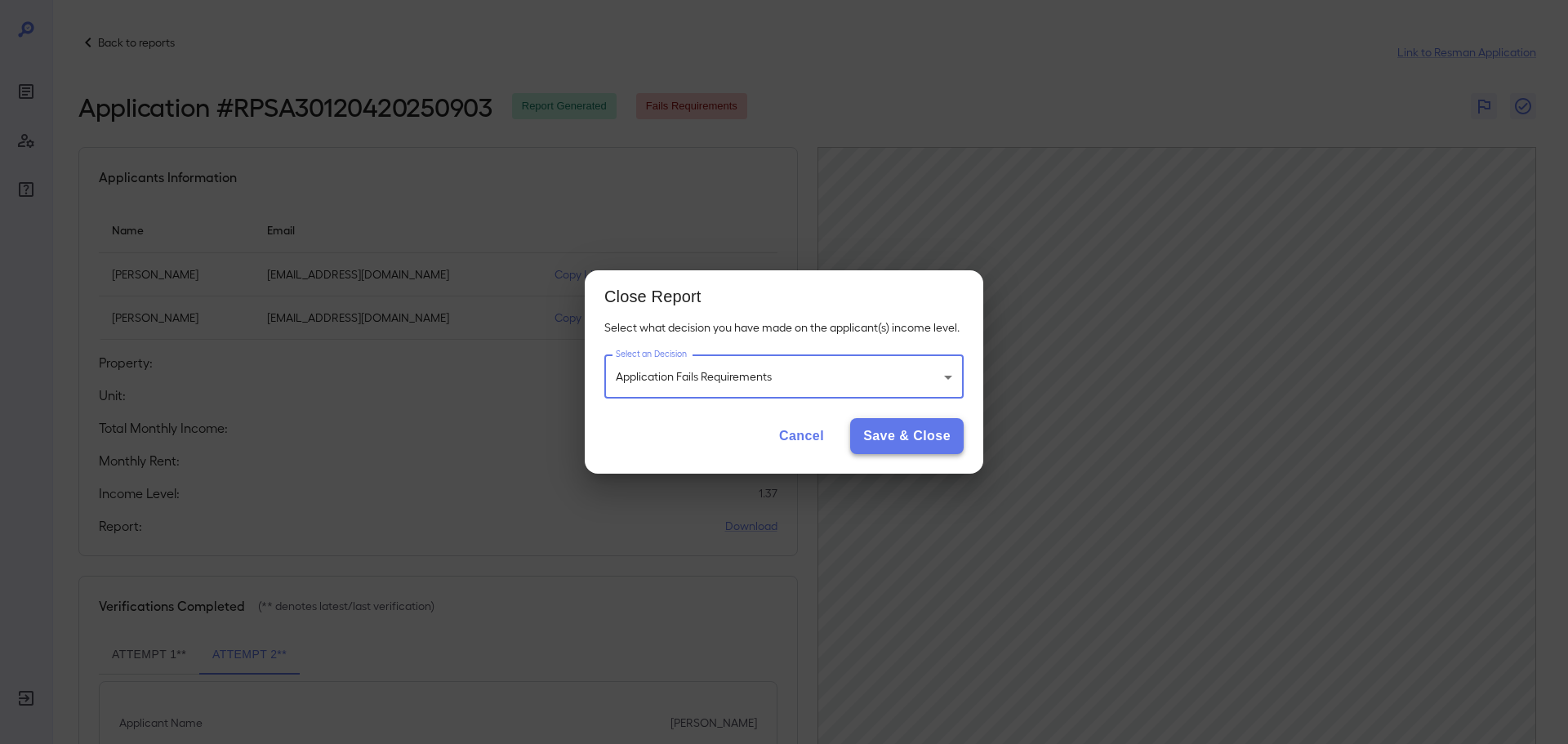
click at [894, 437] on button "Save & Close" at bounding box center [907, 435] width 114 height 36
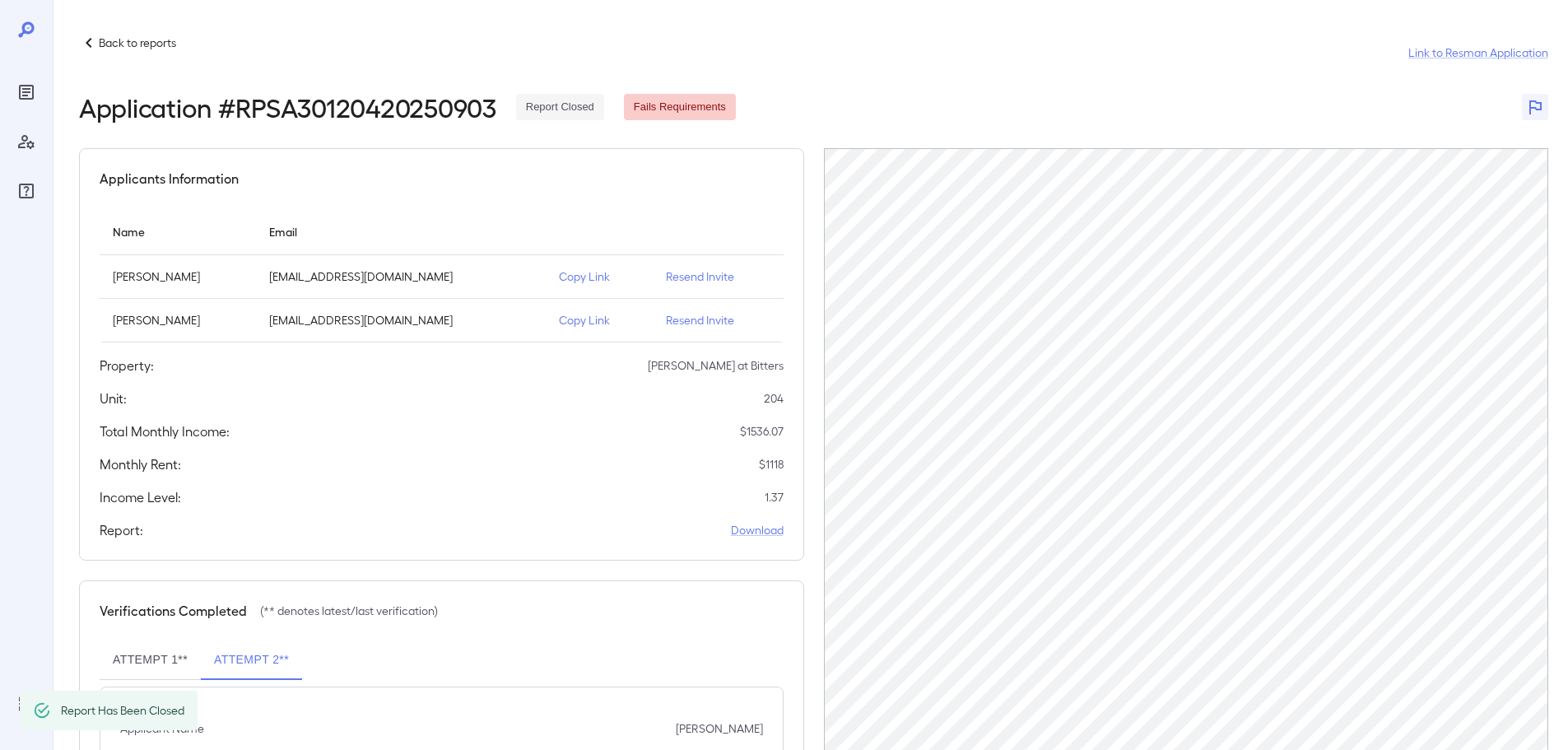
click at [153, 51] on div "Back to reports Link to Resman Application" at bounding box center [813, 53] width 1469 height 39
click at [153, 48] on p "Back to reports" at bounding box center [137, 43] width 77 height 17
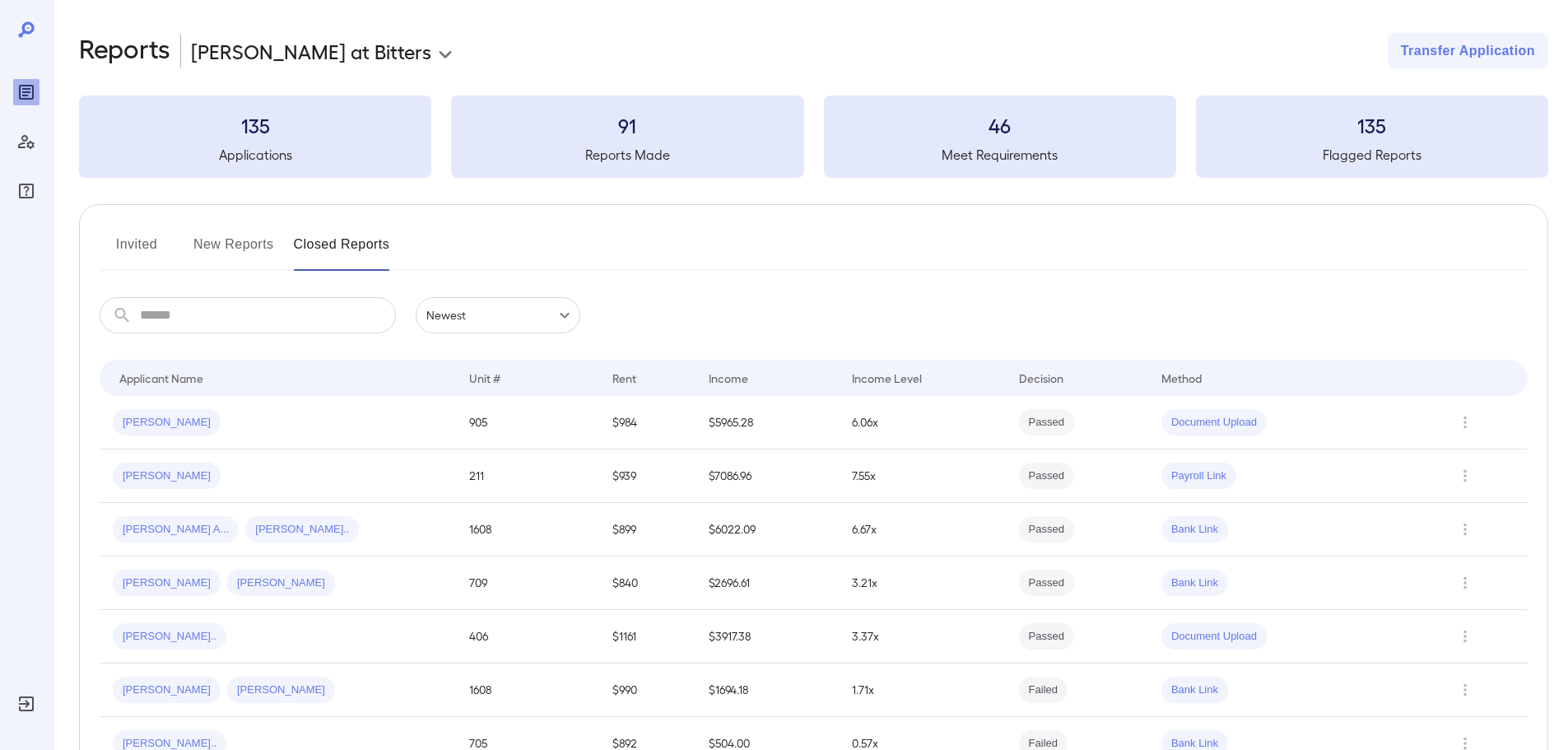
click at [233, 244] on button "New Reports" at bounding box center [234, 251] width 81 height 39
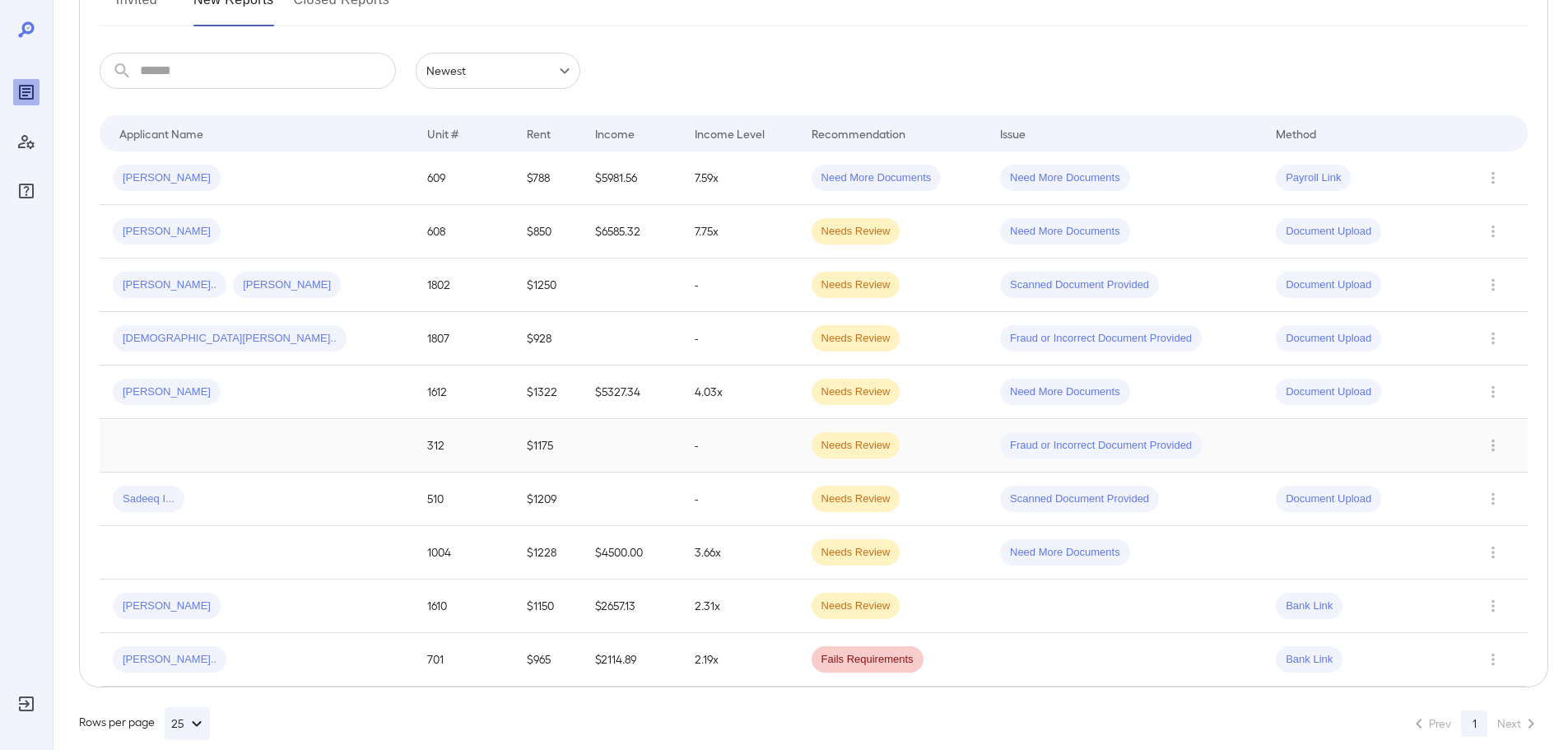
scroll to position [247, 0]
click at [244, 657] on div "Chau C..." at bounding box center [257, 657] width 288 height 26
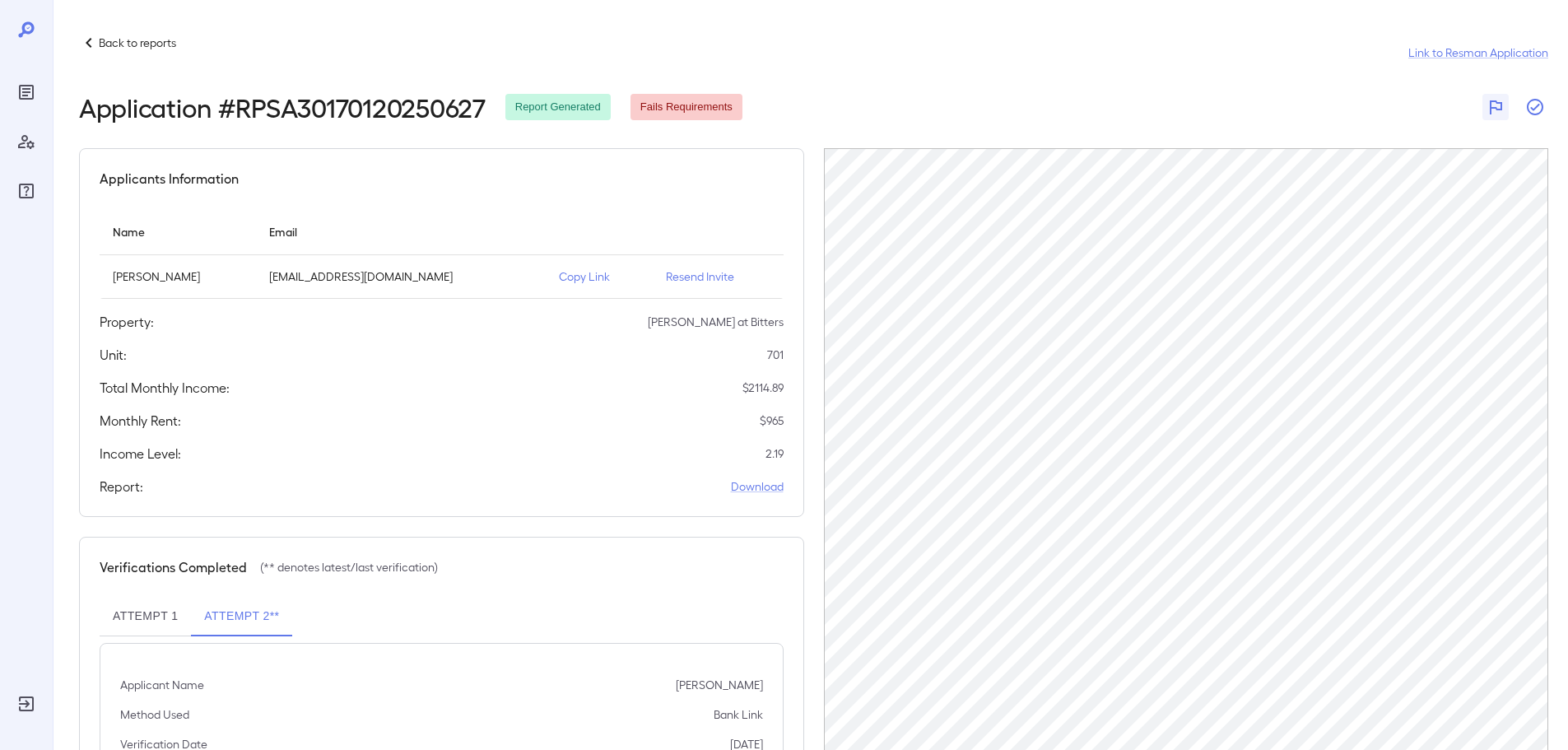
click at [1531, 107] on icon "button" at bounding box center [1534, 106] width 20 height 20
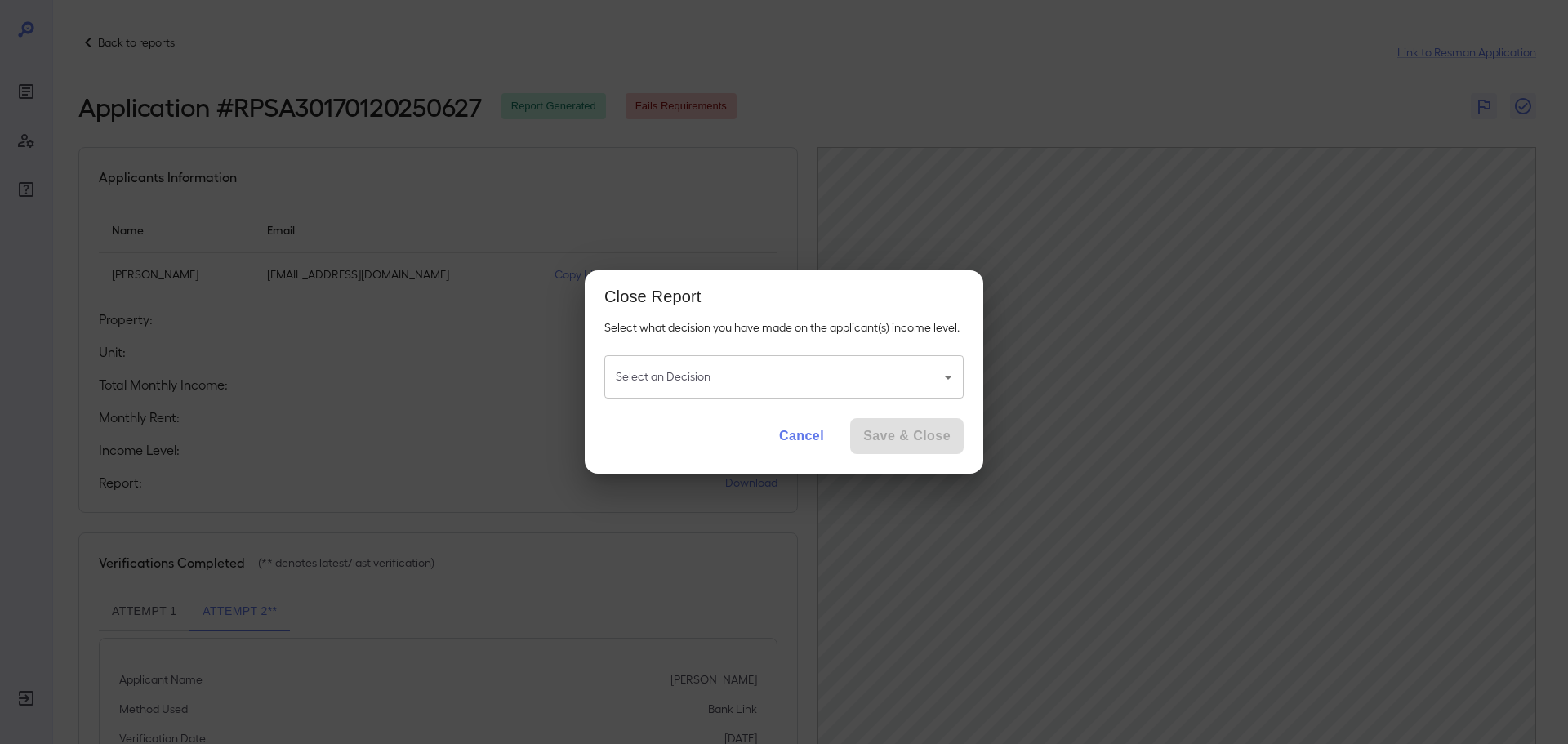
click at [838, 369] on body "Back to reports Link to Resman Application Application # RPSA30170120250627 Rep…" at bounding box center [784, 372] width 1568 height 744
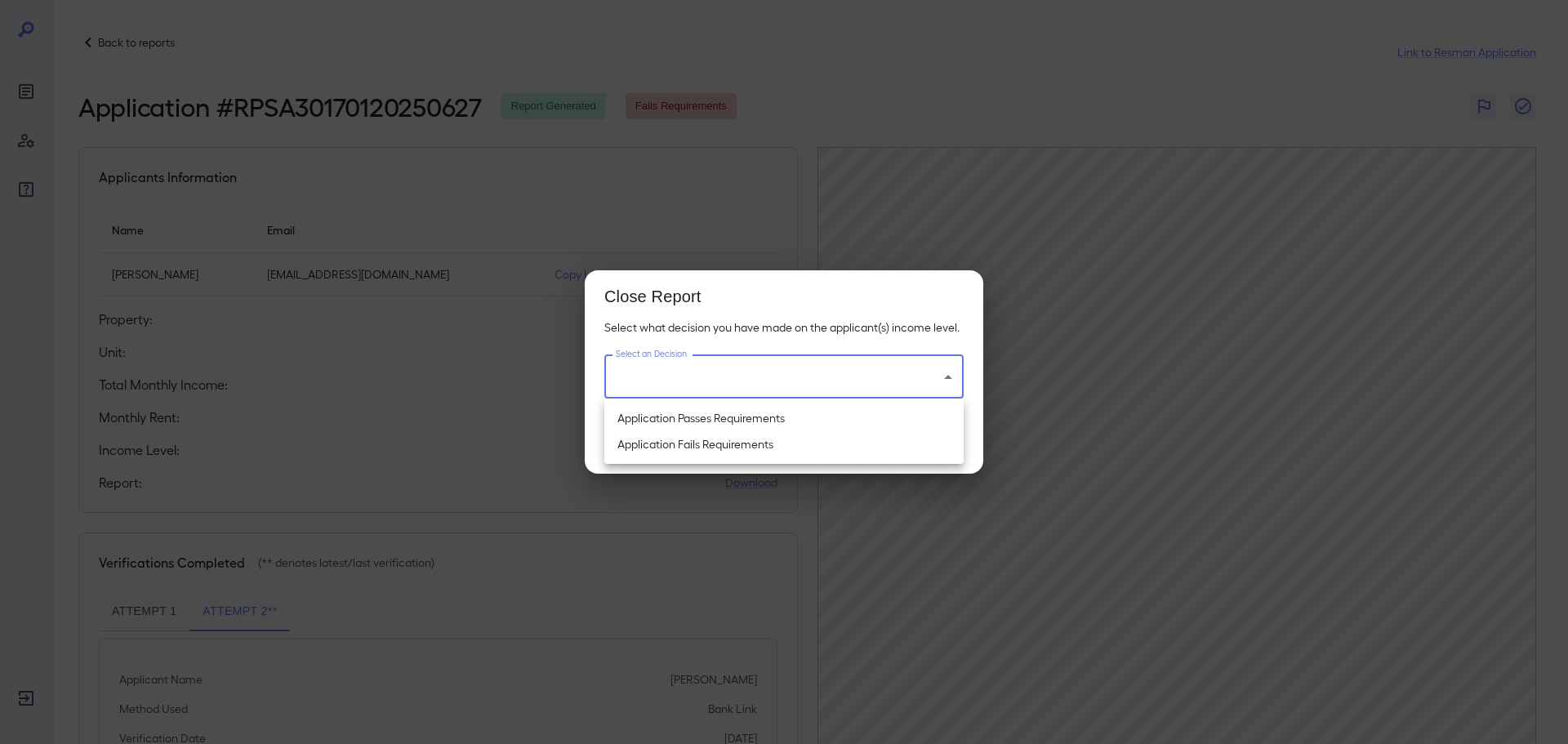
click at [714, 449] on li "Application Fails Requirements" at bounding box center [784, 444] width 359 height 26
type input "**********"
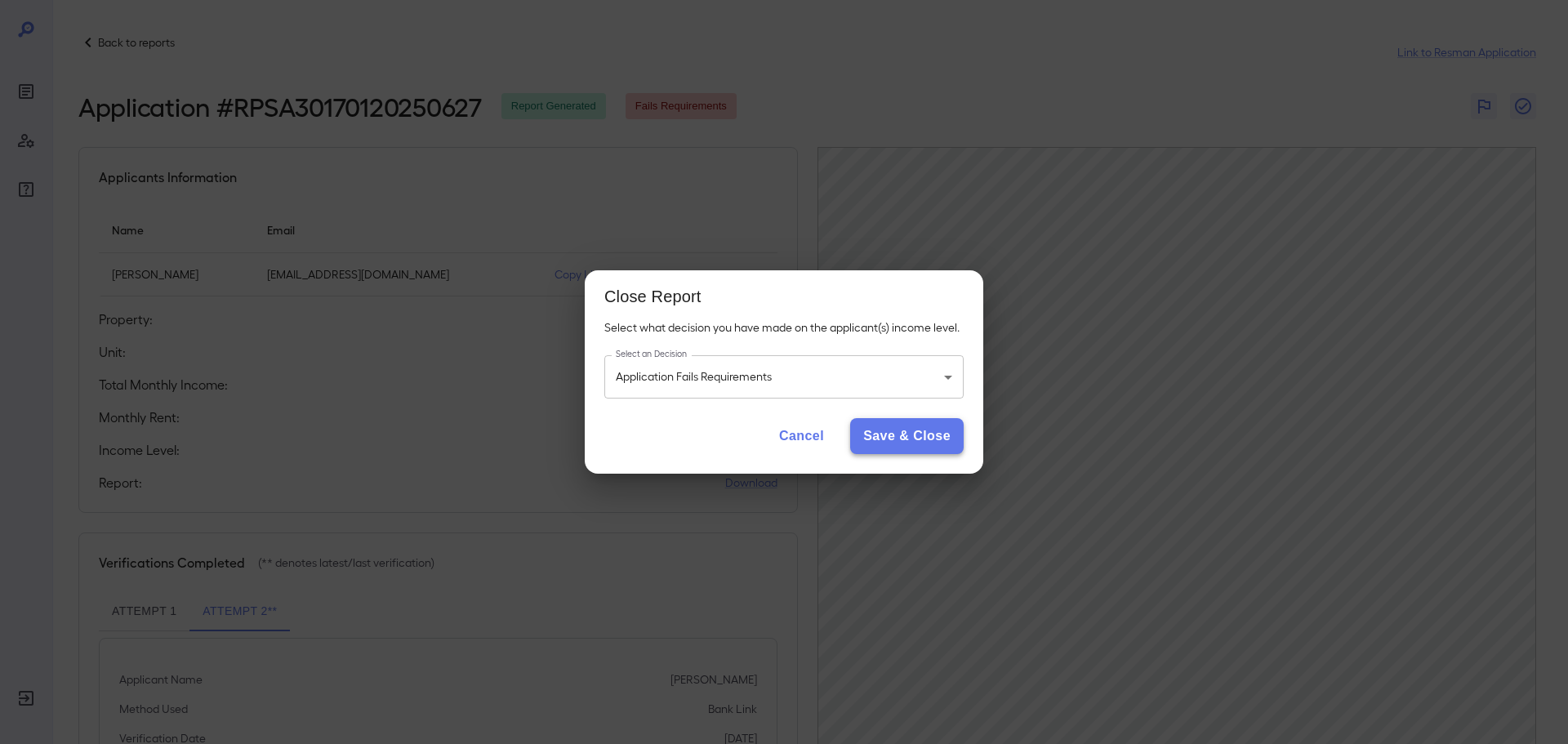
click at [893, 440] on button "Save & Close" at bounding box center [907, 435] width 114 height 36
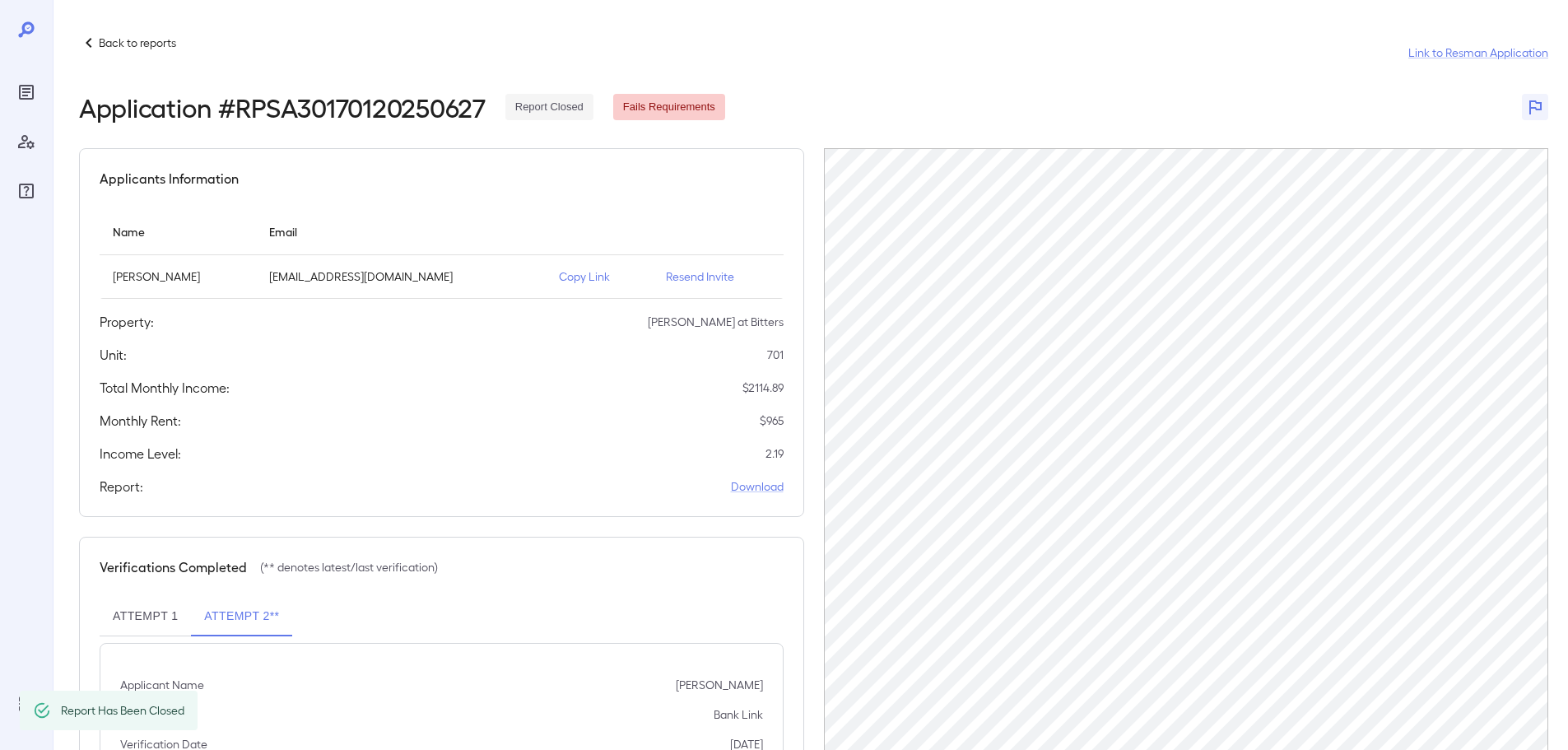
click at [158, 45] on p "Back to reports" at bounding box center [137, 43] width 77 height 17
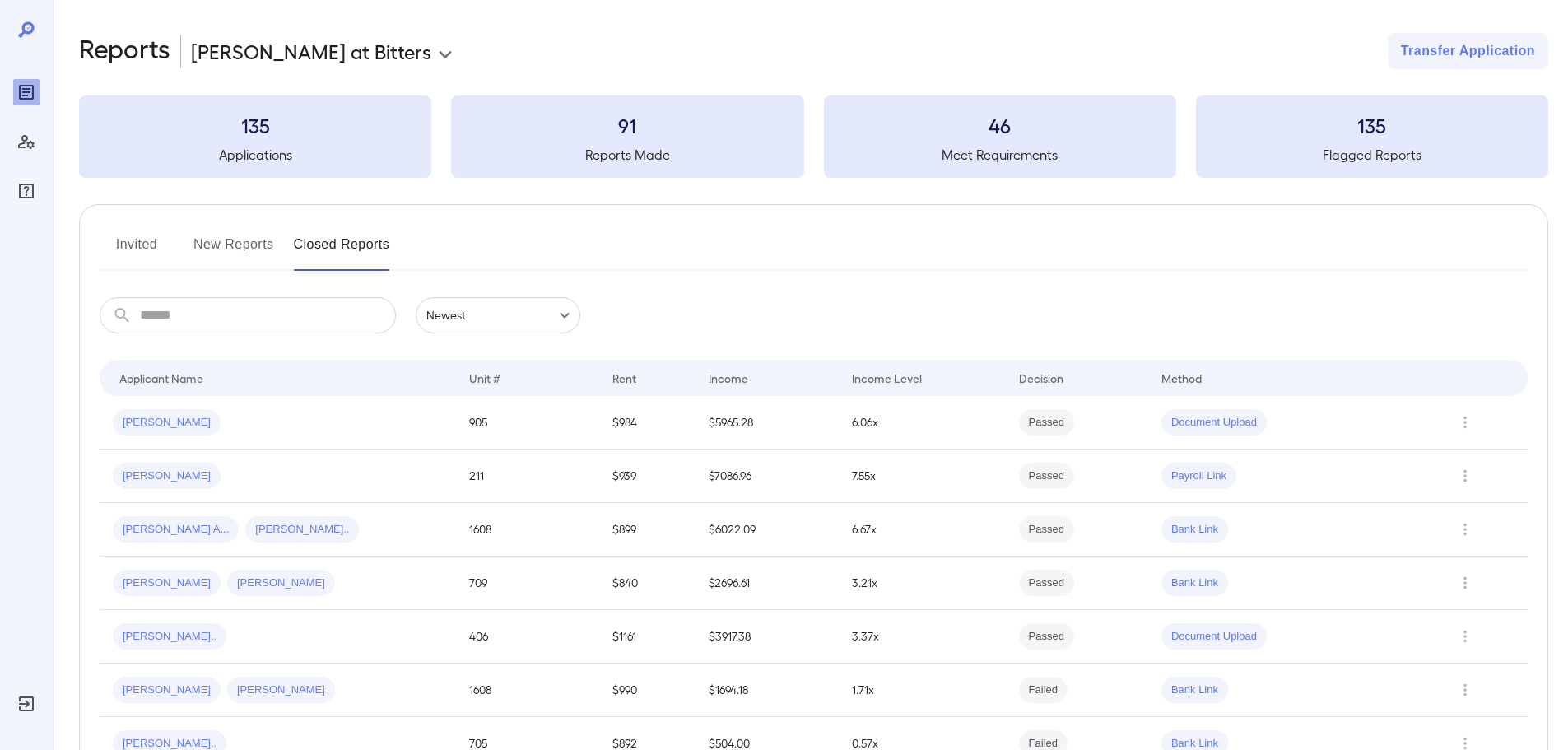
click at [253, 242] on button "New Reports" at bounding box center [234, 251] width 81 height 39
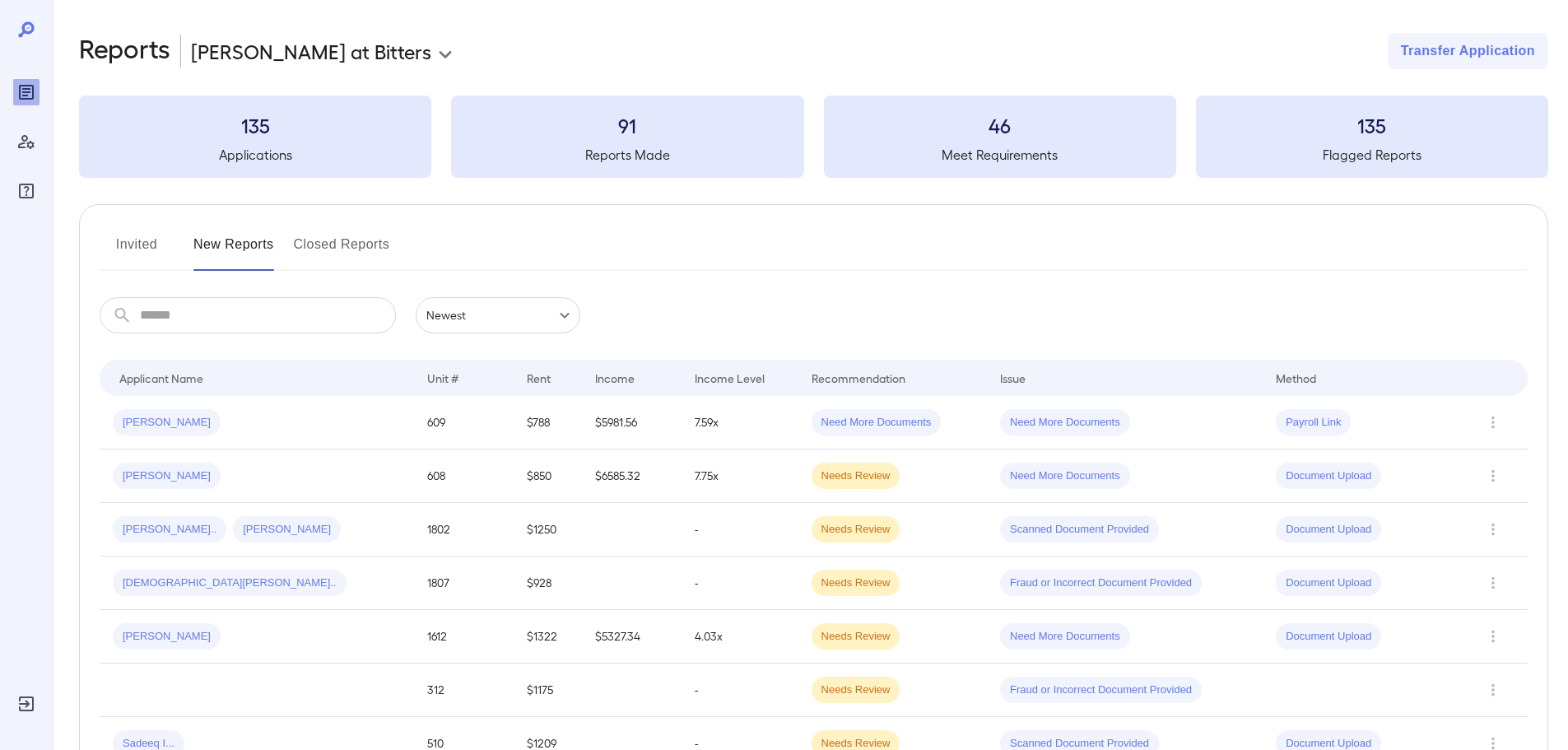
click at [181, 411] on div "Blanca E..." at bounding box center [257, 422] width 288 height 26
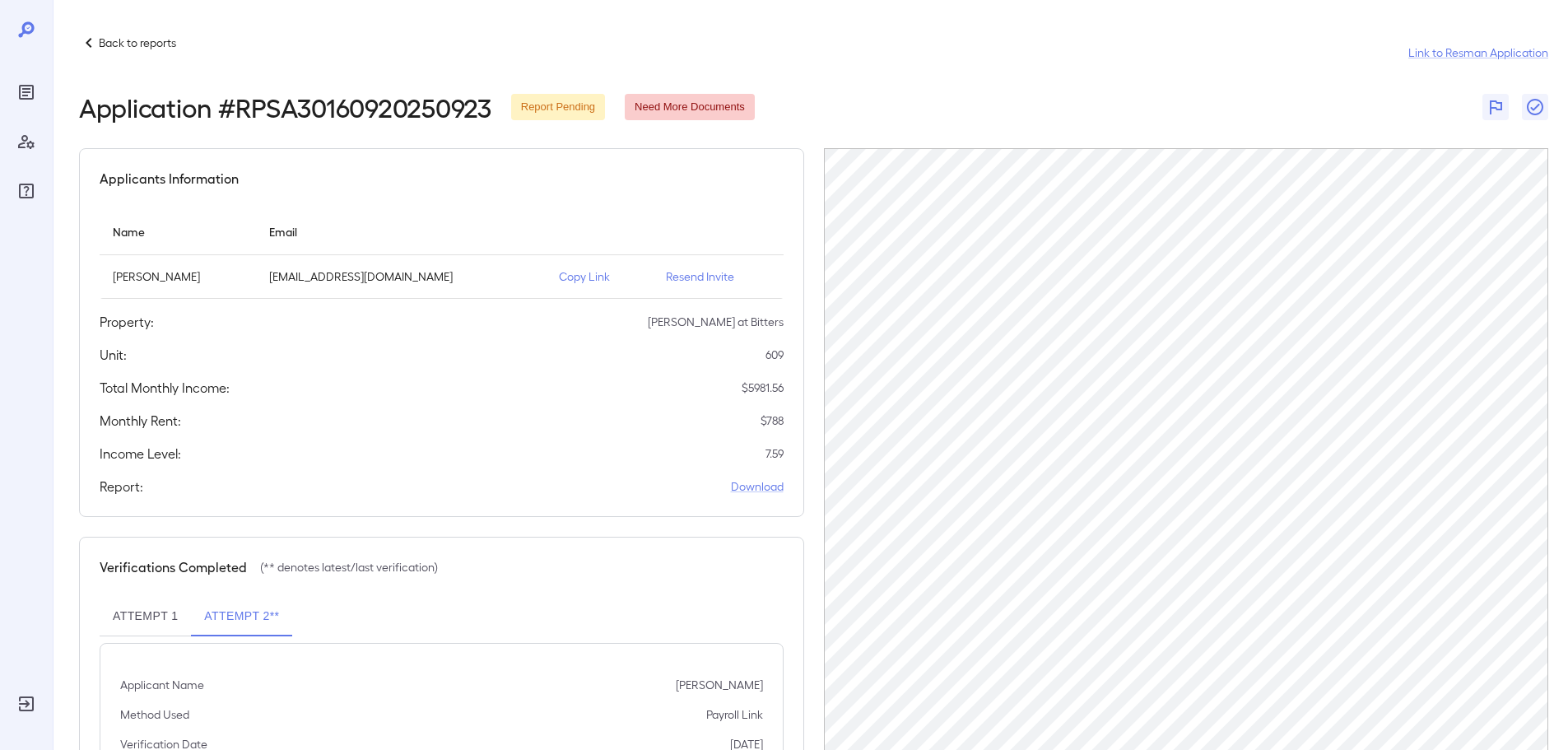
click at [151, 39] on p "Back to reports" at bounding box center [137, 43] width 77 height 17
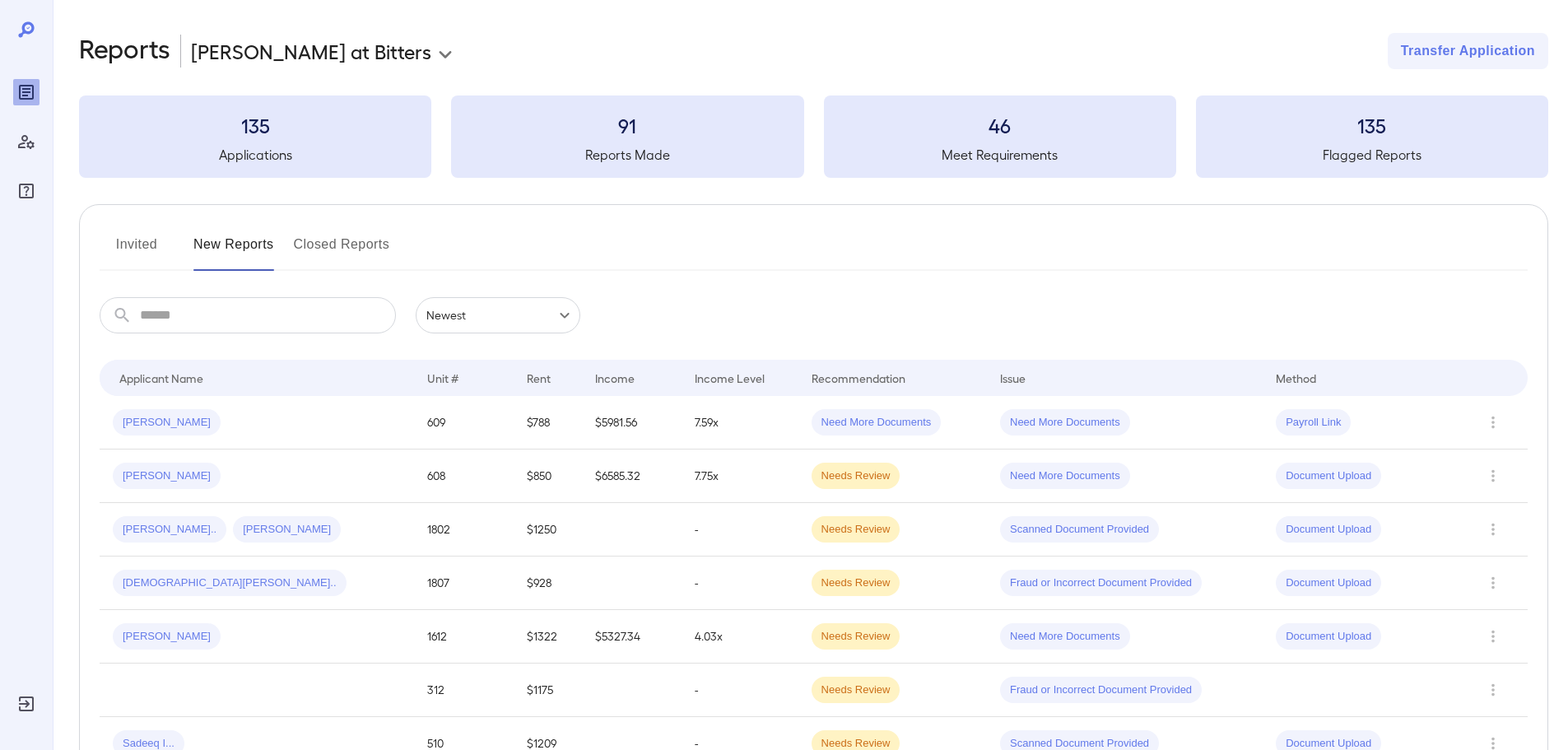
click at [139, 242] on button "Invited" at bounding box center [136, 251] width 74 height 39
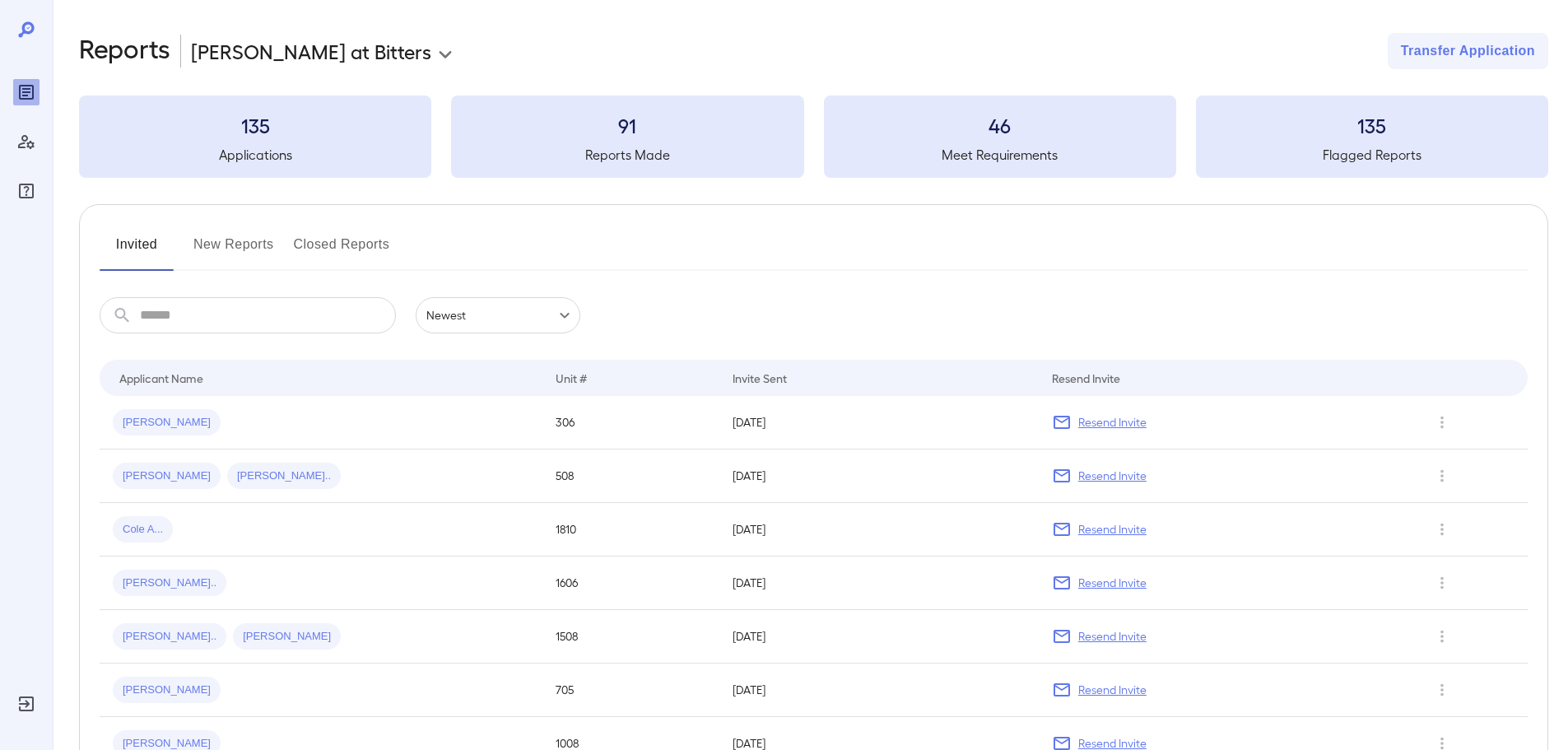
click at [149, 418] on span "Jeremy R..." at bounding box center [166, 422] width 108 height 16
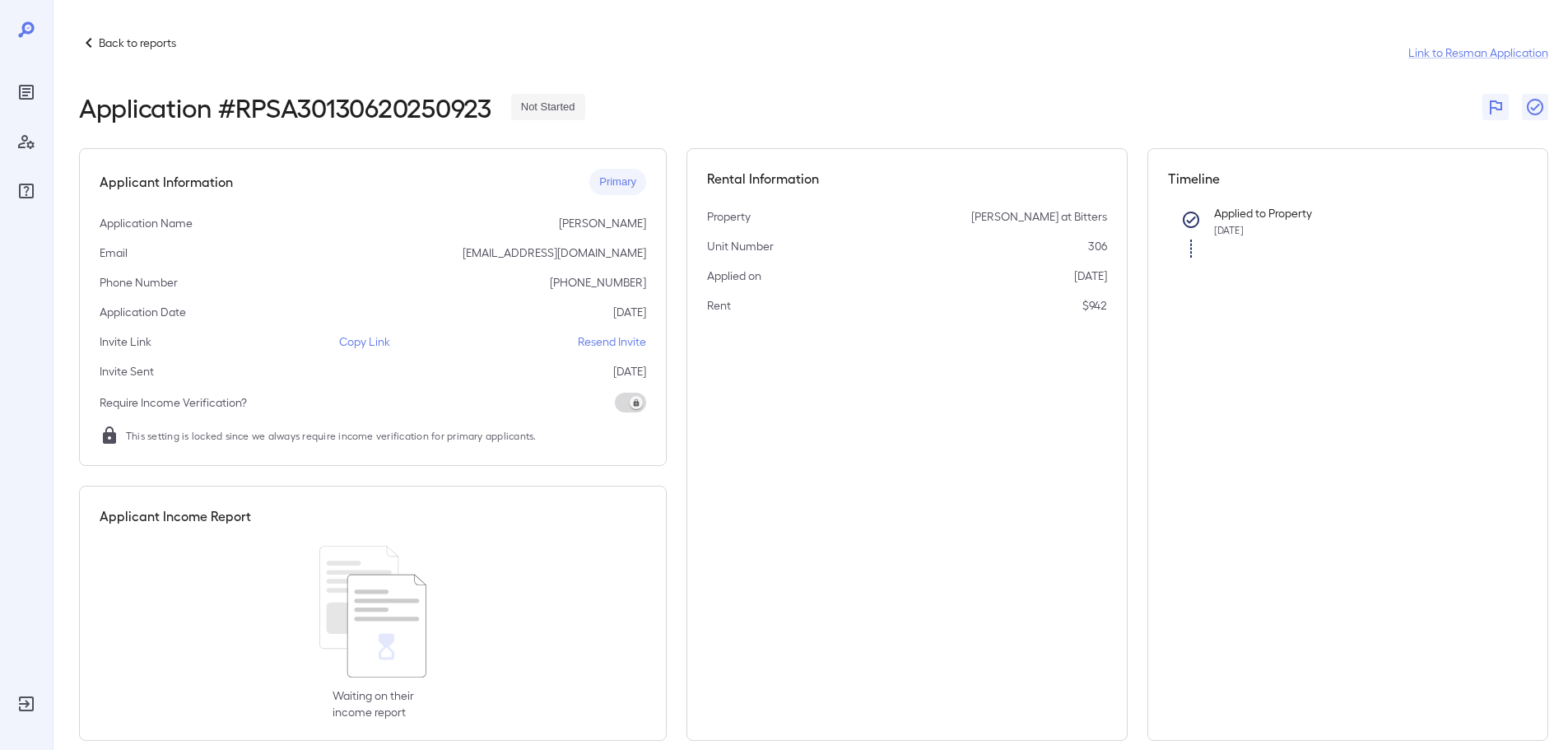
click at [379, 343] on p "Copy Link" at bounding box center [365, 342] width 51 height 17
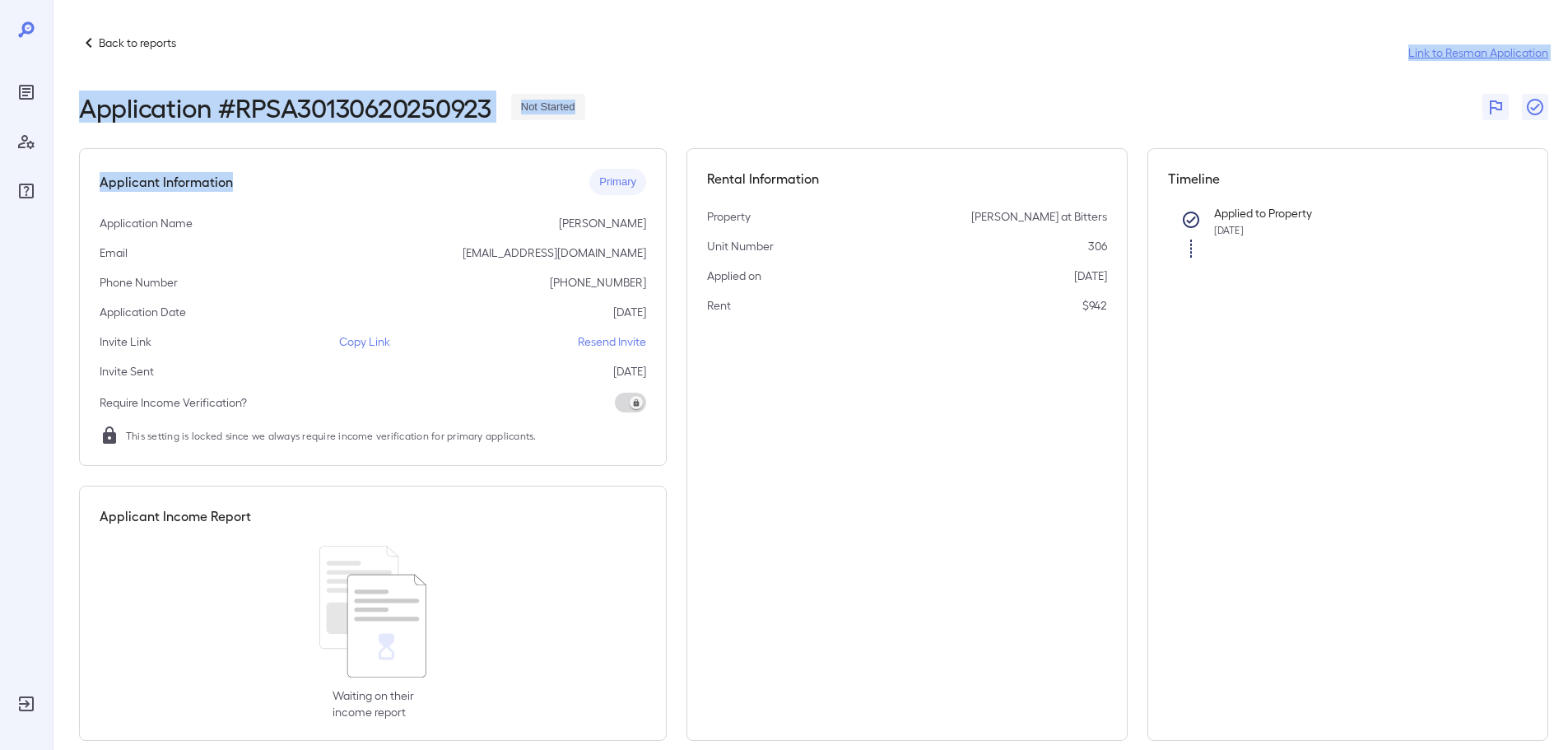
drag, startPoint x: 334, startPoint y: 156, endPoint x: 253, endPoint y: 181, distance: 84.8
click at [263, 180] on div "Back to reports Link to Resman Application Application # RPSA30130620250923 Not…" at bounding box center [810, 386] width 1515 height 773
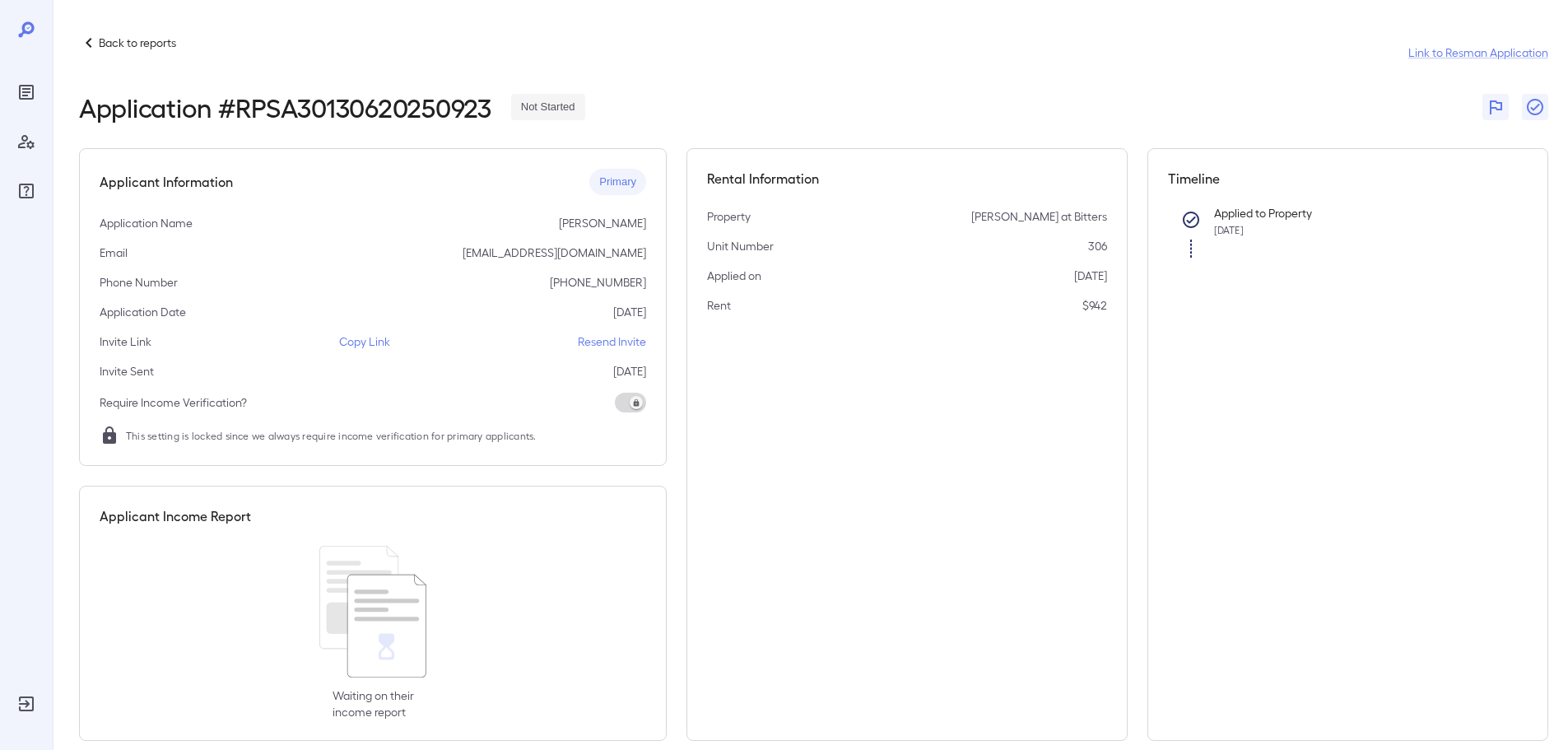
click at [116, 33] on div "Back to reports" at bounding box center [127, 42] width 97 height 20
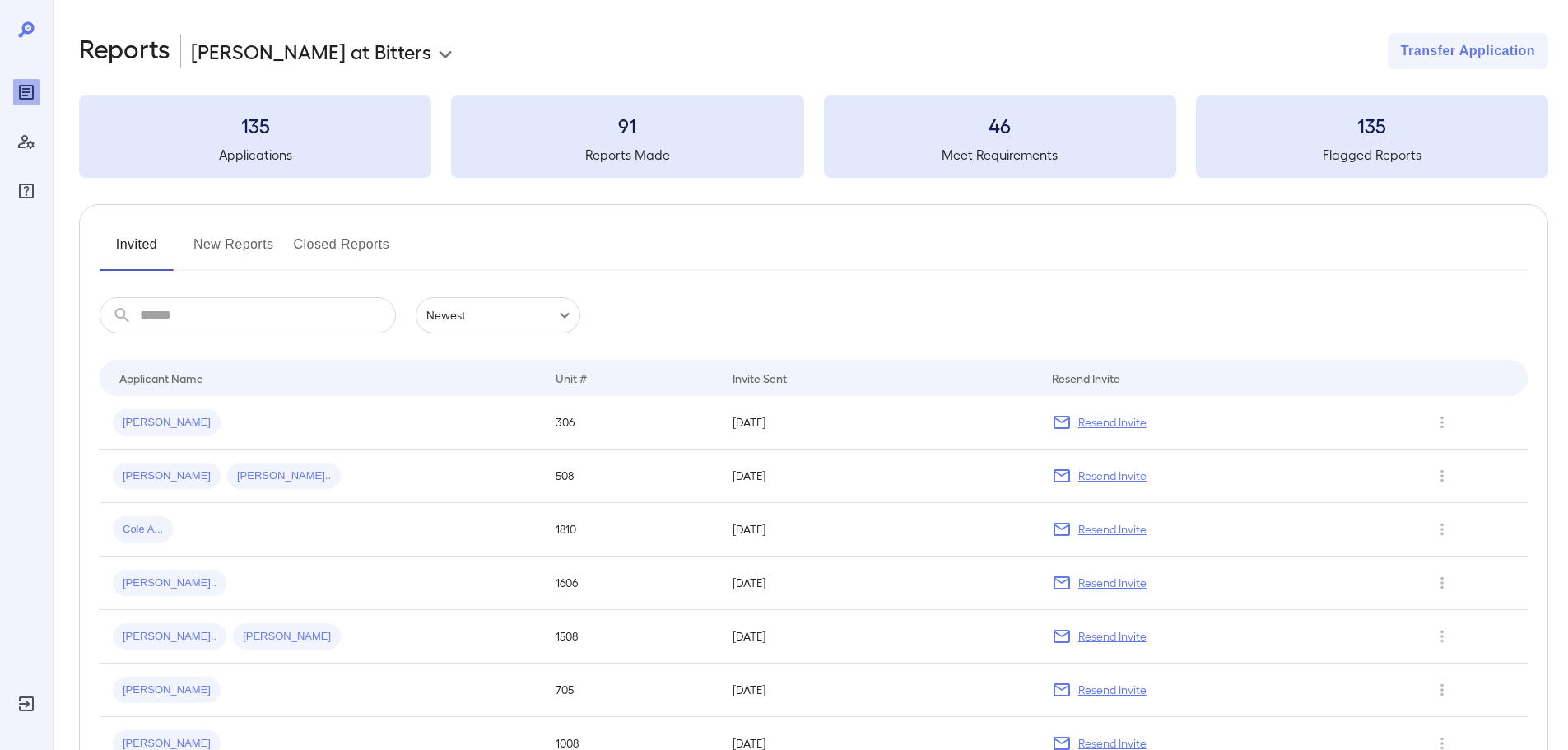
click at [263, 248] on button "New Reports" at bounding box center [234, 251] width 81 height 39
